Goal: Information Seeking & Learning: Check status

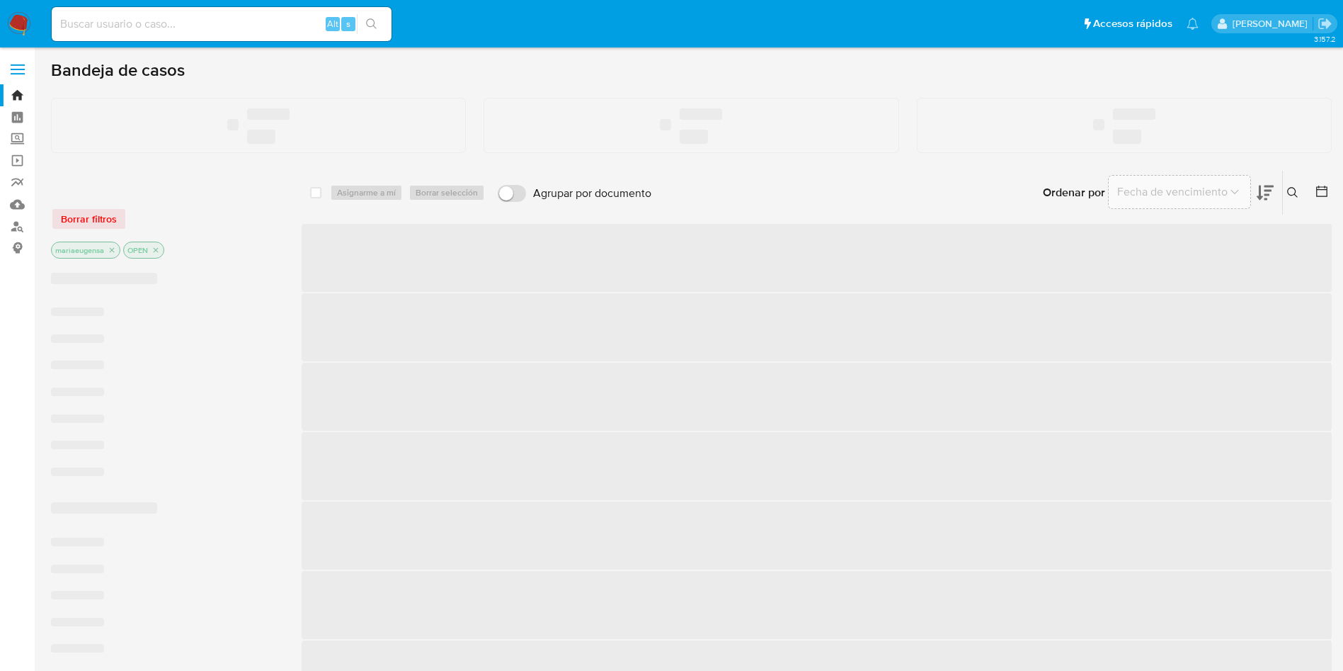
click at [229, 27] on input at bounding box center [222, 24] width 340 height 18
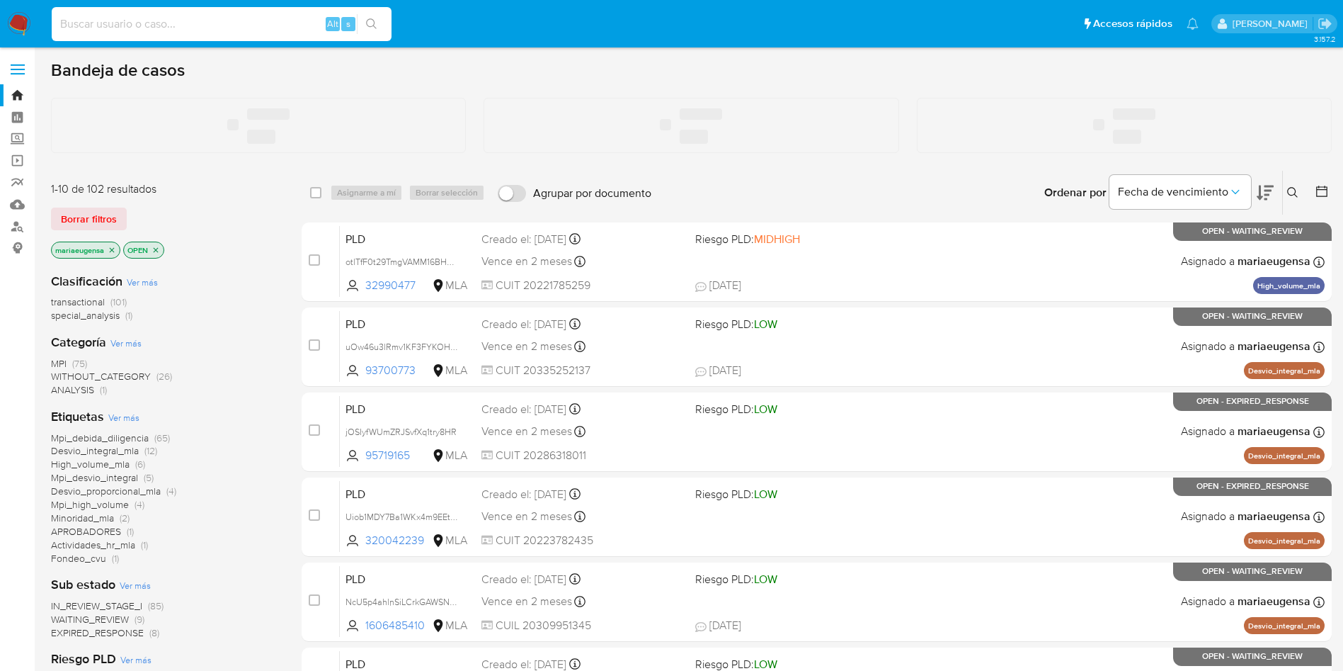
paste input "309896250"
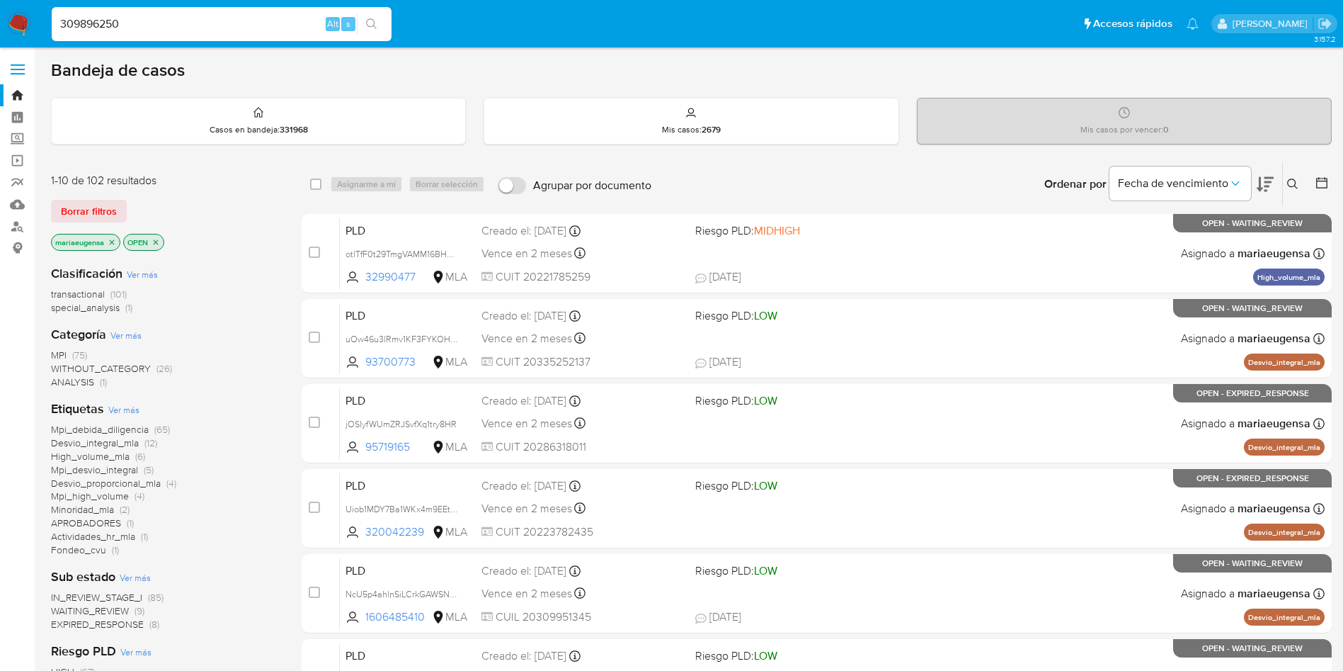
type input "309896250"
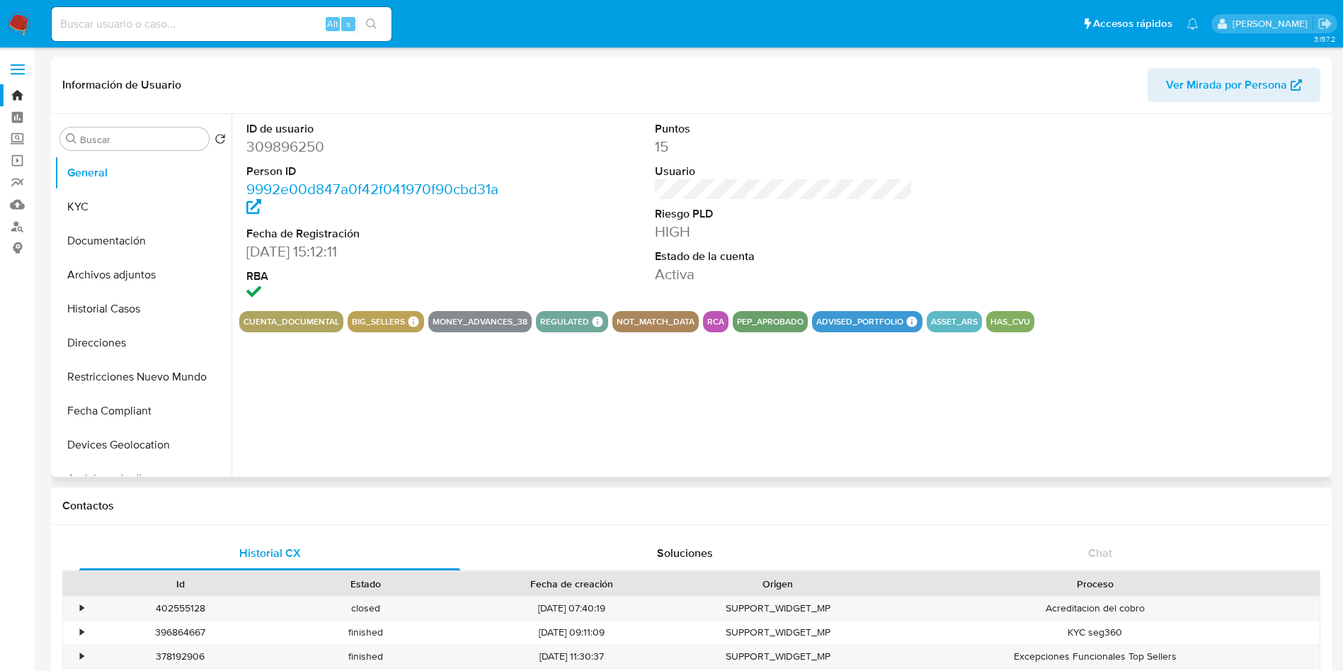
select select "10"
click at [128, 132] on div "Buscar" at bounding box center [134, 138] width 149 height 23
click at [132, 139] on input "Buscar" at bounding box center [141, 139] width 123 height 13
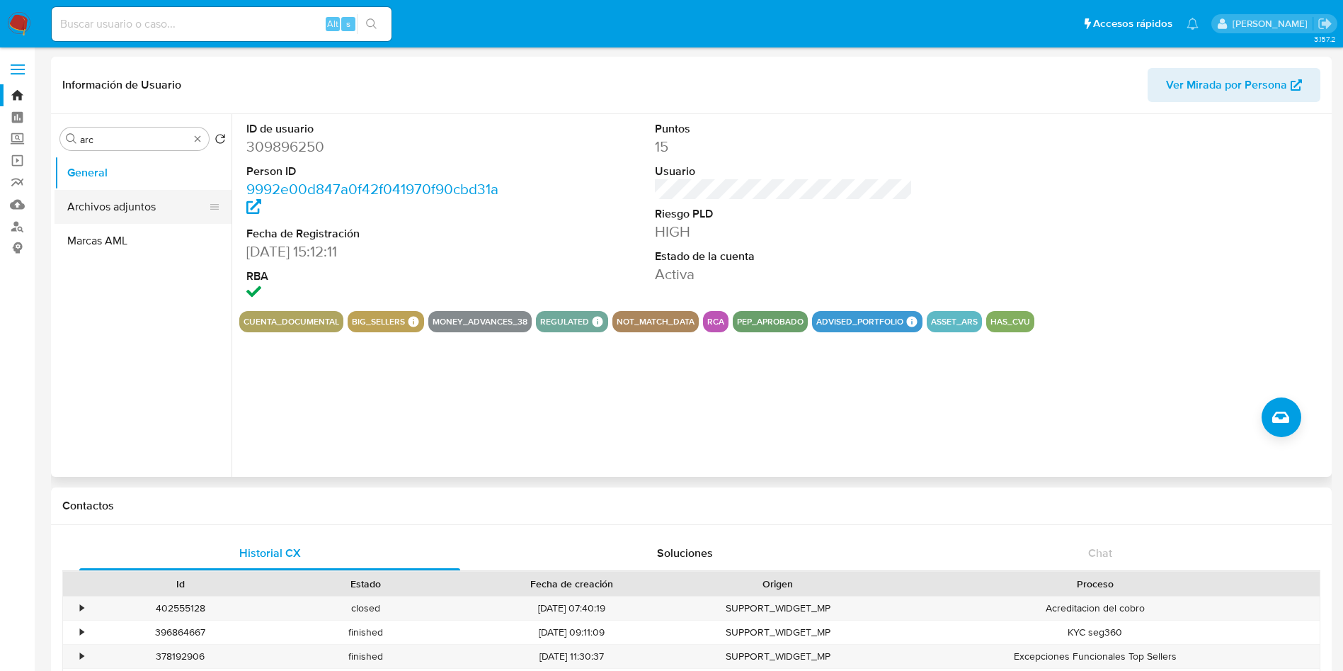
click at [118, 216] on button "Archivos adjuntos" at bounding box center [138, 207] width 166 height 34
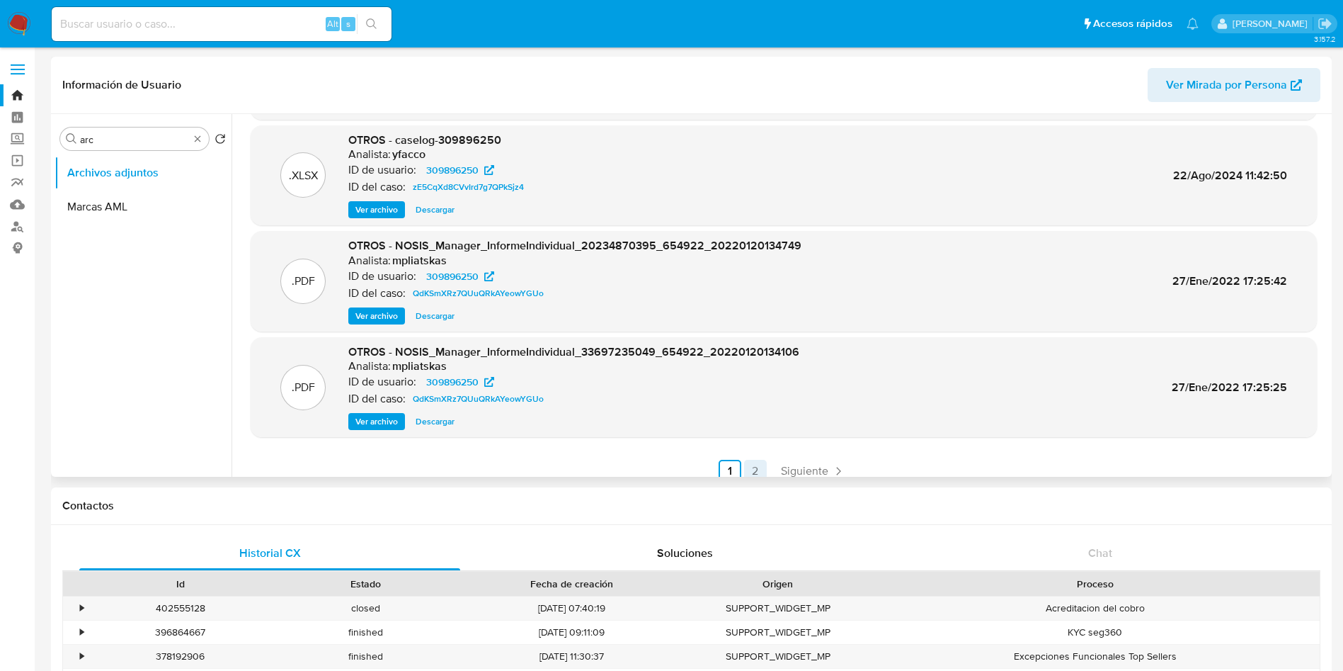
scroll to position [119, 0]
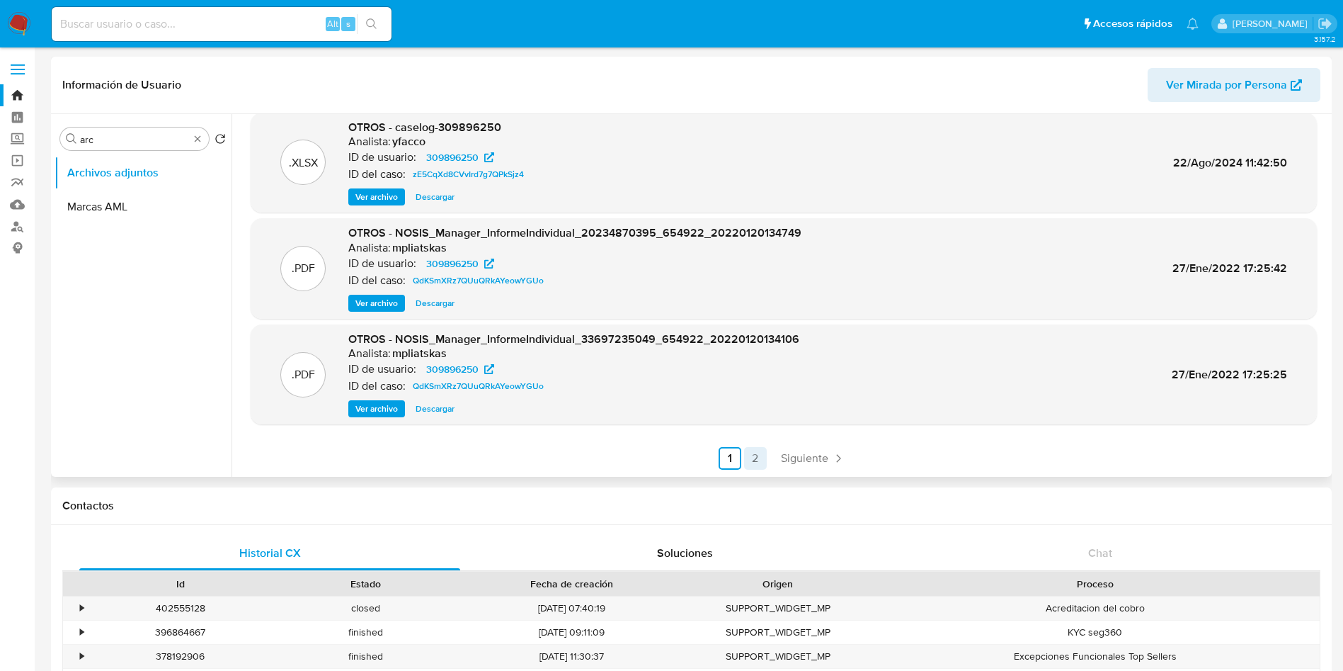
click at [758, 451] on link "2" at bounding box center [755, 458] width 23 height 23
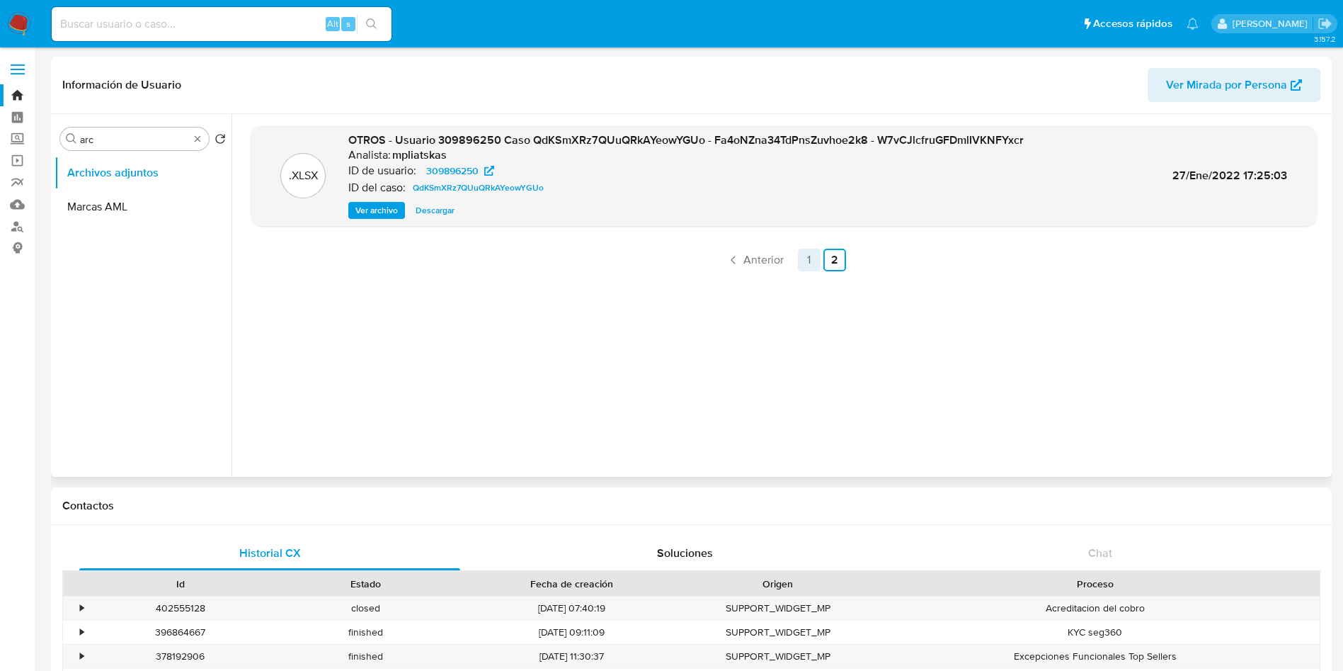
click at [802, 261] on link "1" at bounding box center [809, 260] width 23 height 23
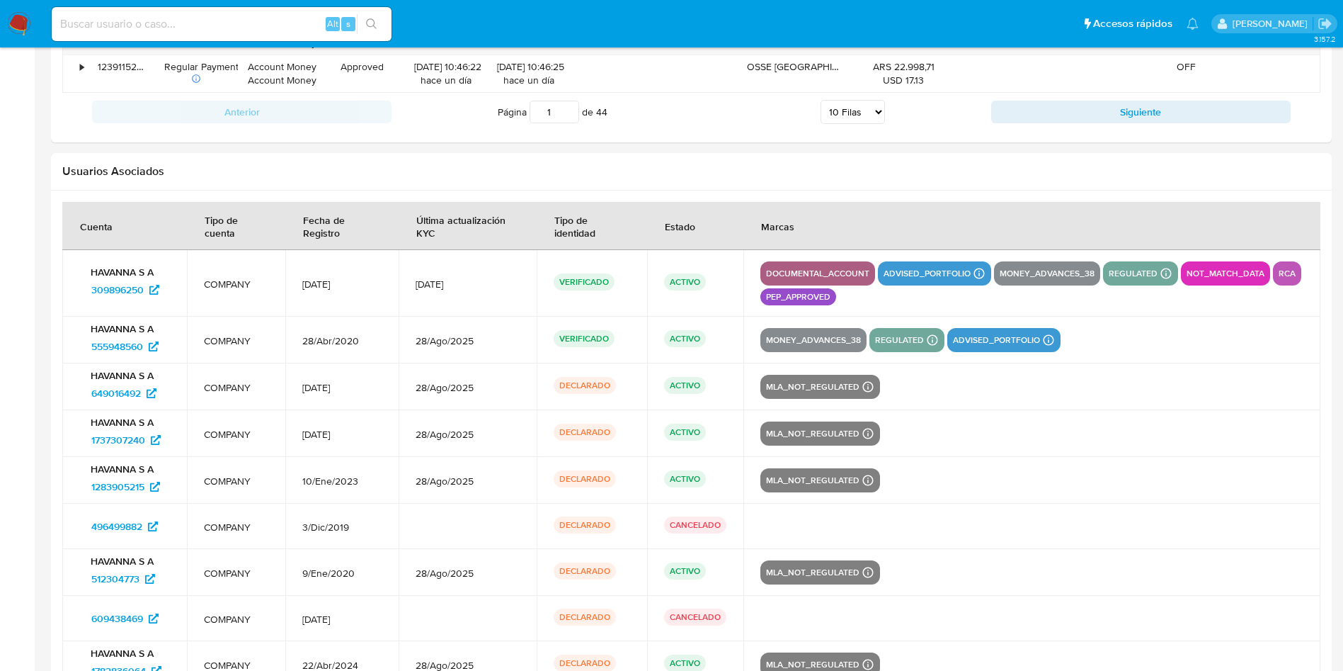
scroll to position [1900, 0]
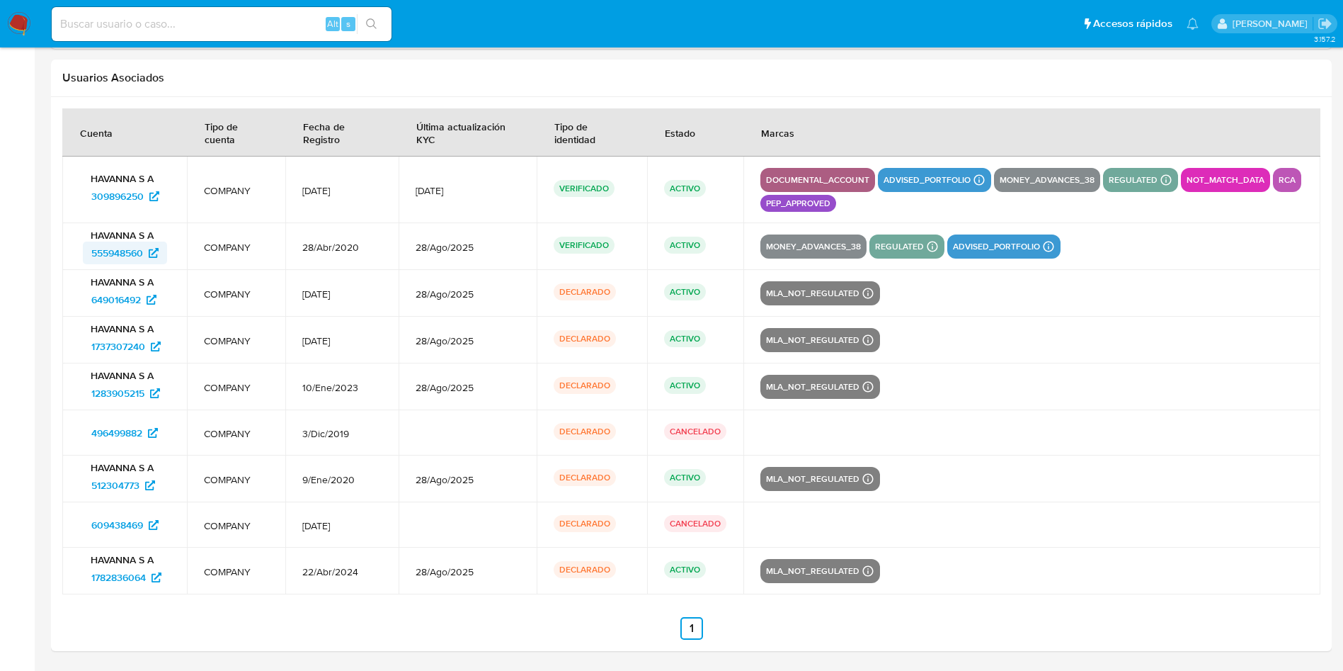
click at [125, 256] on span "555948560" at bounding box center [117, 252] width 52 height 23
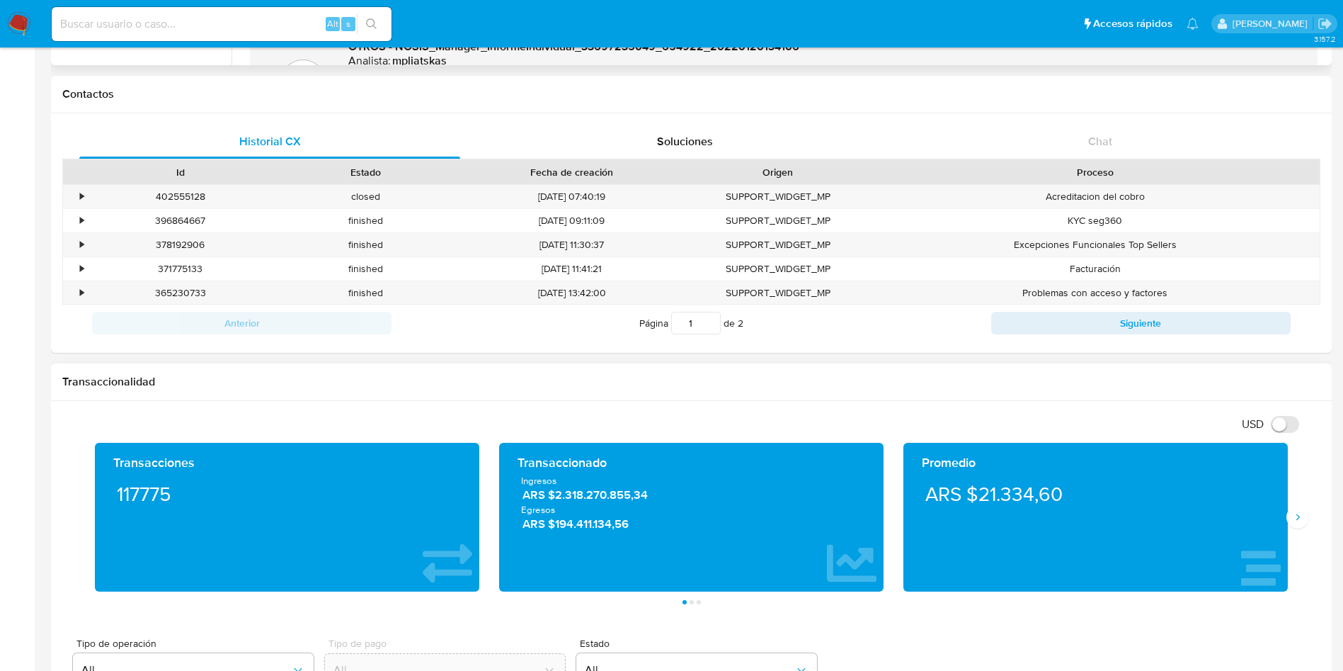
scroll to position [0, 0]
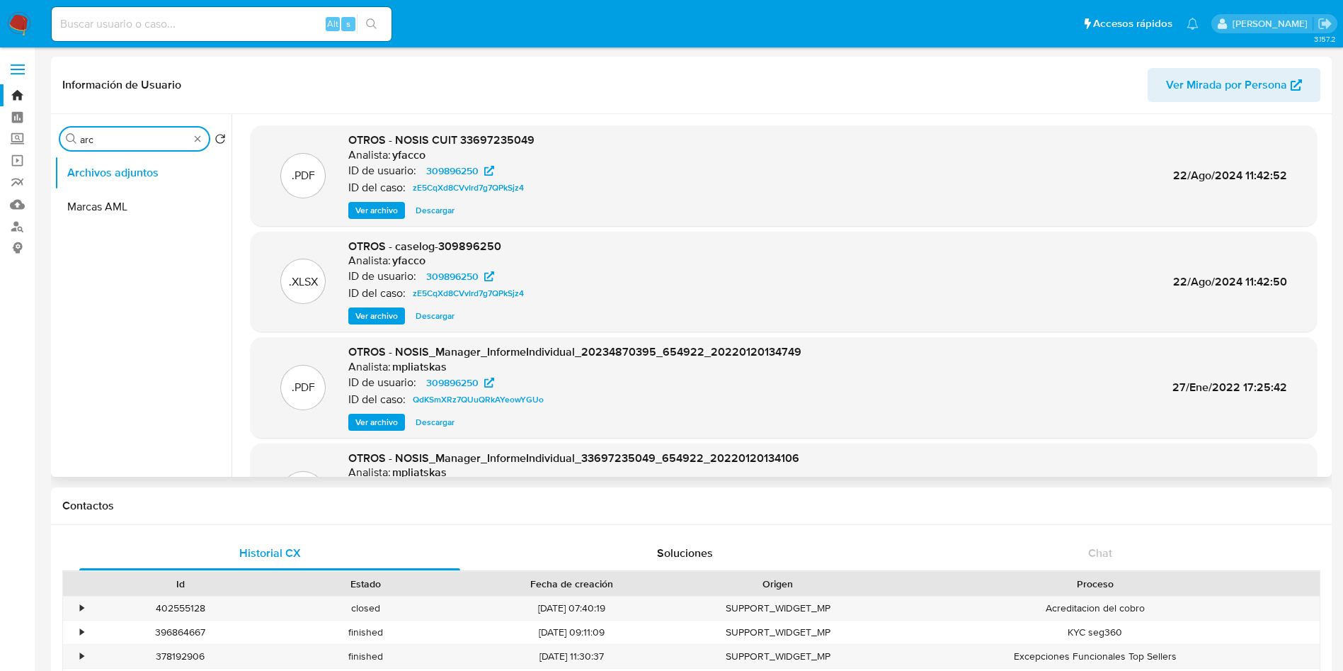
click at [118, 136] on input "arc" at bounding box center [134, 139] width 109 height 13
click at [139, 167] on button "KYC" at bounding box center [138, 173] width 166 height 34
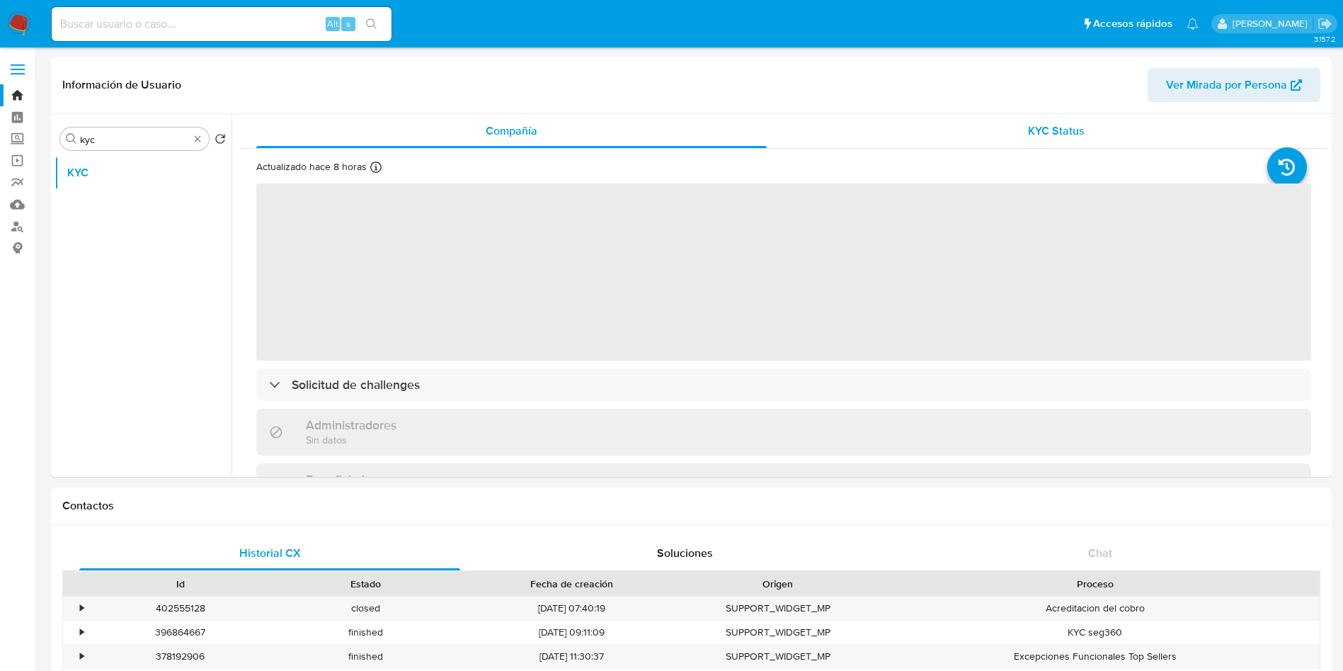
click at [948, 144] on div "KYC Status" at bounding box center [1056, 131] width 511 height 34
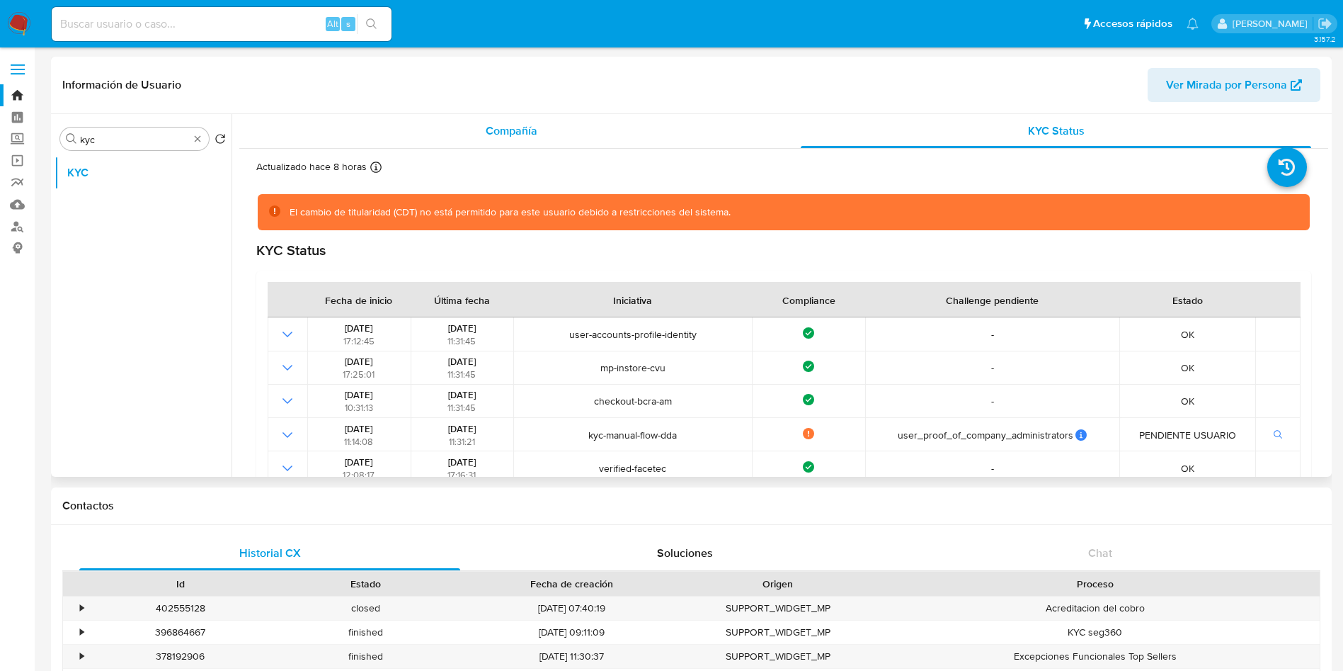
drag, startPoint x: 530, startPoint y: 118, endPoint x: 531, endPoint y: 126, distance: 7.8
click at [530, 118] on div "Compañía" at bounding box center [511, 131] width 511 height 34
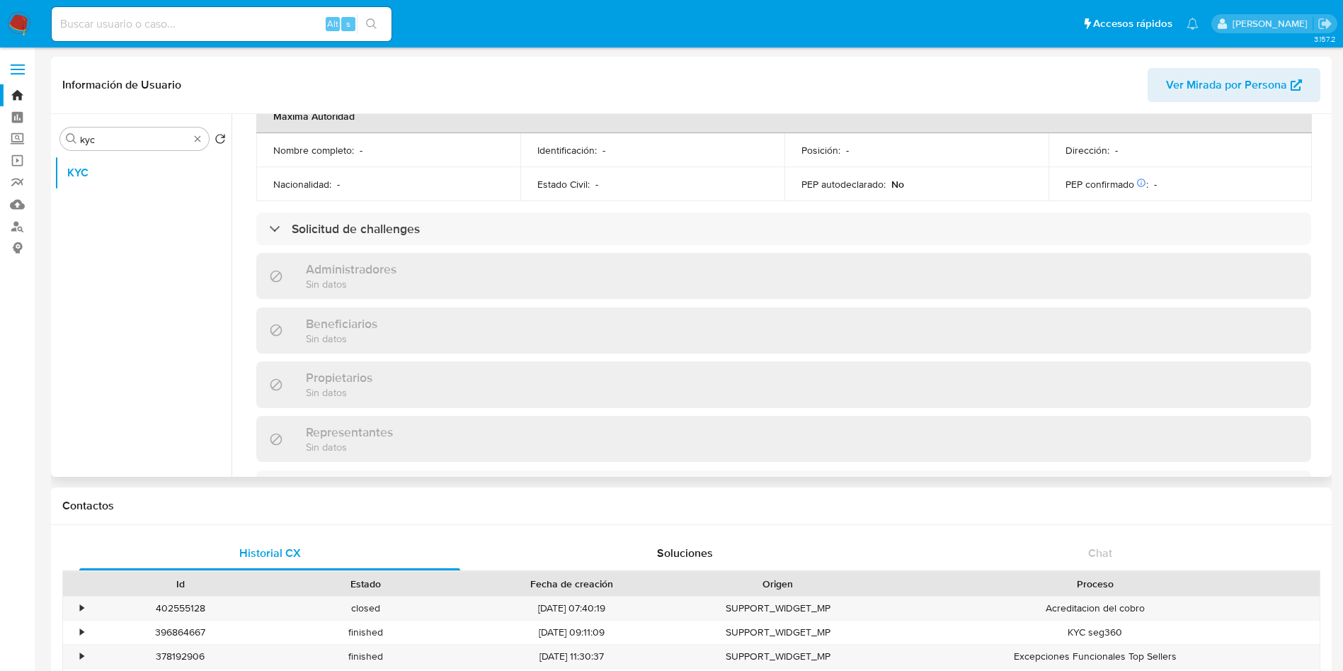
scroll to position [531, 0]
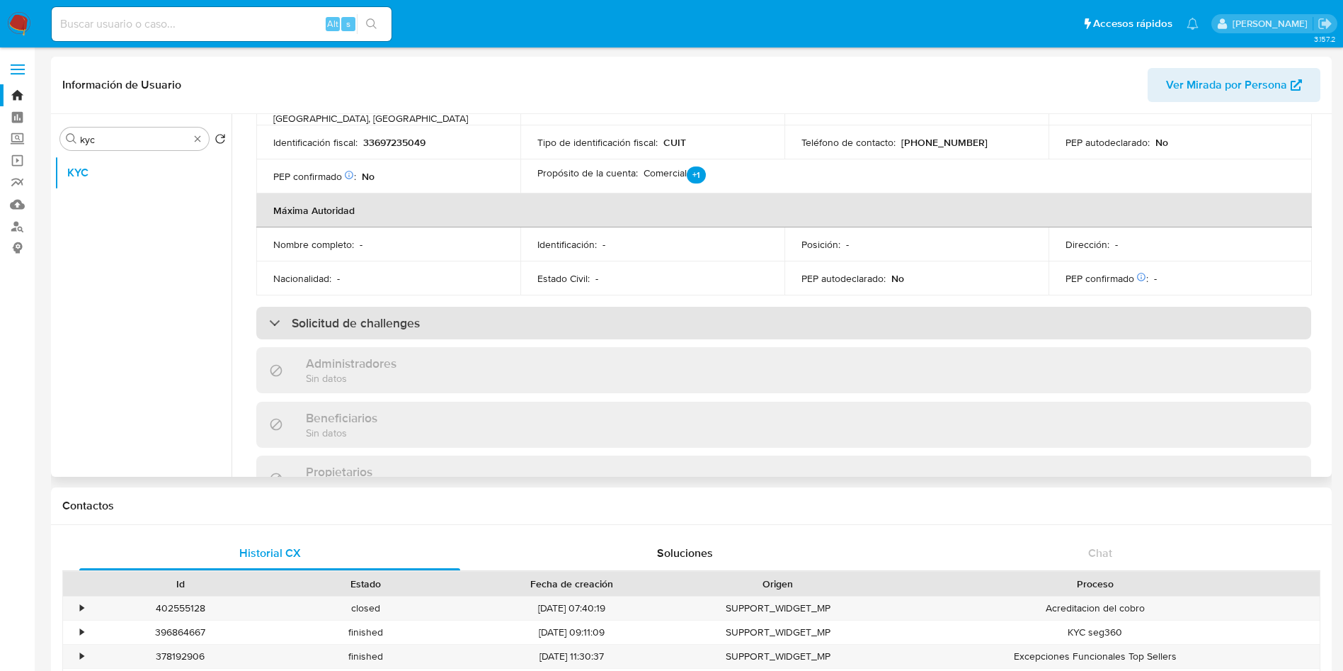
click at [353, 308] on div "Solicitud de challenges" at bounding box center [783, 323] width 1055 height 33
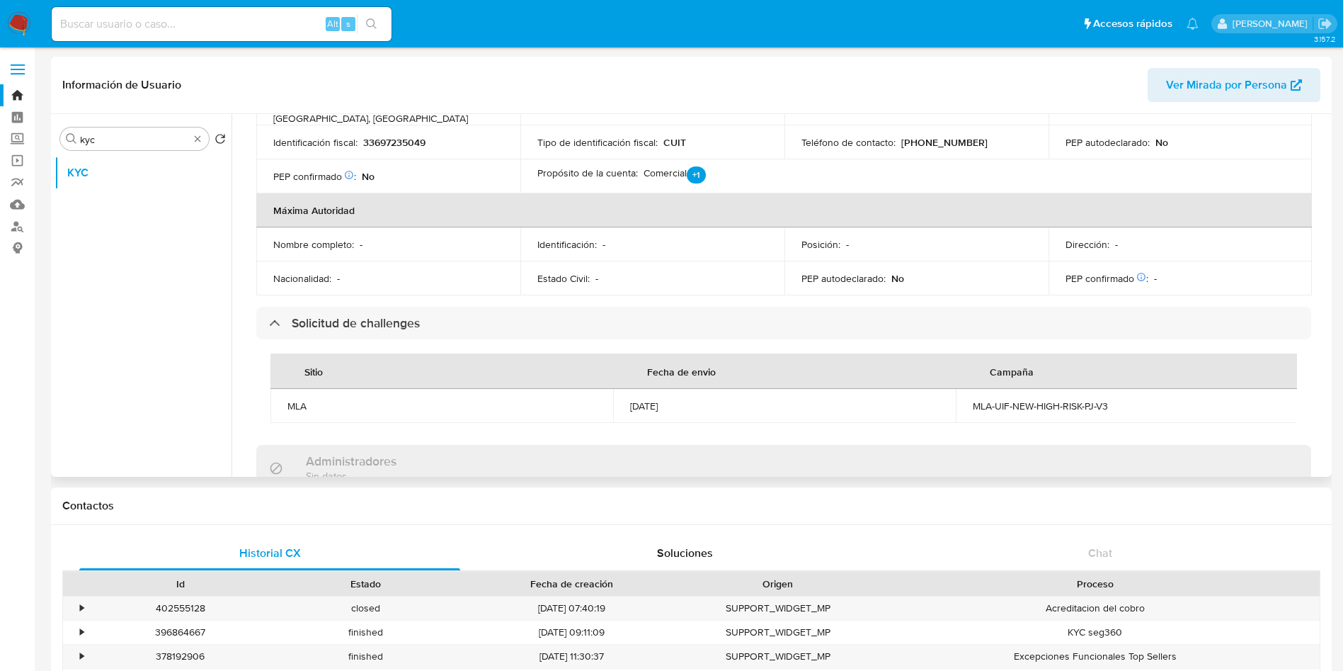
click at [141, 125] on div "Buscar kyc Volver al orden por defecto KYC" at bounding box center [143, 296] width 177 height 360
click at [132, 134] on input "kyc" at bounding box center [134, 139] width 109 height 13
type input "gene"
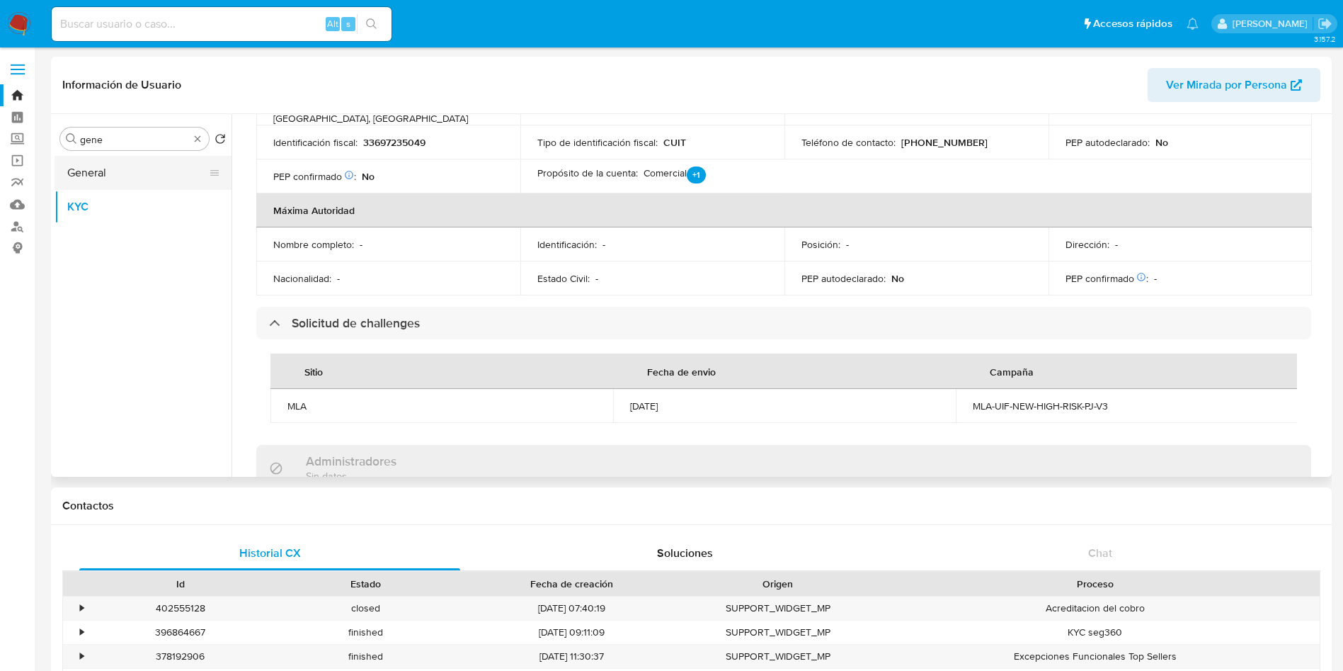
click at [129, 169] on button "General" at bounding box center [138, 173] width 166 height 34
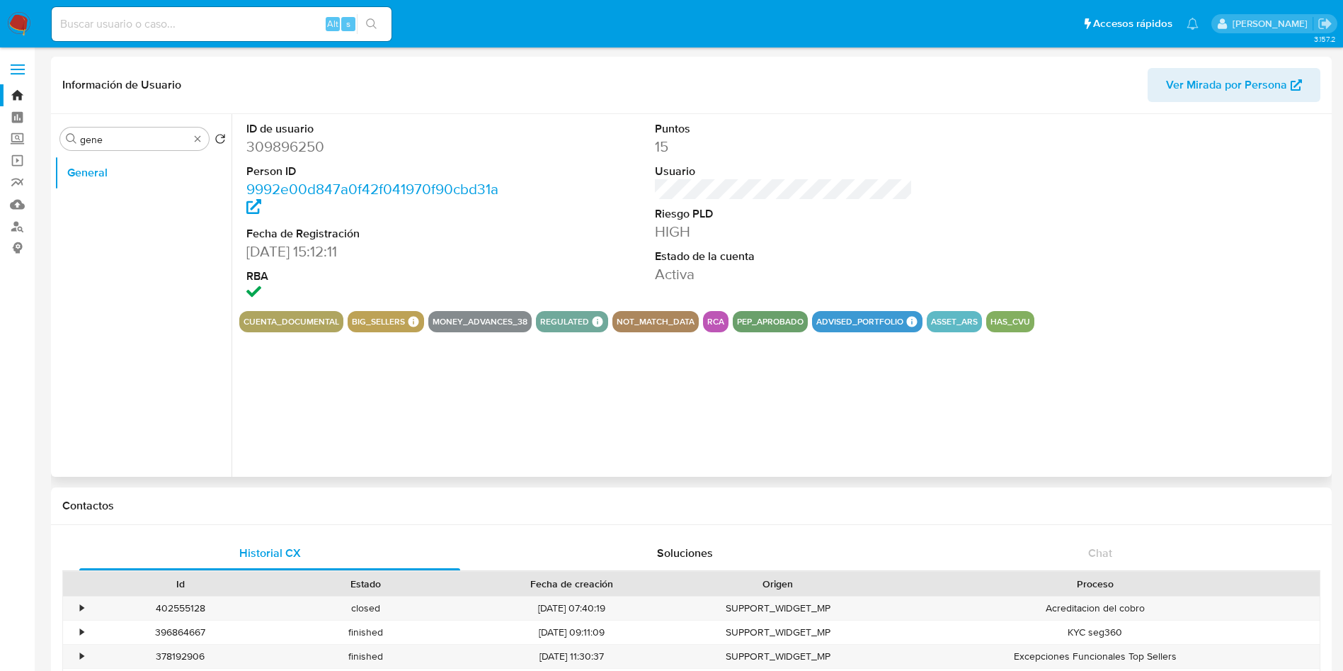
click at [308, 144] on dd "309896250" at bounding box center [375, 147] width 258 height 20
click at [308, 143] on dd "309896250" at bounding box center [375, 147] width 258 height 20
copy dd "309896250"
click at [154, 142] on input "gene" at bounding box center [134, 139] width 109 height 13
click at [154, 141] on input "gene" at bounding box center [134, 139] width 109 height 13
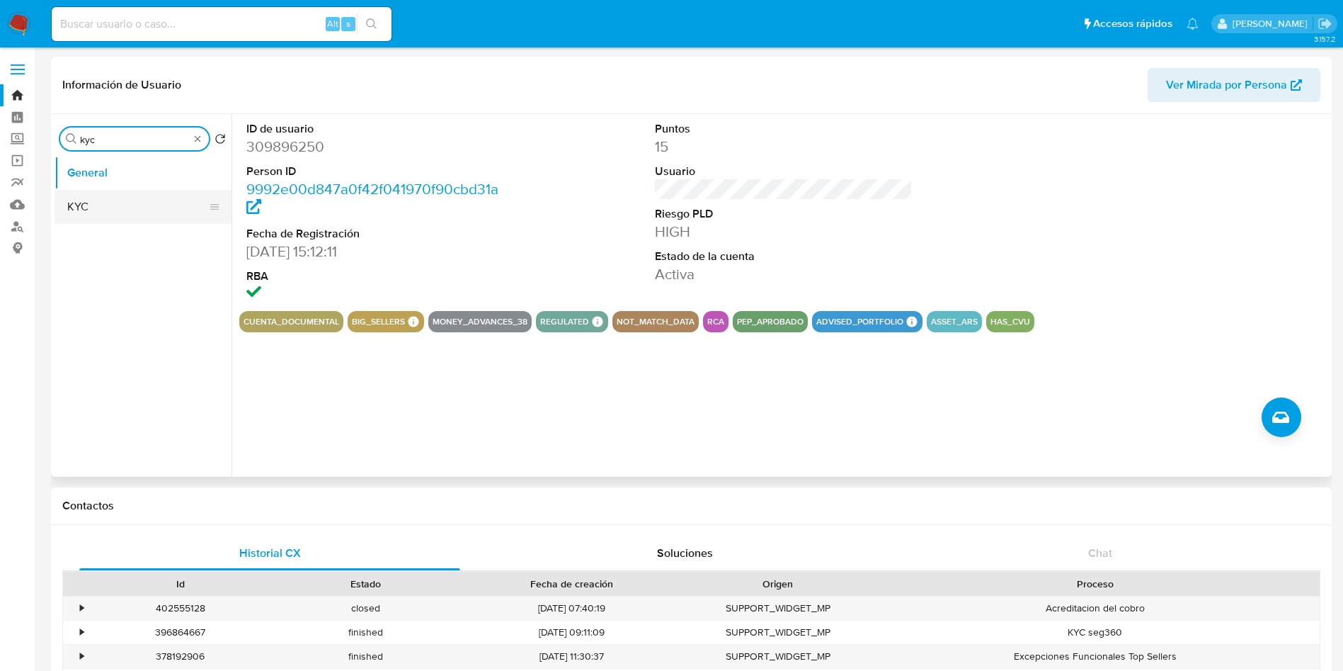
type input "kyc"
click at [152, 200] on button "KYC" at bounding box center [143, 207] width 177 height 34
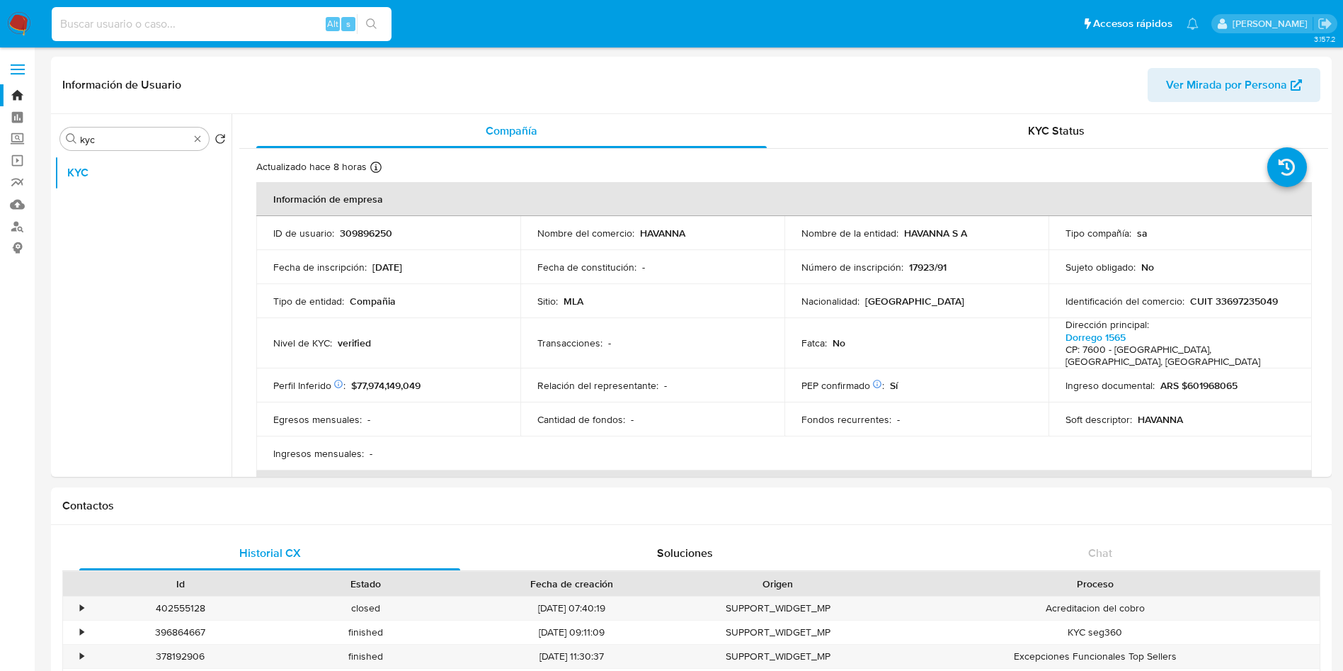
click at [277, 25] on input at bounding box center [222, 24] width 340 height 18
paste input "17269007"
type input "17269007"
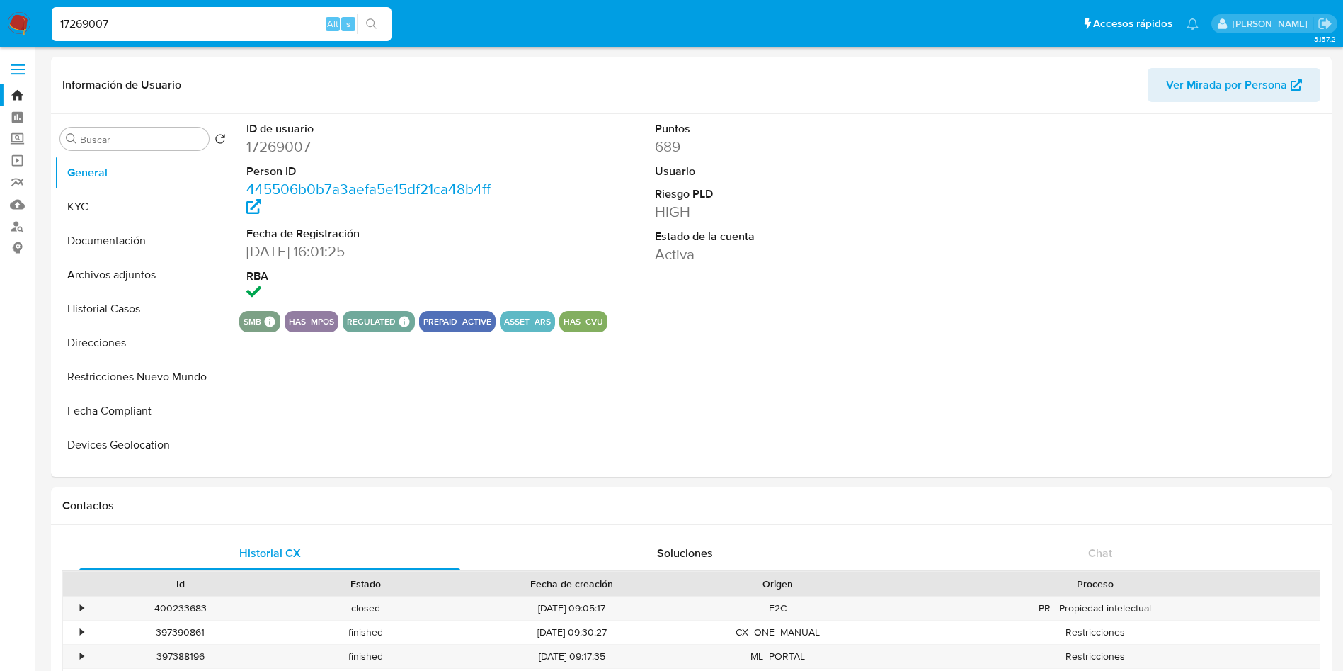
select select "10"
drag, startPoint x: 144, startPoint y: 212, endPoint x: 138, endPoint y: 244, distance: 32.4
click at [144, 219] on button "KYC" at bounding box center [143, 207] width 177 height 34
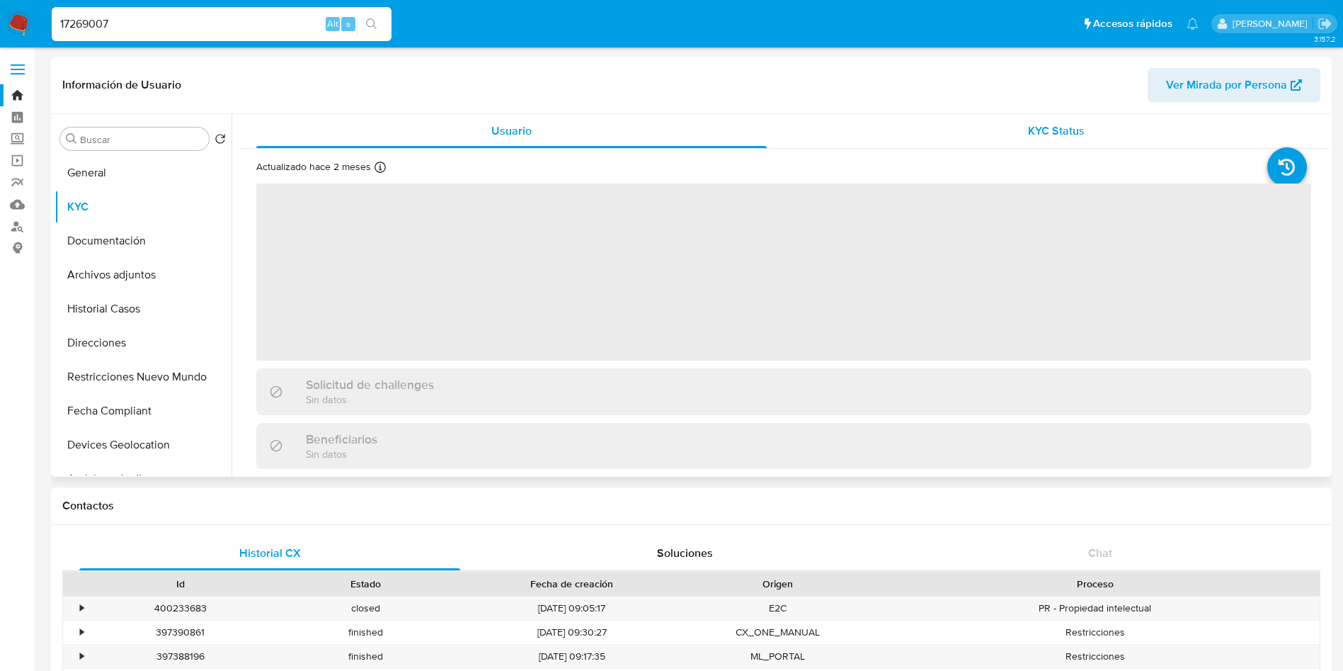
click at [945, 126] on div "KYC Status" at bounding box center [1056, 131] width 511 height 34
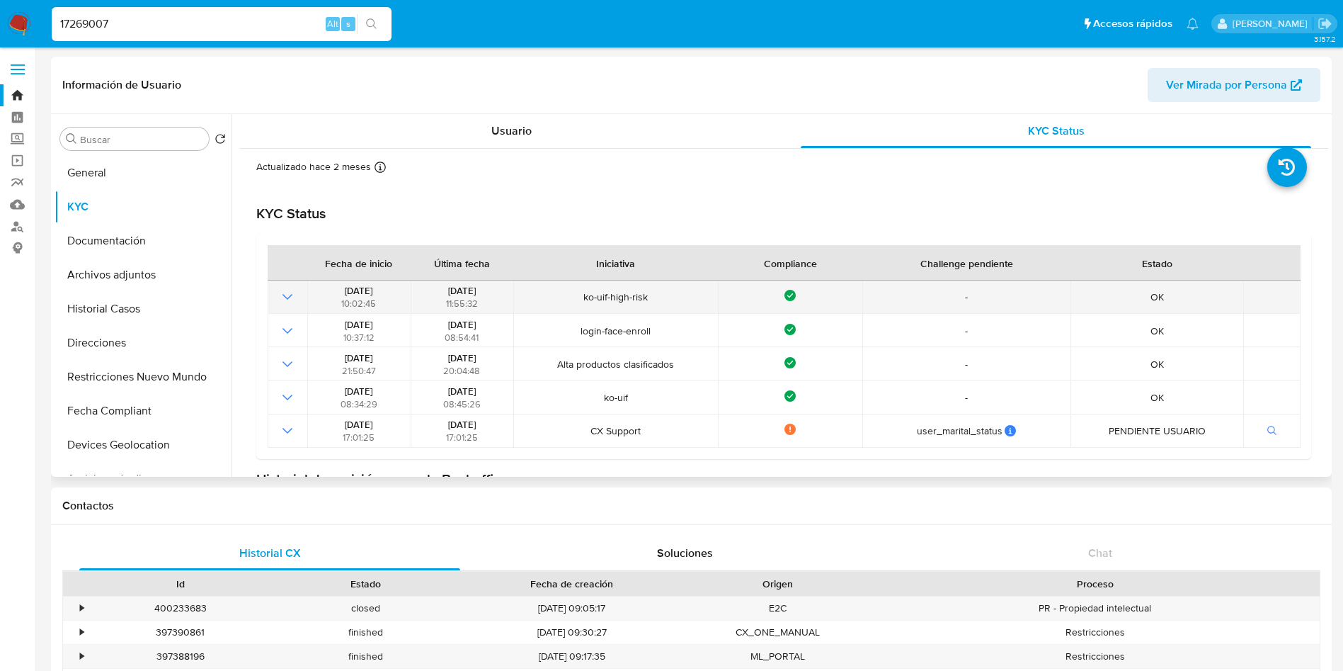
drag, startPoint x: 433, startPoint y: 285, endPoint x: 496, endPoint y: 288, distance: 63.1
click at [496, 288] on div "[DATE] 11:55:32" at bounding box center [462, 296] width 94 height 25
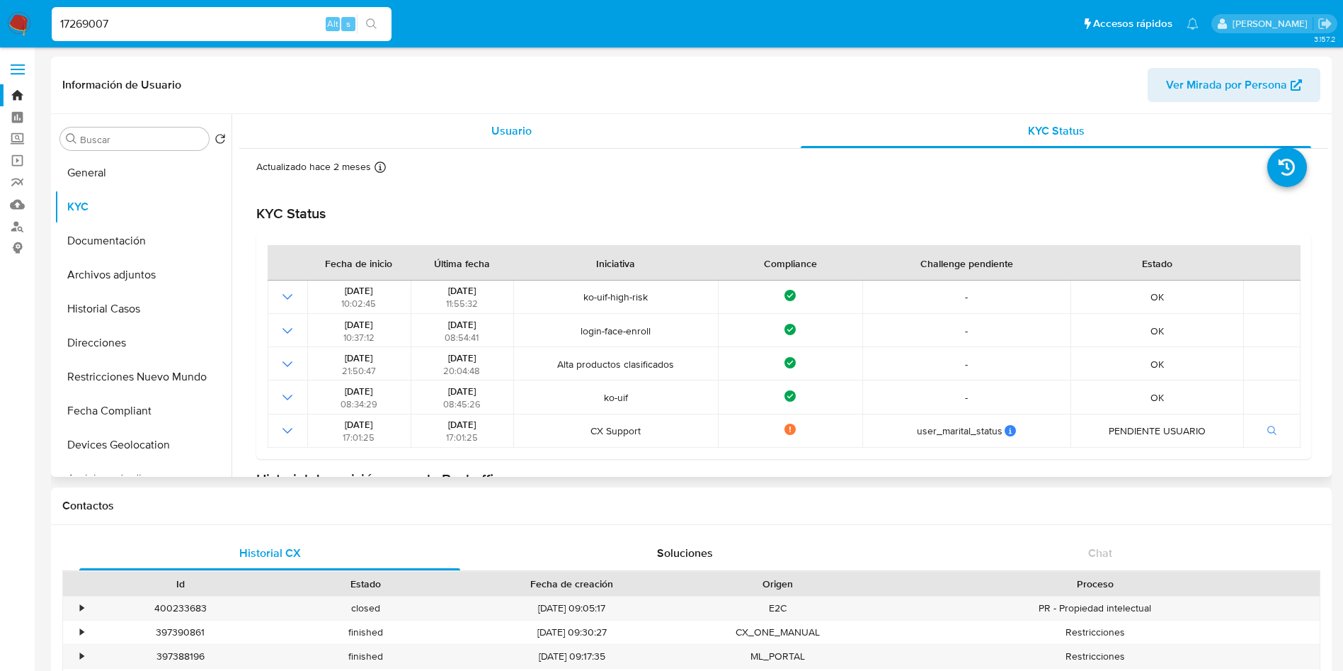
click at [448, 131] on div "Usuario" at bounding box center [511, 131] width 511 height 34
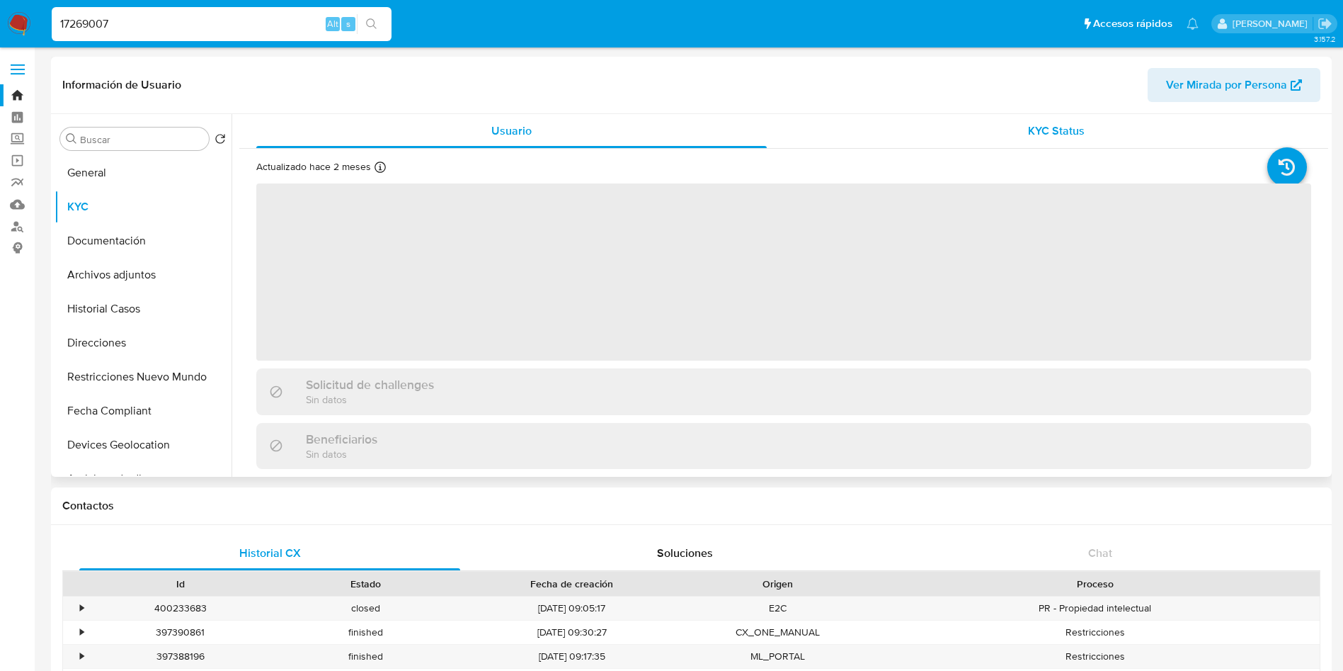
click at [985, 134] on div "KYC Status" at bounding box center [1056, 131] width 511 height 34
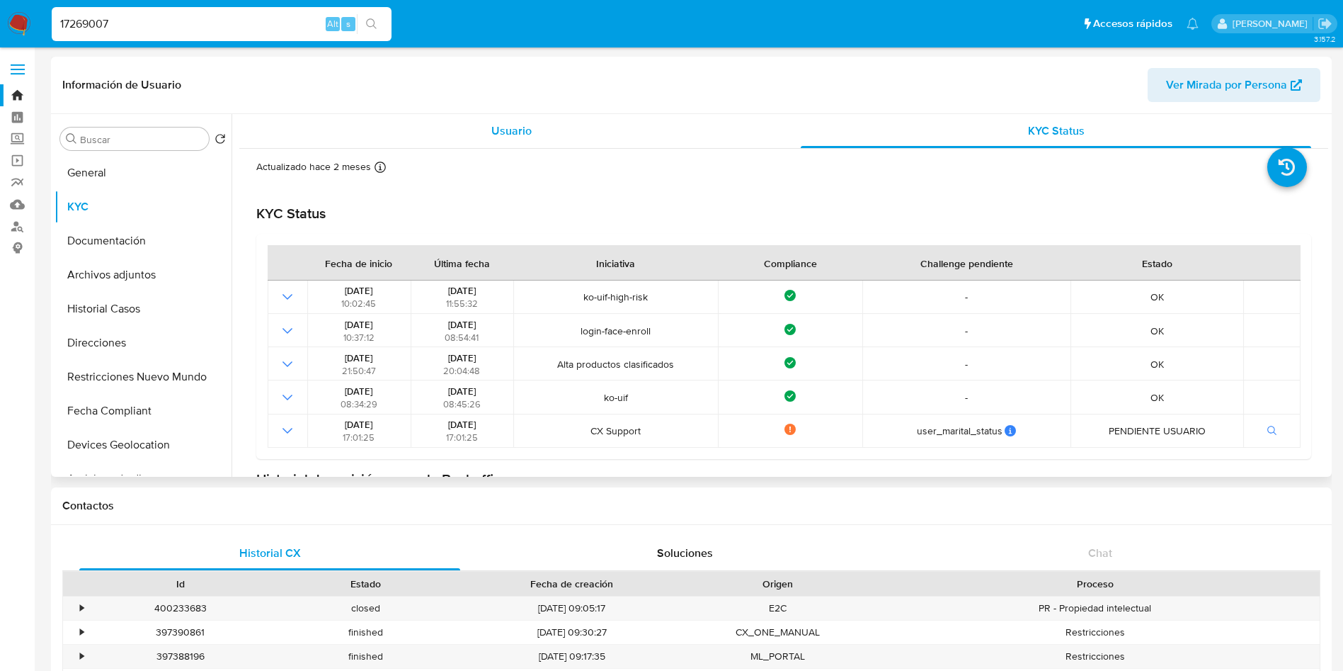
click at [535, 130] on div "Usuario" at bounding box center [511, 131] width 511 height 34
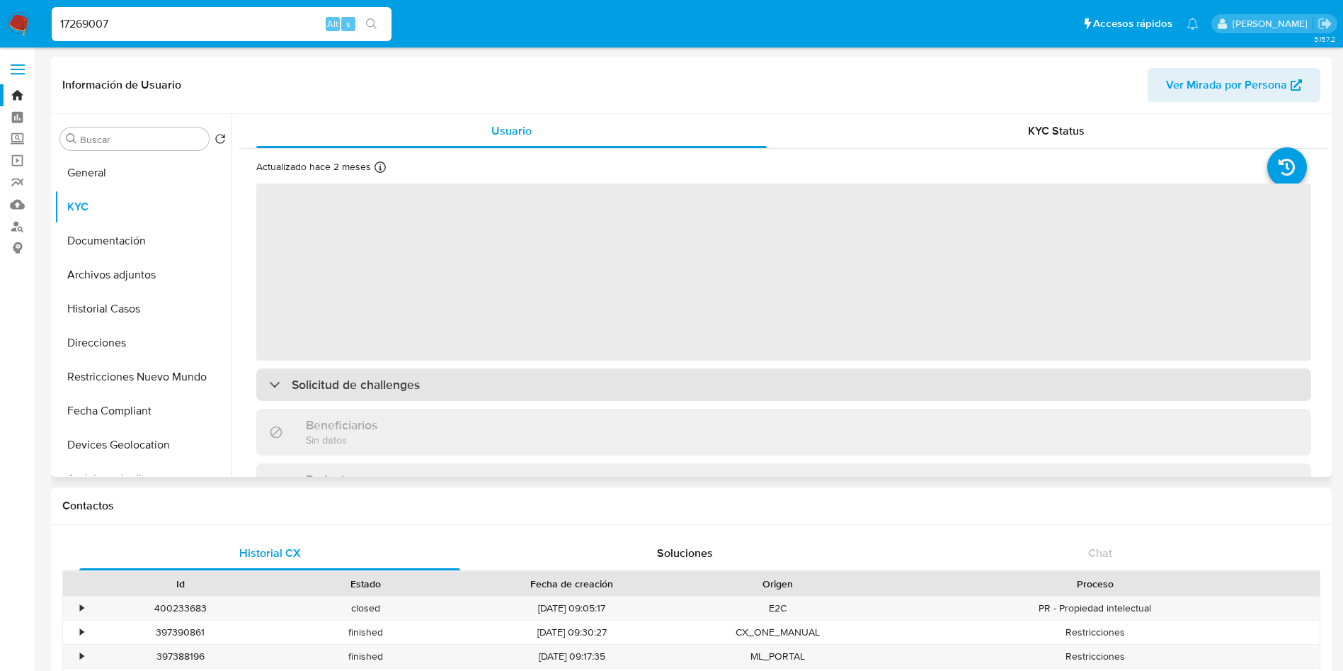
click at [421, 394] on div "Solicitud de challenges" at bounding box center [783, 384] width 1055 height 33
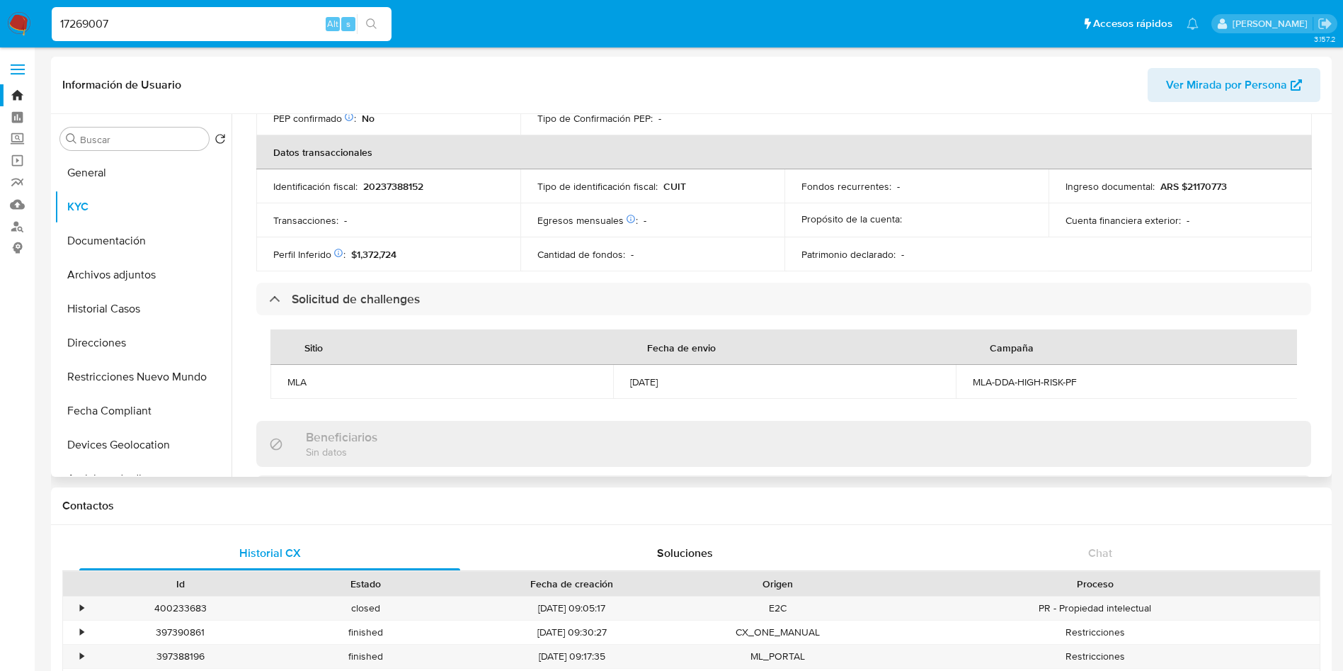
scroll to position [531, 0]
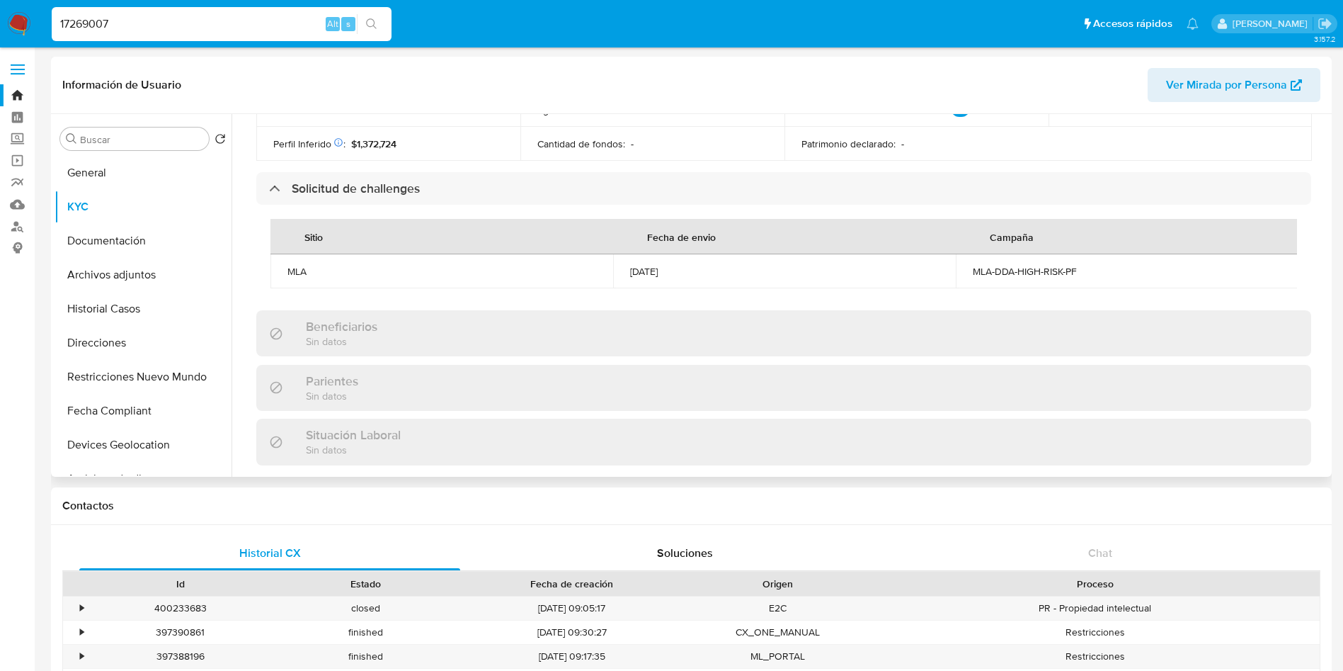
drag, startPoint x: 625, startPoint y: 271, endPoint x: 678, endPoint y: 269, distance: 53.2
click at [678, 269] on td "[DATE]" at bounding box center [784, 271] width 343 height 34
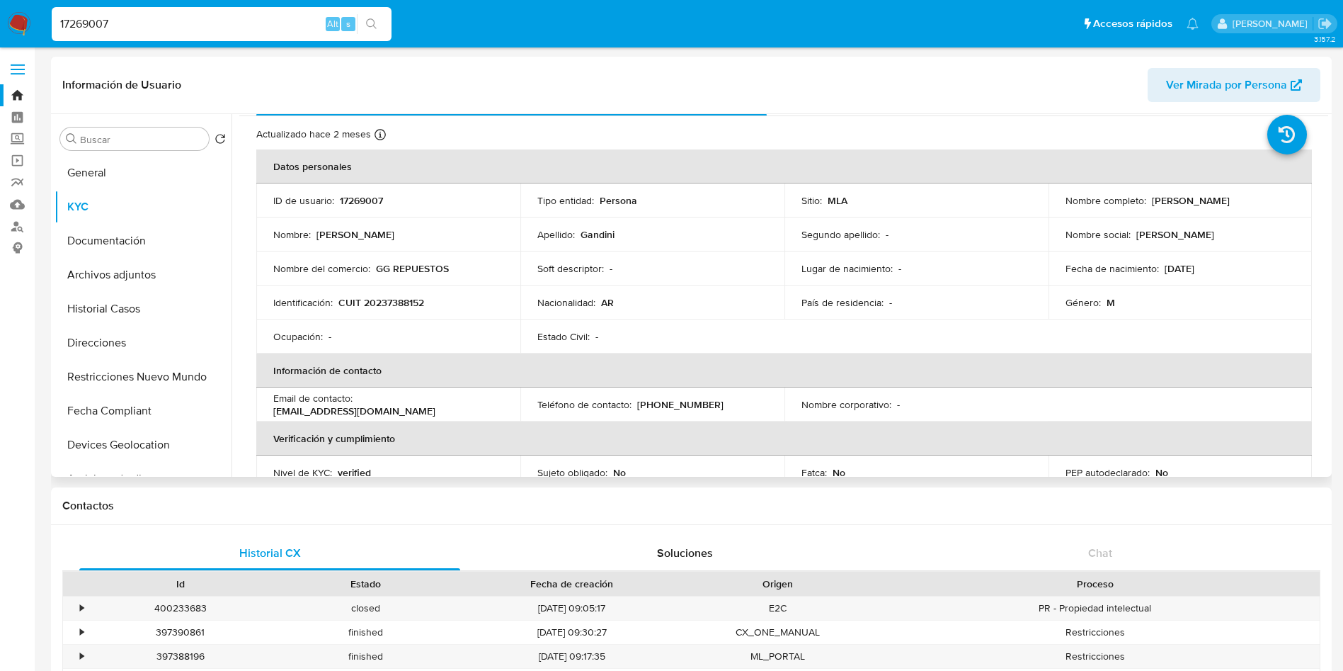
scroll to position [0, 0]
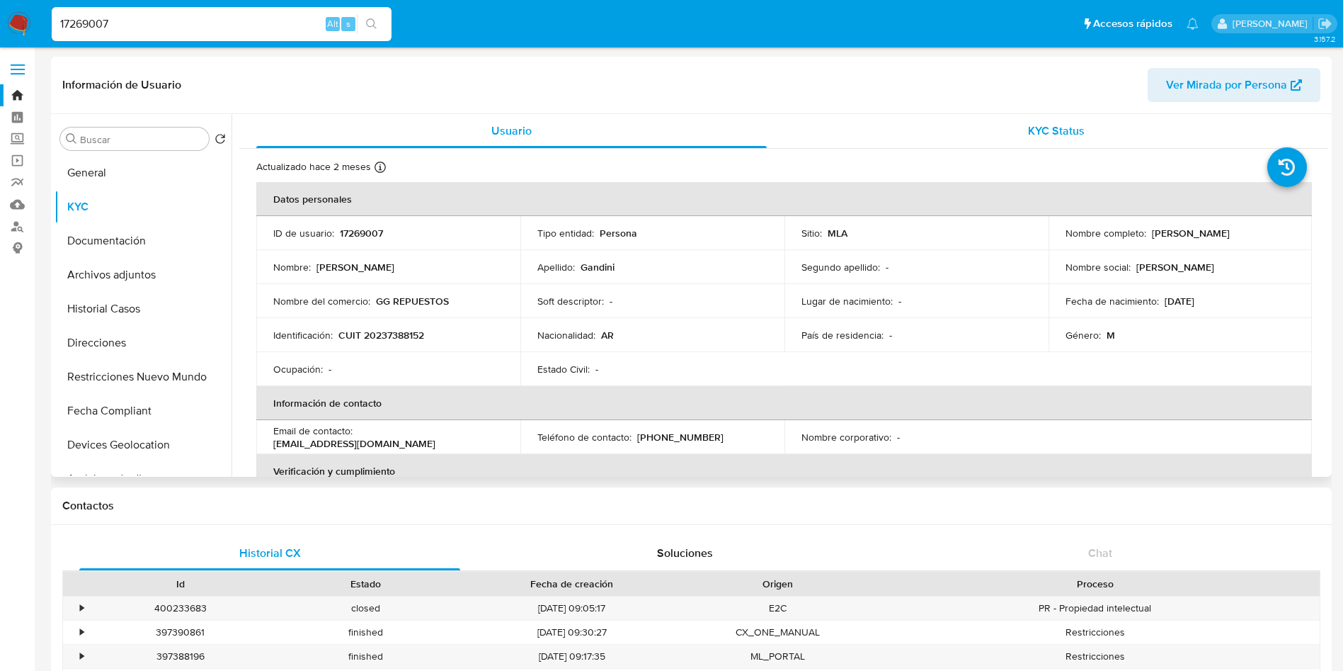
click at [940, 119] on div "KYC Status" at bounding box center [1056, 131] width 511 height 34
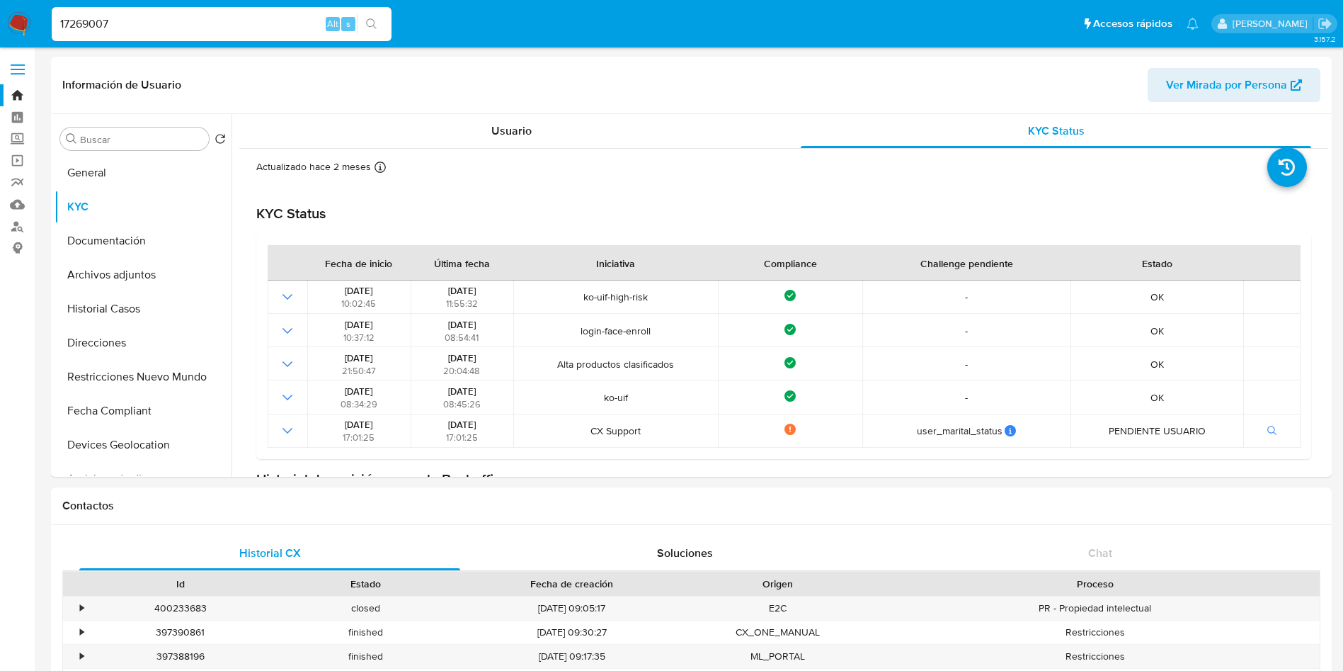
click at [266, 22] on input "17269007" at bounding box center [222, 24] width 340 height 18
click at [266, 21] on input "17269007" at bounding box center [222, 24] width 340 height 18
paste input "451698714"
type input "451698714"
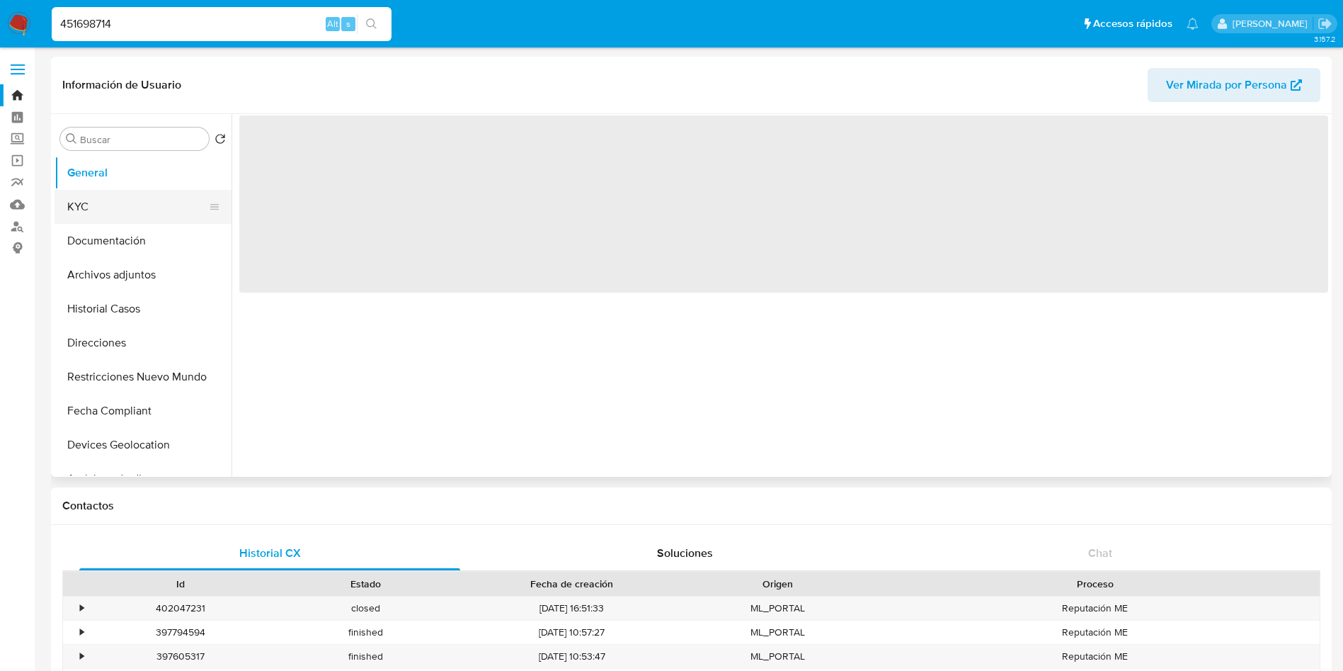
click at [147, 212] on button "KYC" at bounding box center [138, 207] width 166 height 34
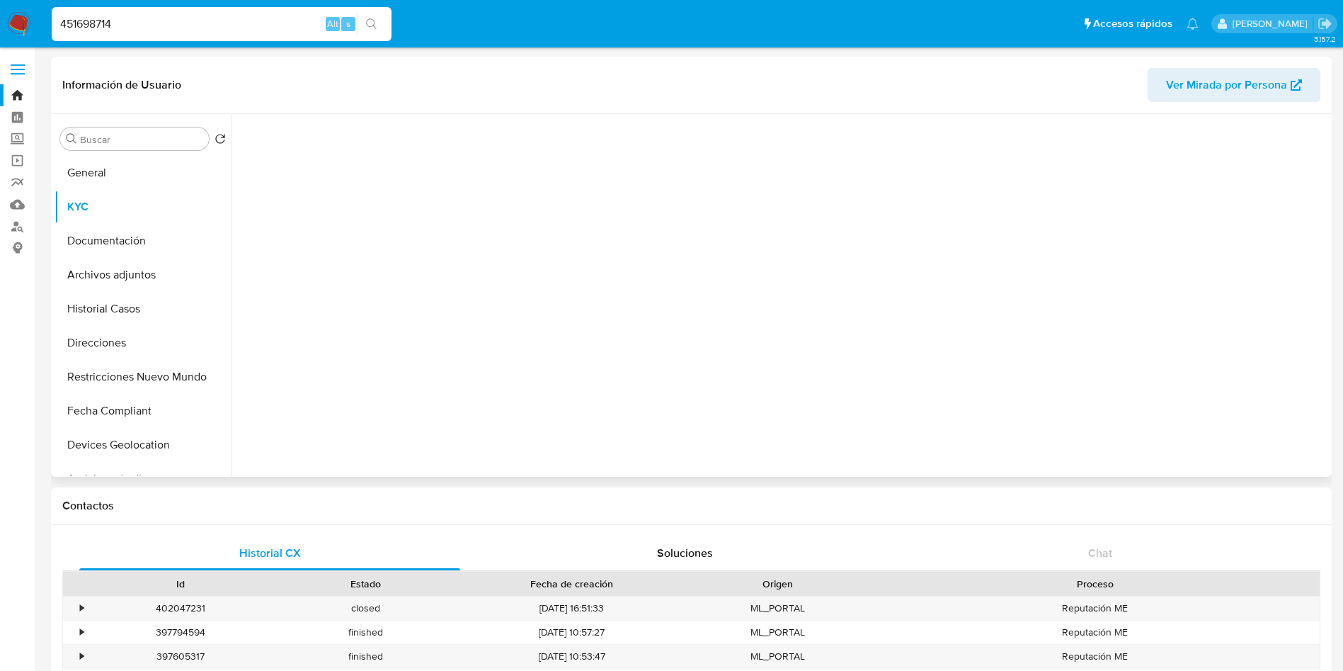
select select "10"
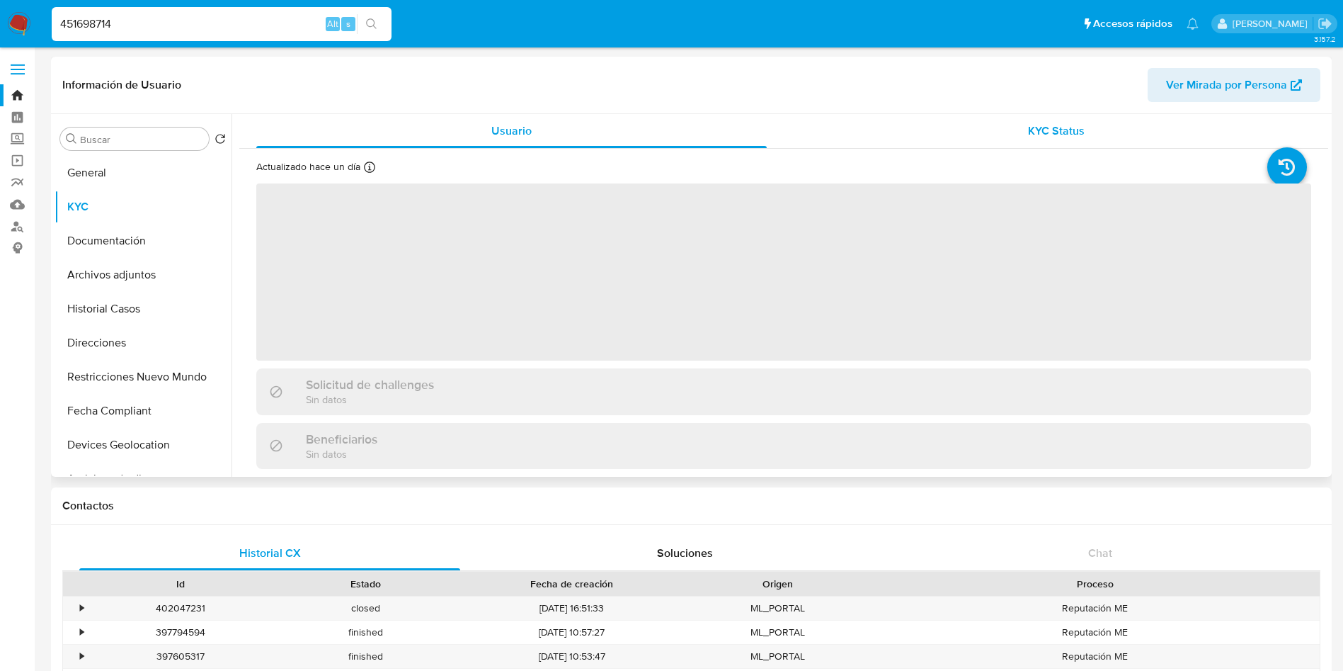
click at [965, 123] on div "KYC Status" at bounding box center [1056, 131] width 511 height 34
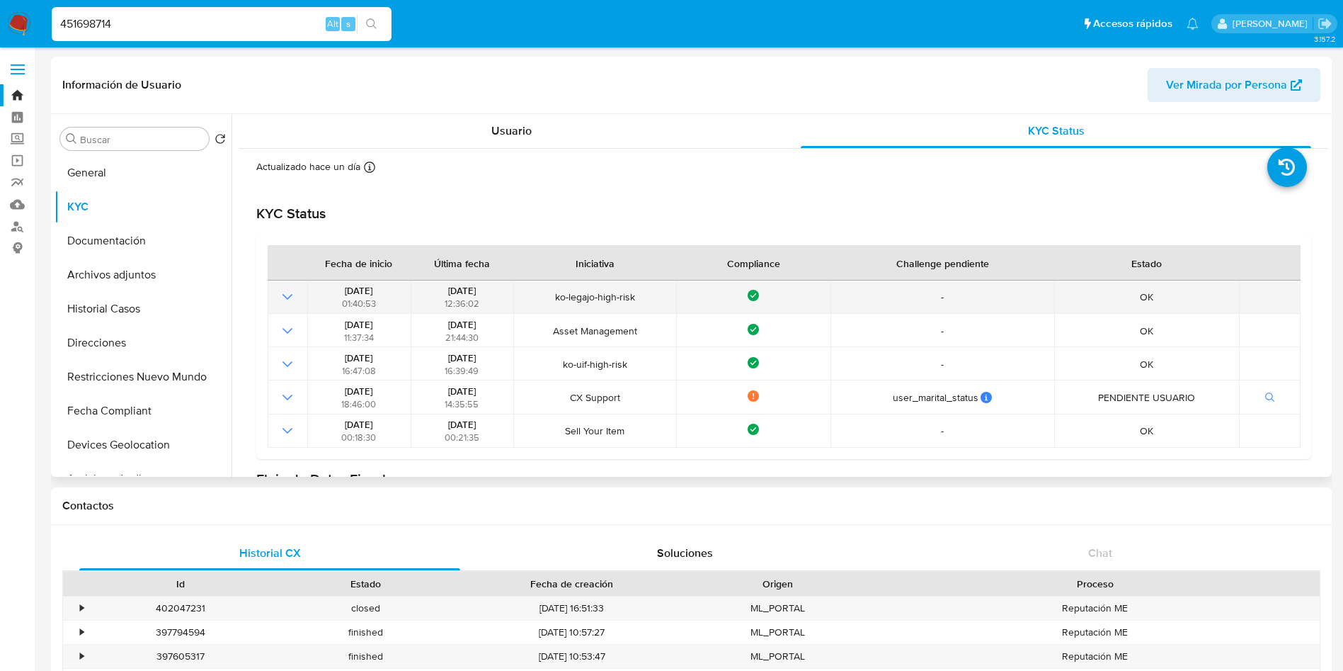
drag, startPoint x: 428, startPoint y: 287, endPoint x: 788, endPoint y: 300, distance: 360.0
click at [788, 300] on tr "[DATE] 01:40:53 [DATE] 12:36:02 ko-legajo-high-risk Compliance - OK" at bounding box center [784, 296] width 1033 height 33
click at [805, 302] on div "Compliance" at bounding box center [752, 297] width 145 height 14
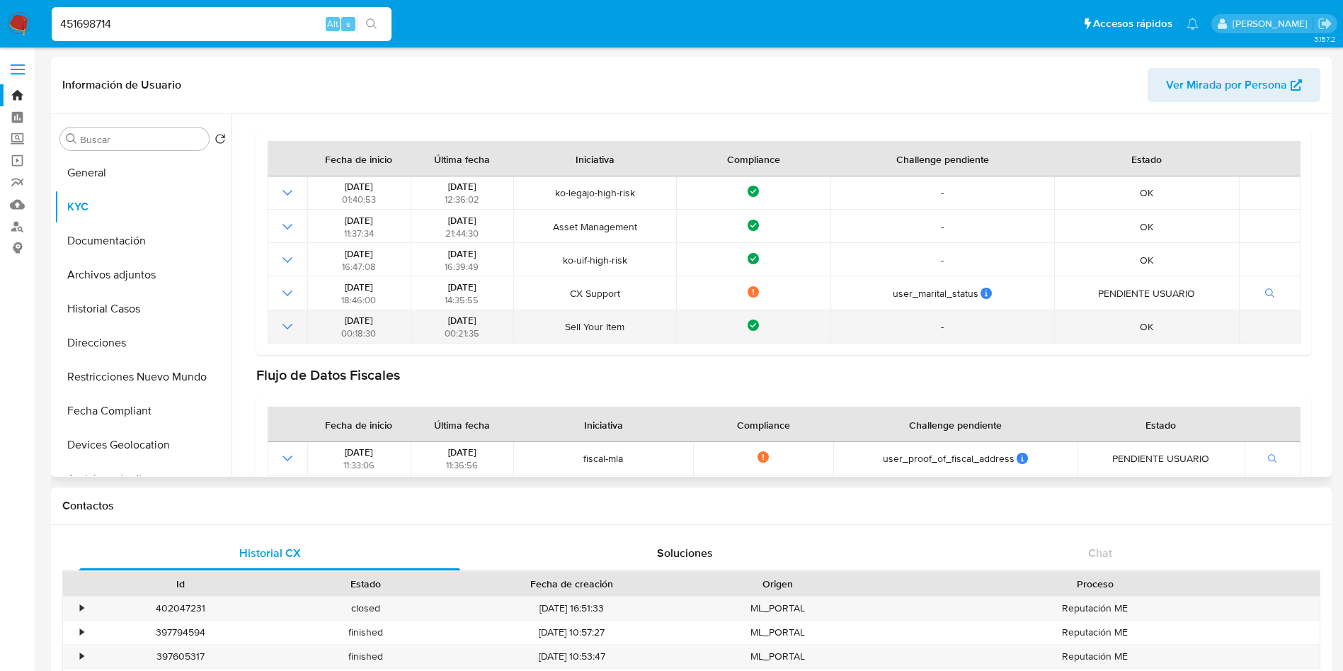
scroll to position [73, 0]
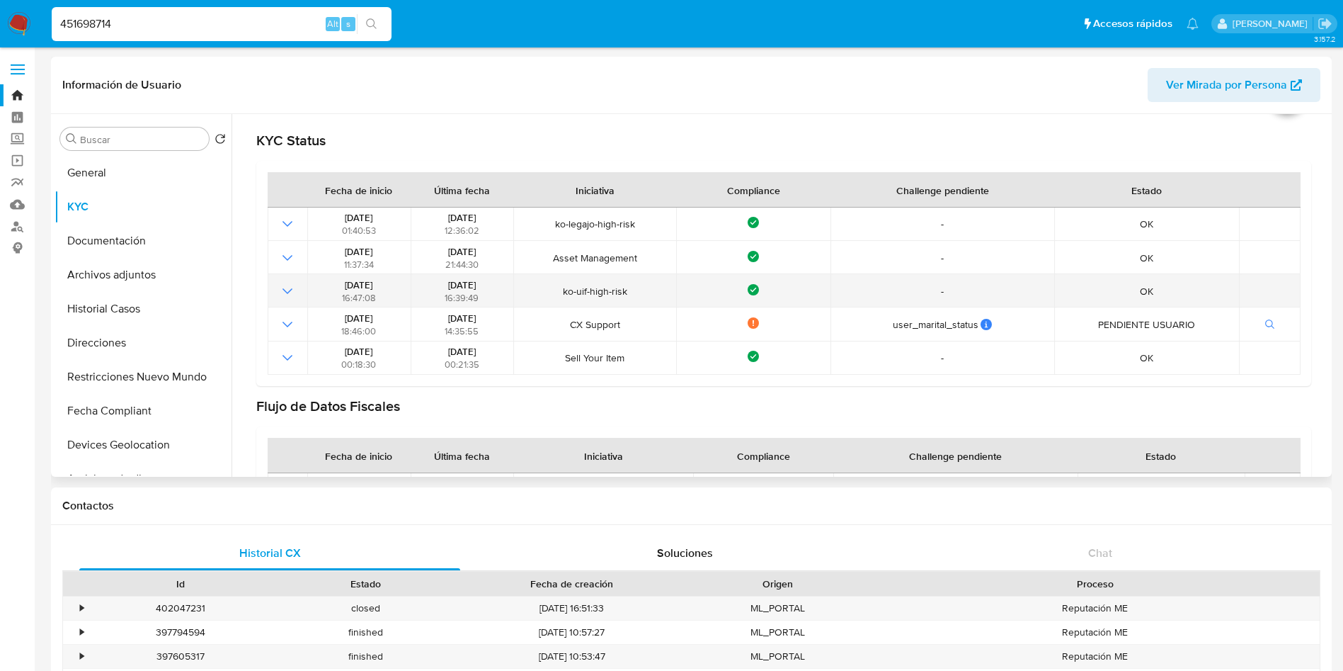
drag, startPoint x: 427, startPoint y: 279, endPoint x: 651, endPoint y: 293, distance: 224.2
click at [649, 295] on tr "[DATE] 16:47:08 [DATE] 16:39:49 ko-uif-high-risk Compliance - OK" at bounding box center [784, 290] width 1033 height 33
click at [651, 293] on span "ko-uif-high-risk" at bounding box center [595, 291] width 154 height 13
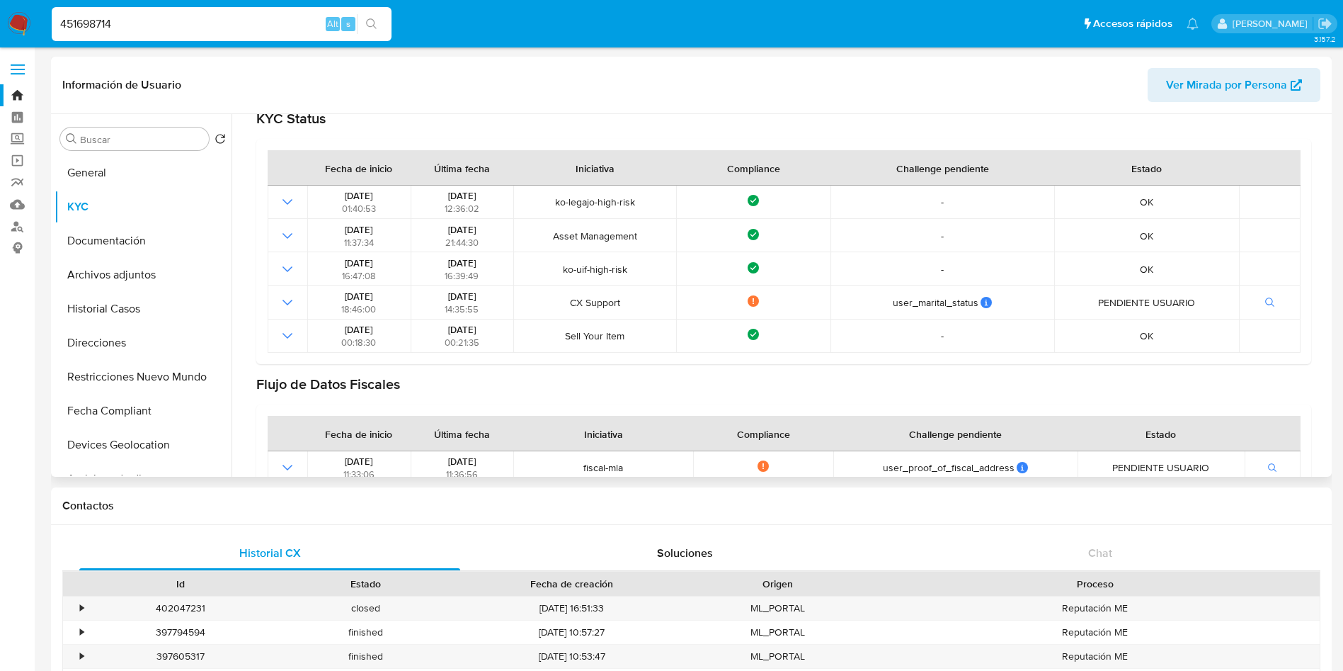
scroll to position [0, 0]
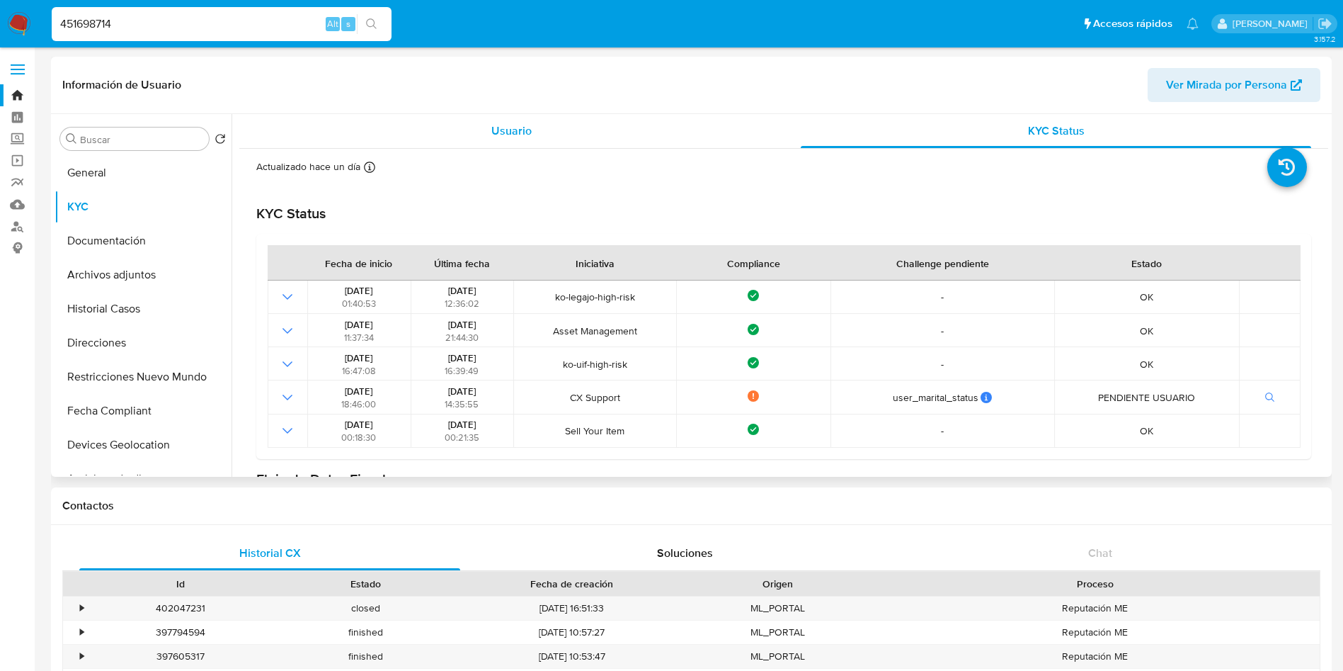
click at [492, 138] on div "Usuario" at bounding box center [511, 131] width 511 height 34
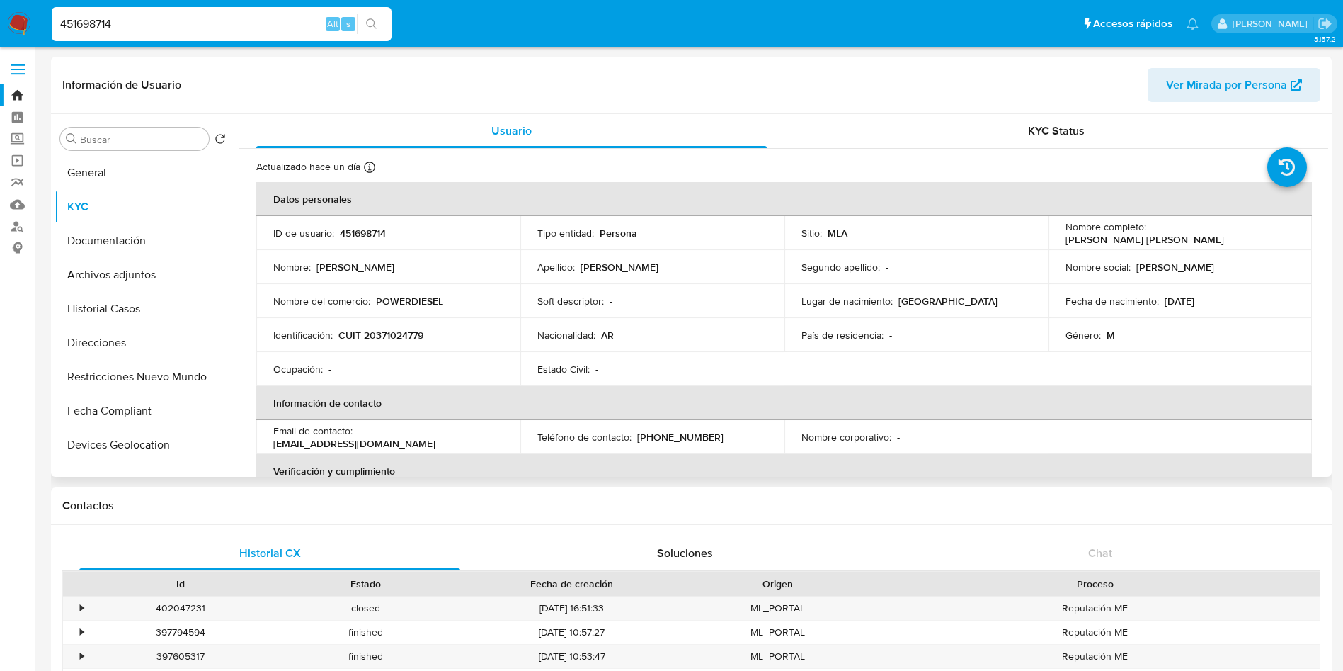
drag, startPoint x: 506, startPoint y: 132, endPoint x: 485, endPoint y: 254, distance: 122.9
click at [506, 133] on span "Usuario" at bounding box center [511, 131] width 40 height 16
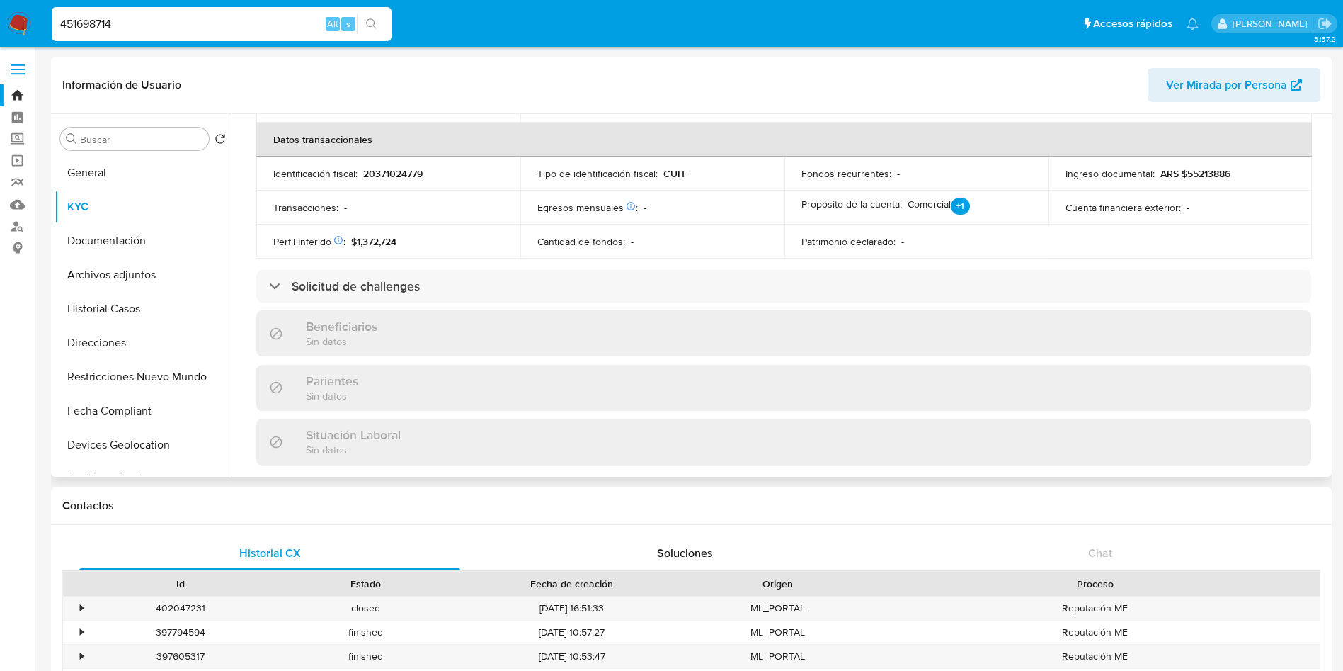
scroll to position [425, 0]
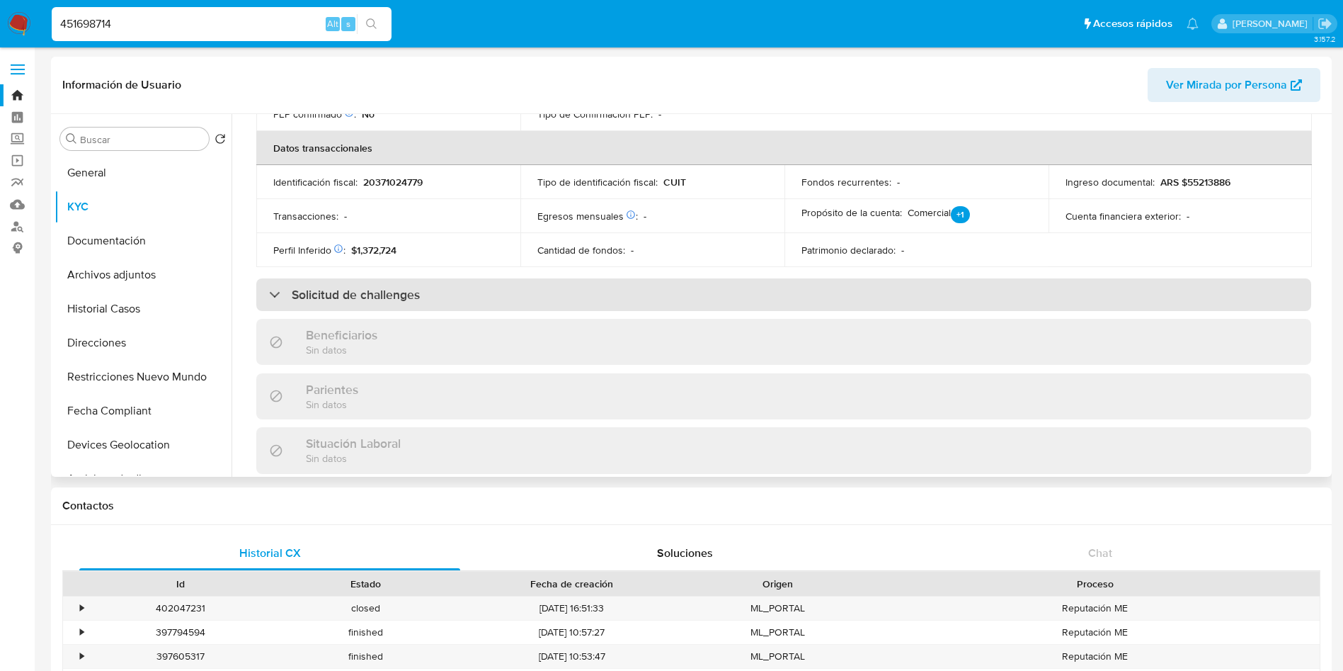
click at [372, 308] on div "Solicitud de challenges" at bounding box center [783, 294] width 1055 height 33
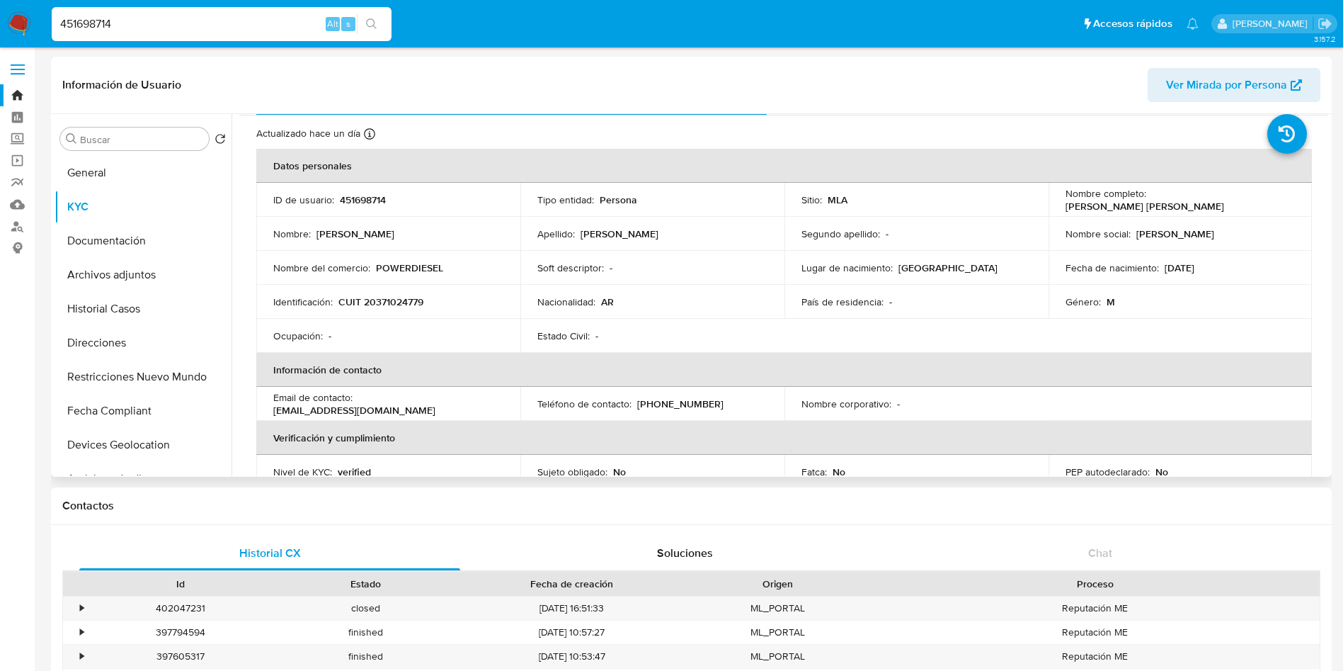
scroll to position [0, 0]
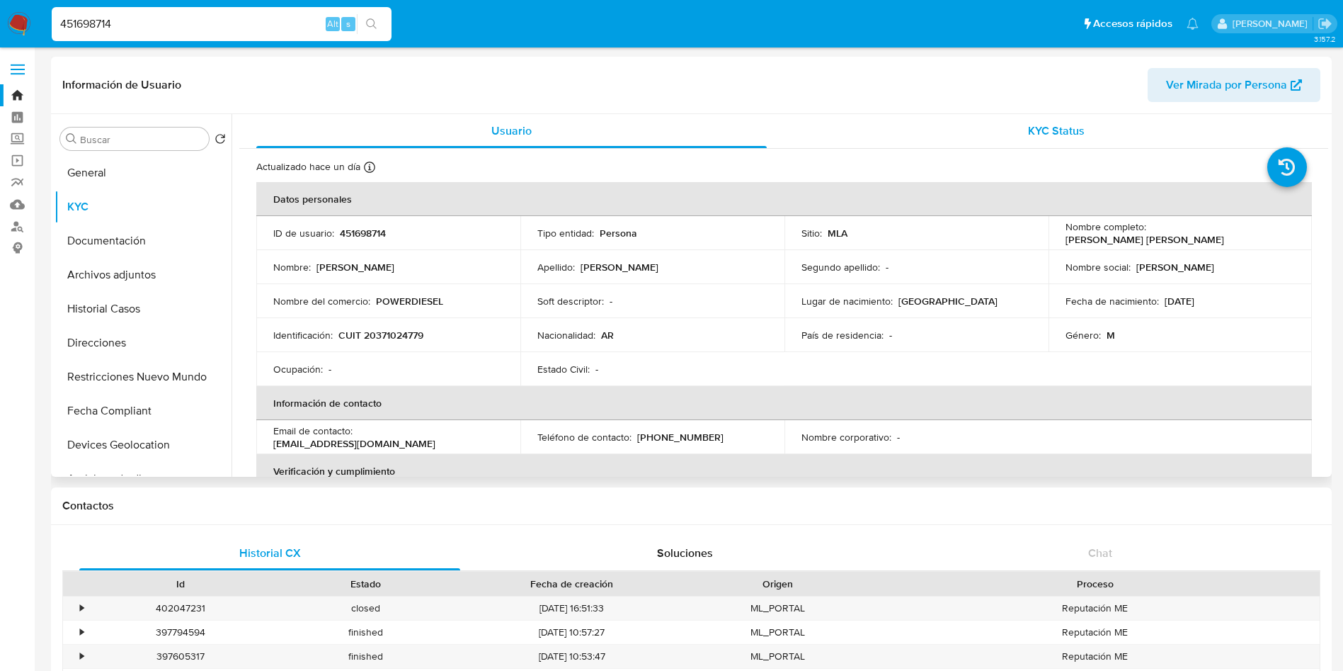
click at [968, 133] on div "KYC Status" at bounding box center [1056, 131] width 511 height 34
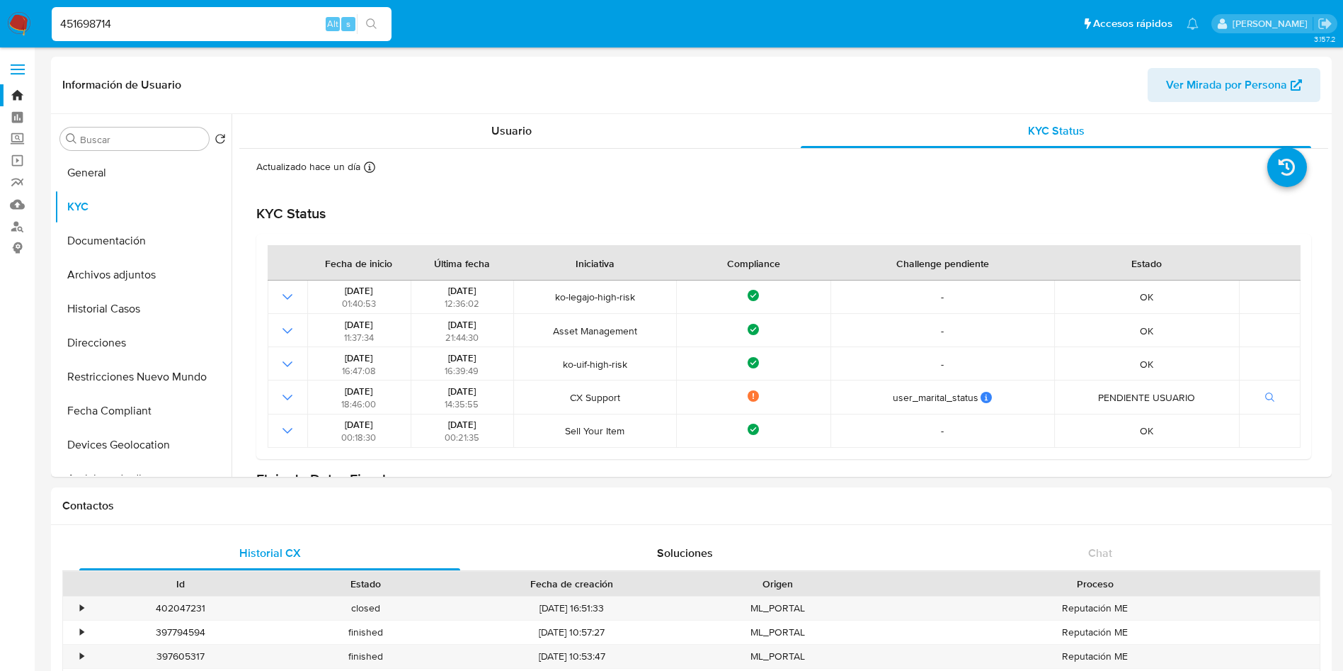
click at [238, 28] on input "451698714" at bounding box center [222, 24] width 340 height 18
click at [238, 27] on input "451698714" at bounding box center [222, 24] width 340 height 18
paste input "19523568"
type input "19523568"
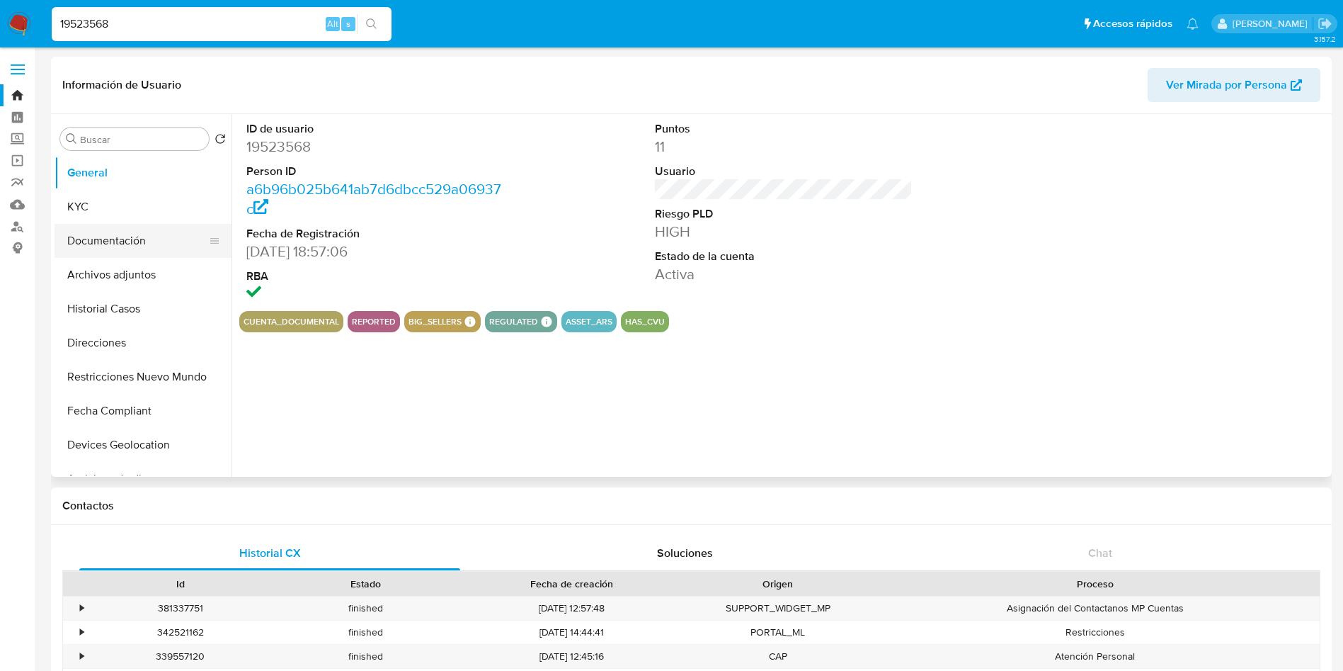
select select "10"
click at [111, 204] on button "KYC" at bounding box center [138, 207] width 166 height 34
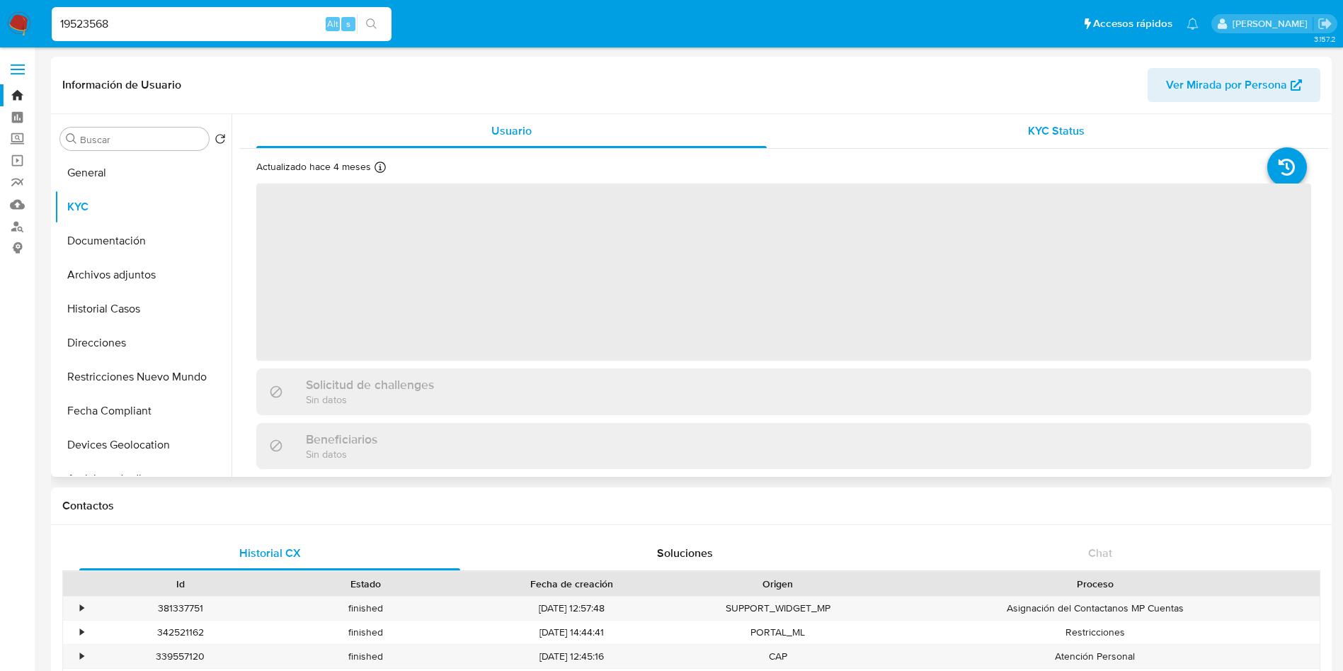
click at [987, 133] on div "KYC Status" at bounding box center [1056, 131] width 511 height 34
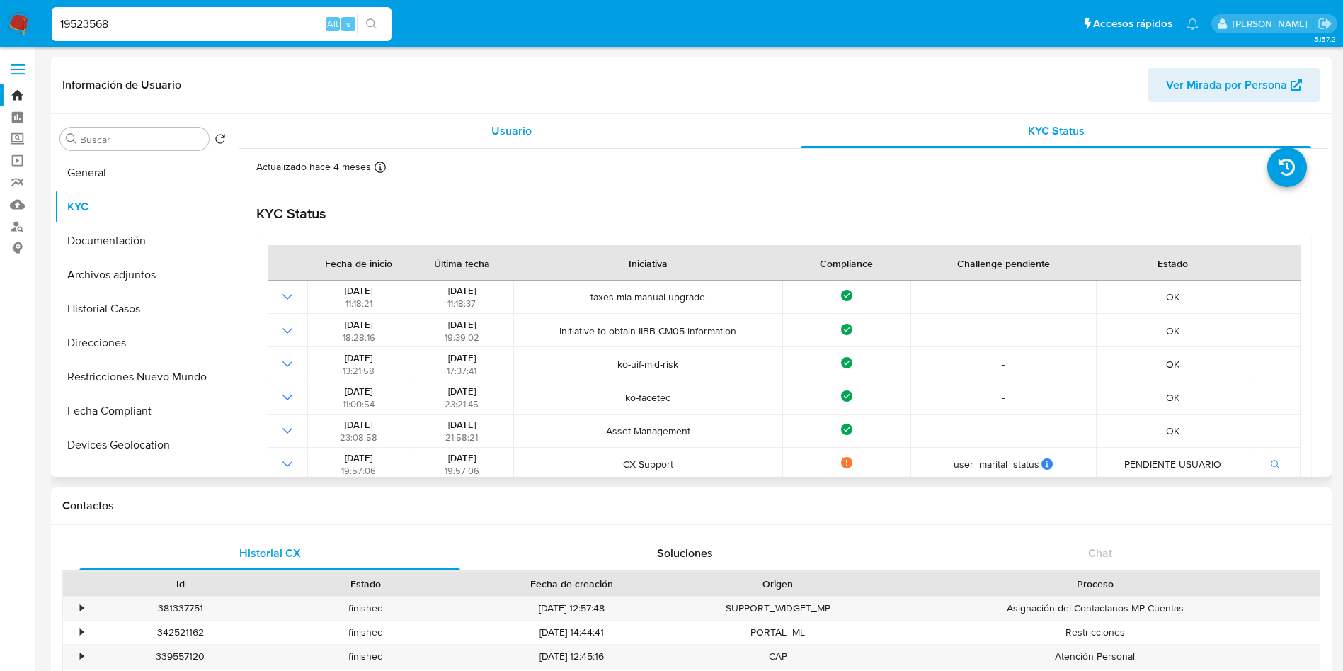
click at [551, 121] on div "Usuario" at bounding box center [511, 131] width 511 height 34
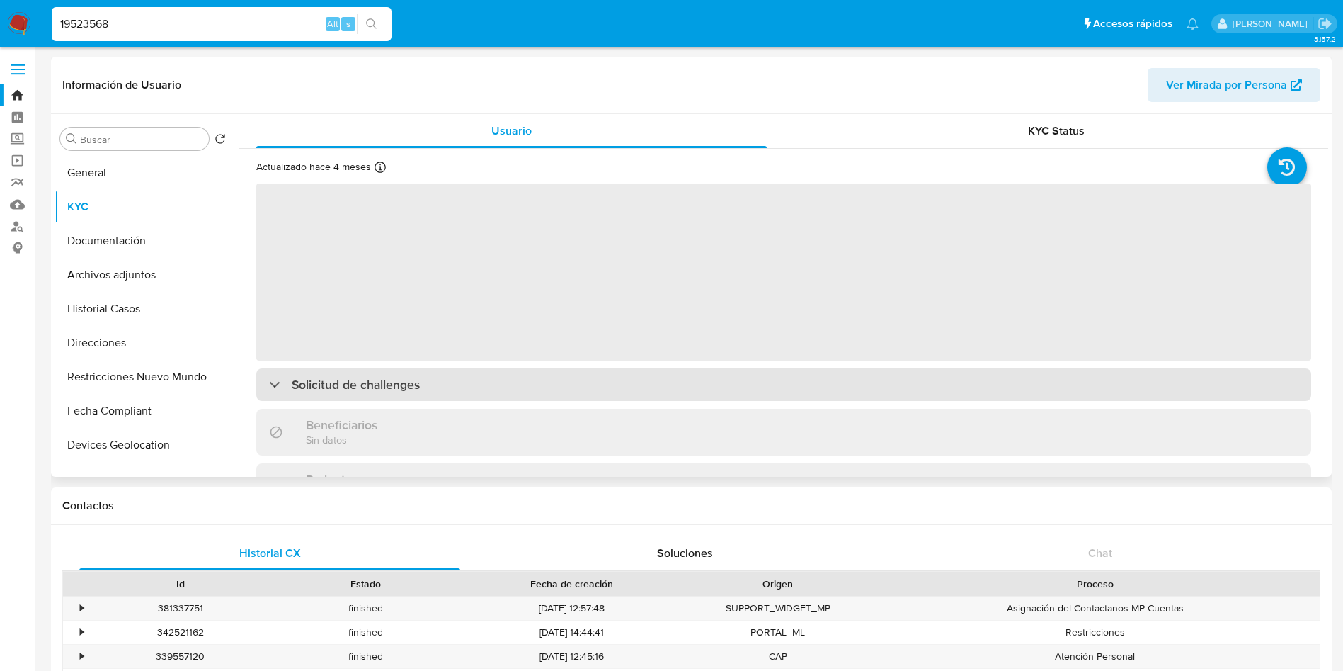
click at [402, 377] on h3 "Solicitud de challenges" at bounding box center [356, 385] width 128 height 16
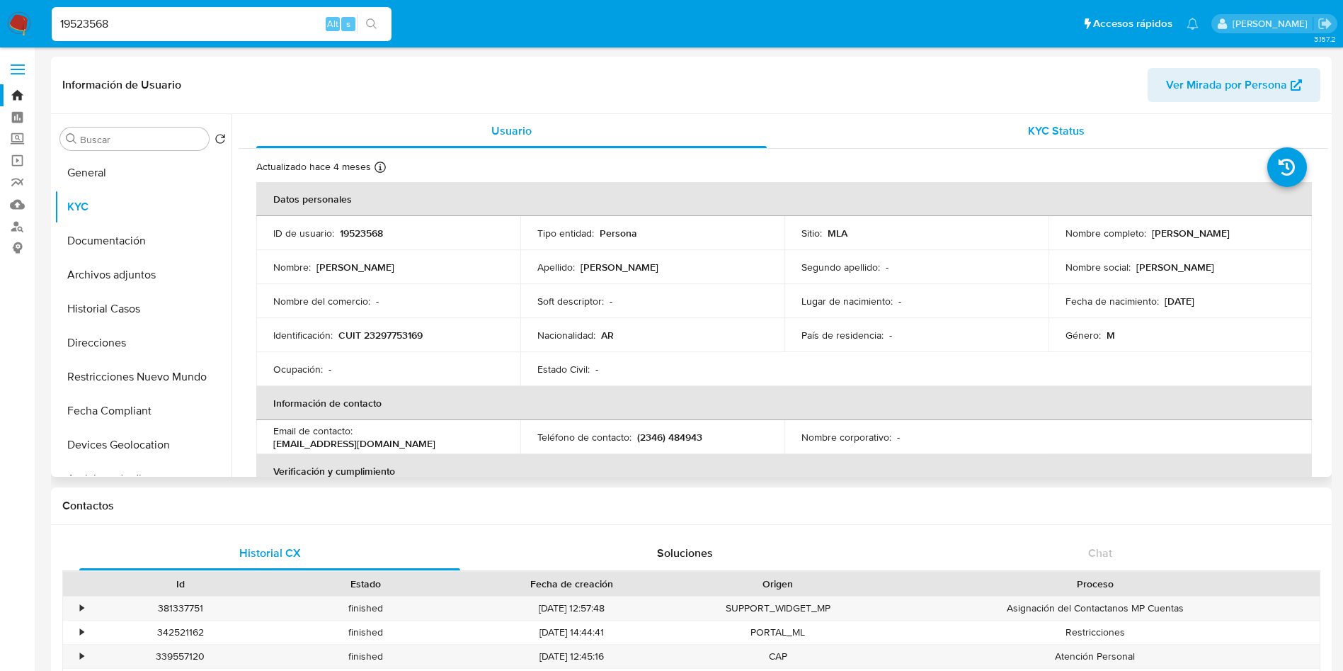
click at [1020, 135] on div "KYC Status" at bounding box center [1056, 131] width 511 height 34
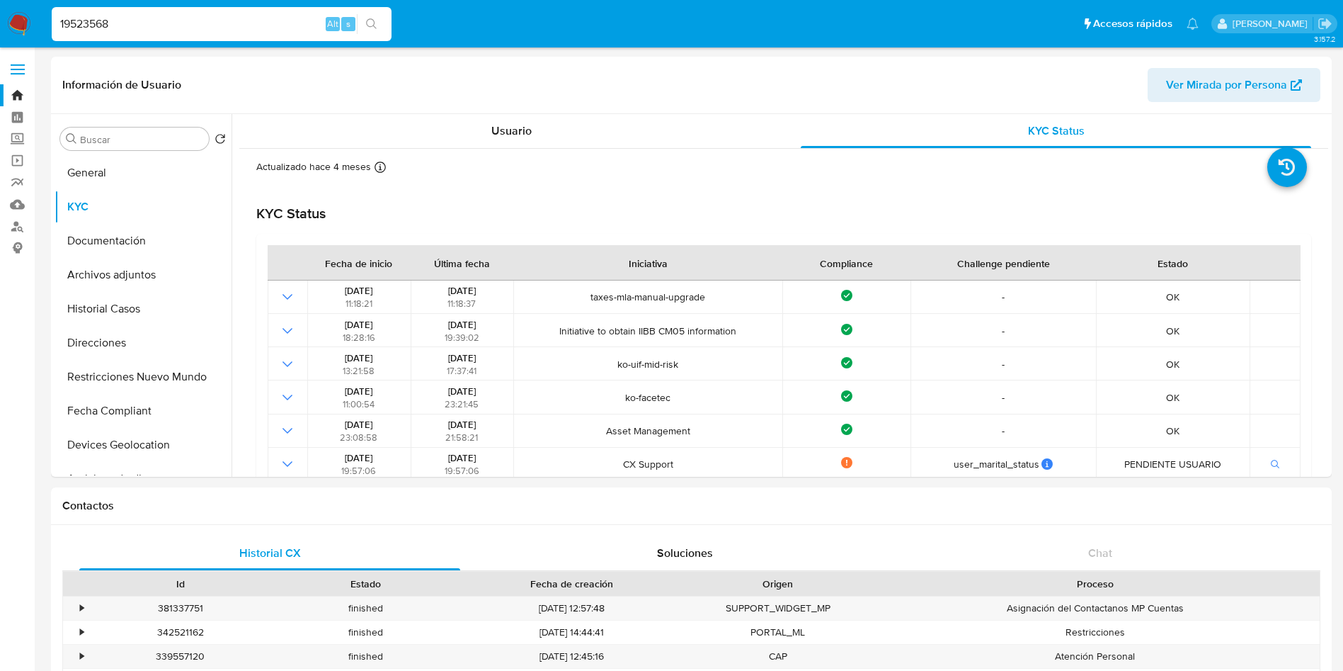
click at [227, 30] on input "19523568" at bounding box center [222, 24] width 340 height 18
click at [227, 28] on input "19523568" at bounding box center [222, 24] width 340 height 18
paste input "7269007"
type input "17269007"
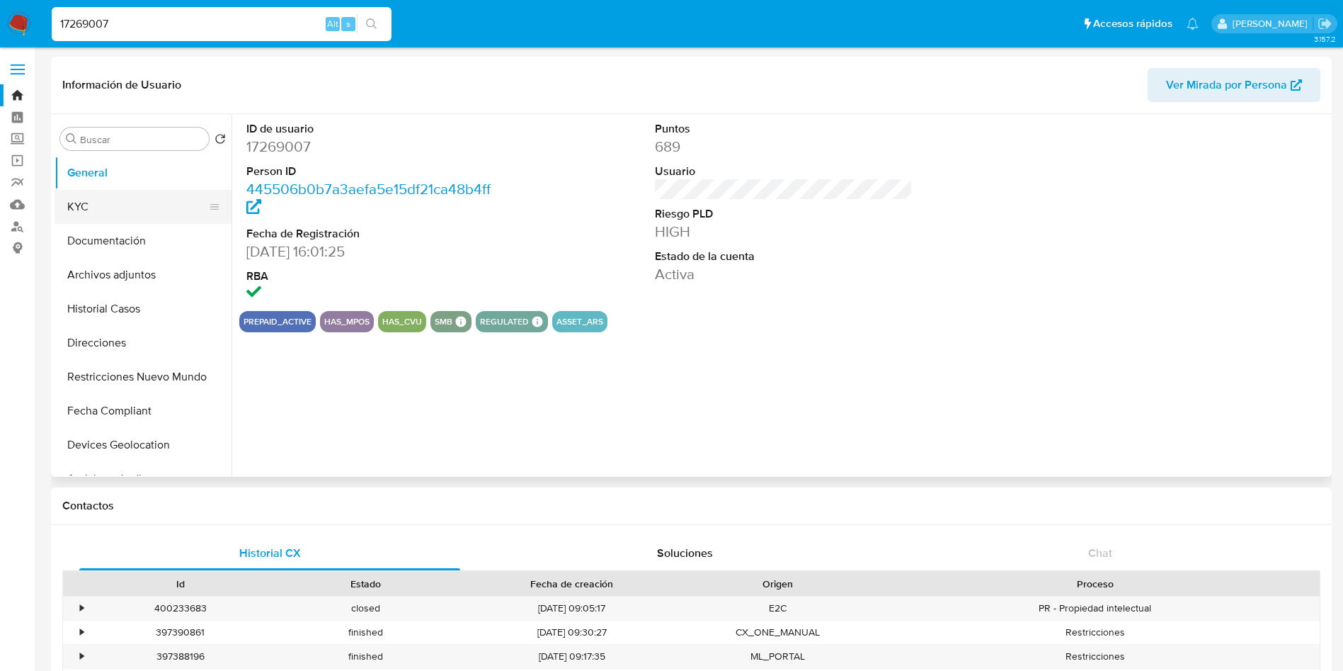
click at [120, 217] on button "KYC" at bounding box center [138, 207] width 166 height 34
select select "10"
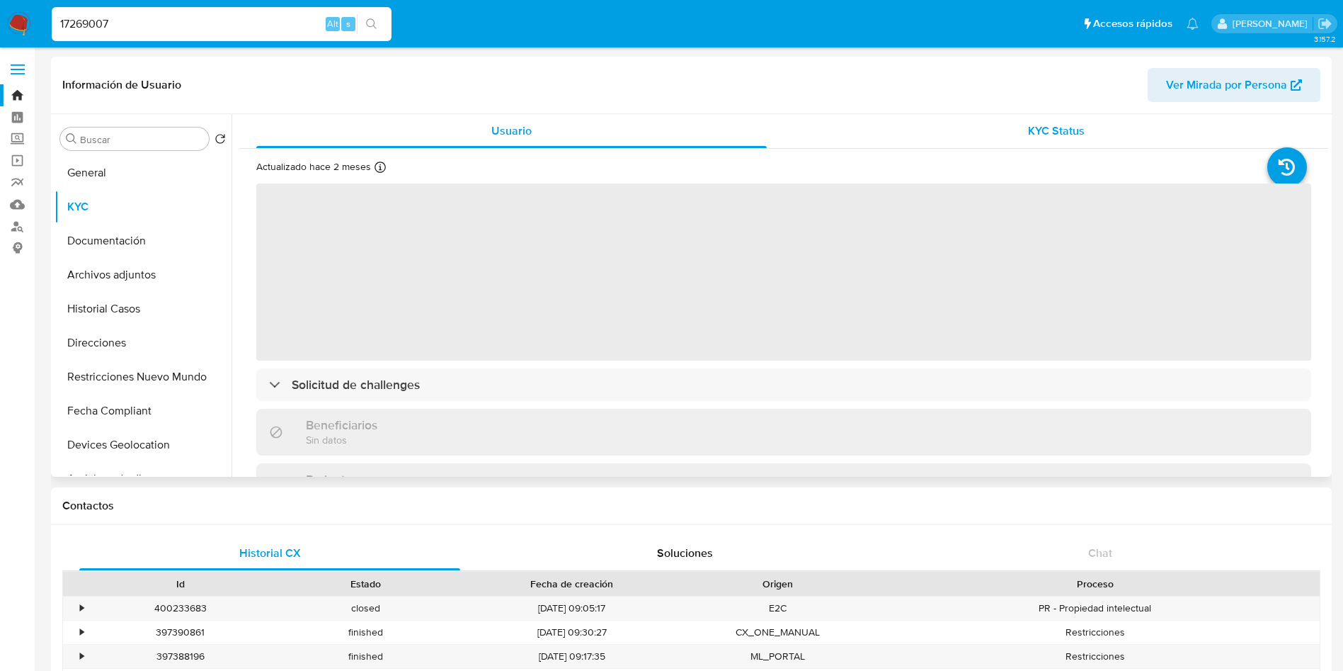
click at [934, 130] on div "KYC Status" at bounding box center [1056, 131] width 511 height 34
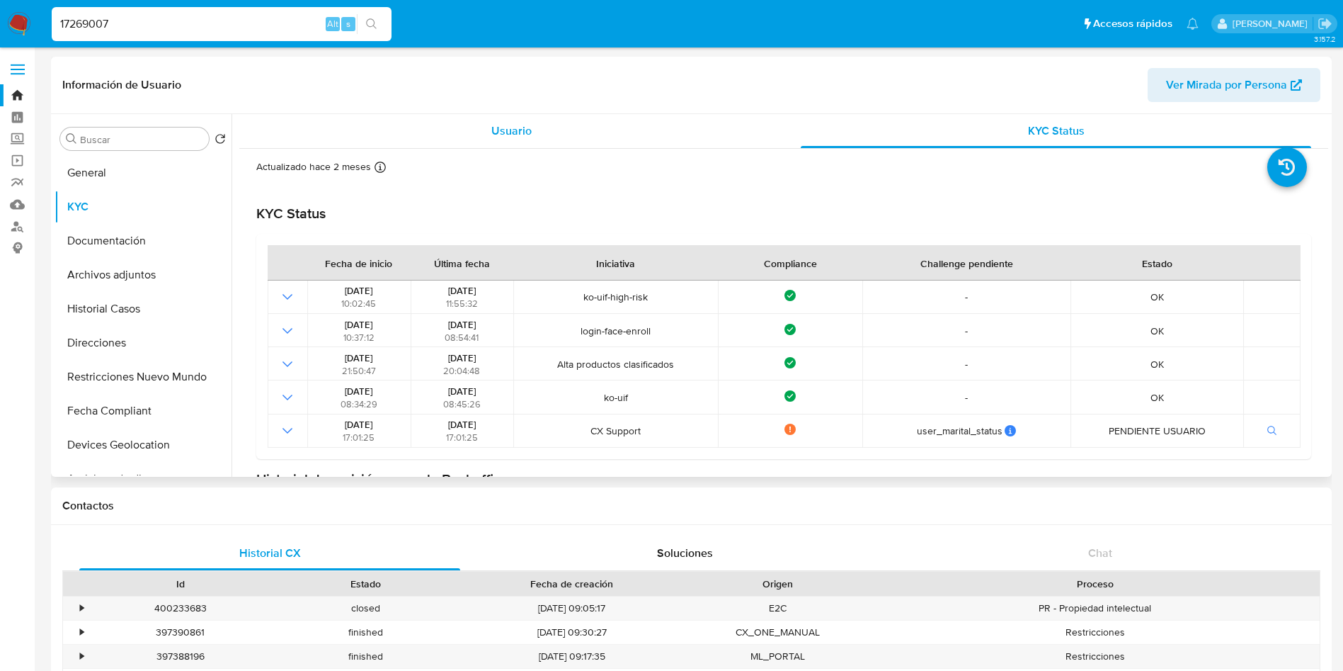
click at [509, 127] on span "Usuario" at bounding box center [511, 131] width 40 height 16
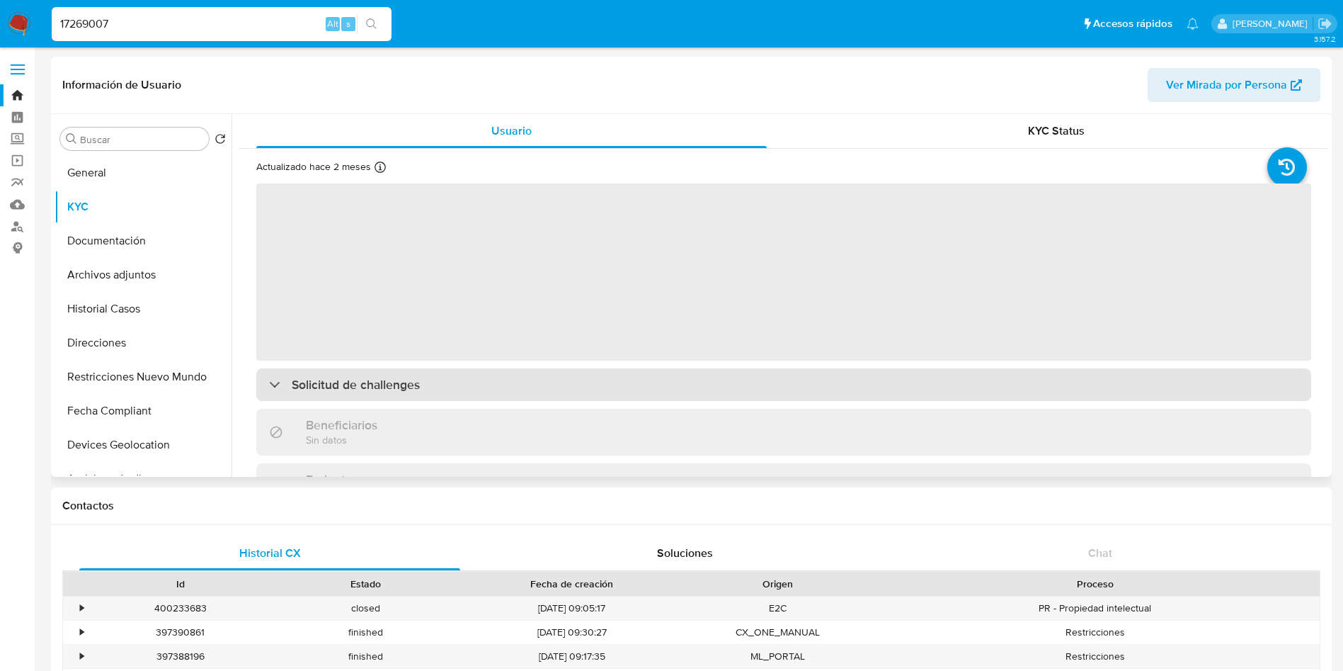
click at [355, 377] on h3 "Solicitud de challenges" at bounding box center [356, 385] width 128 height 16
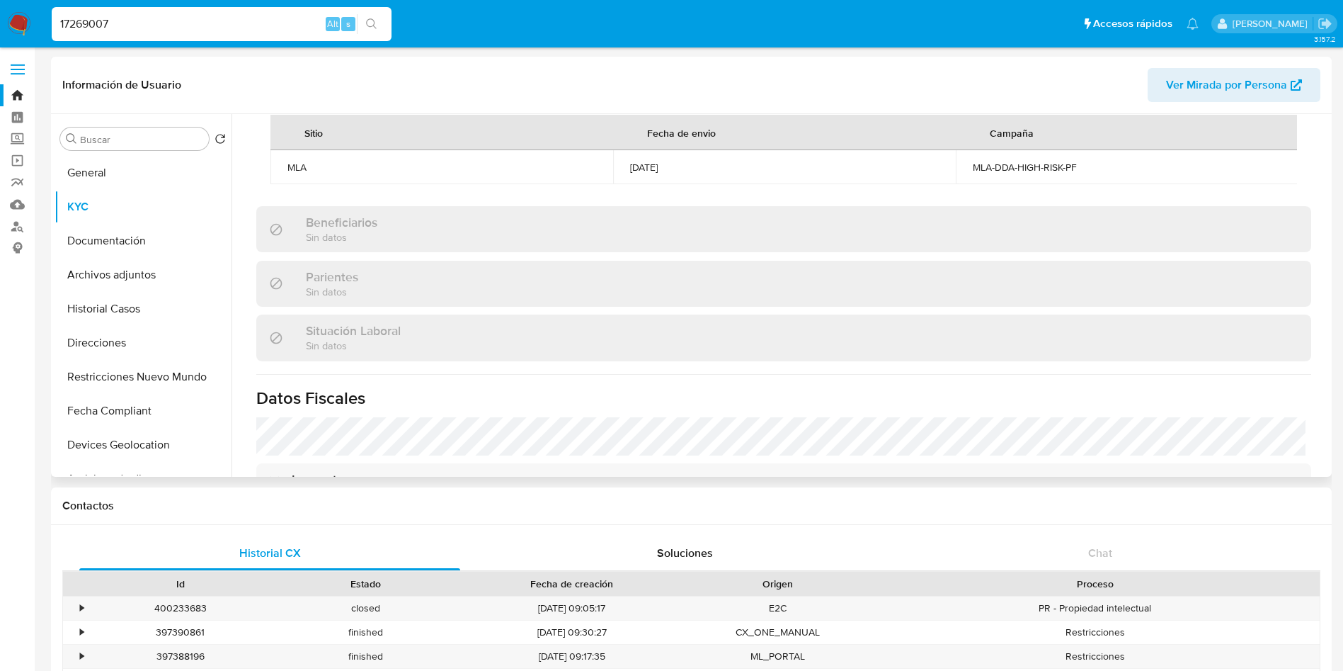
scroll to position [637, 0]
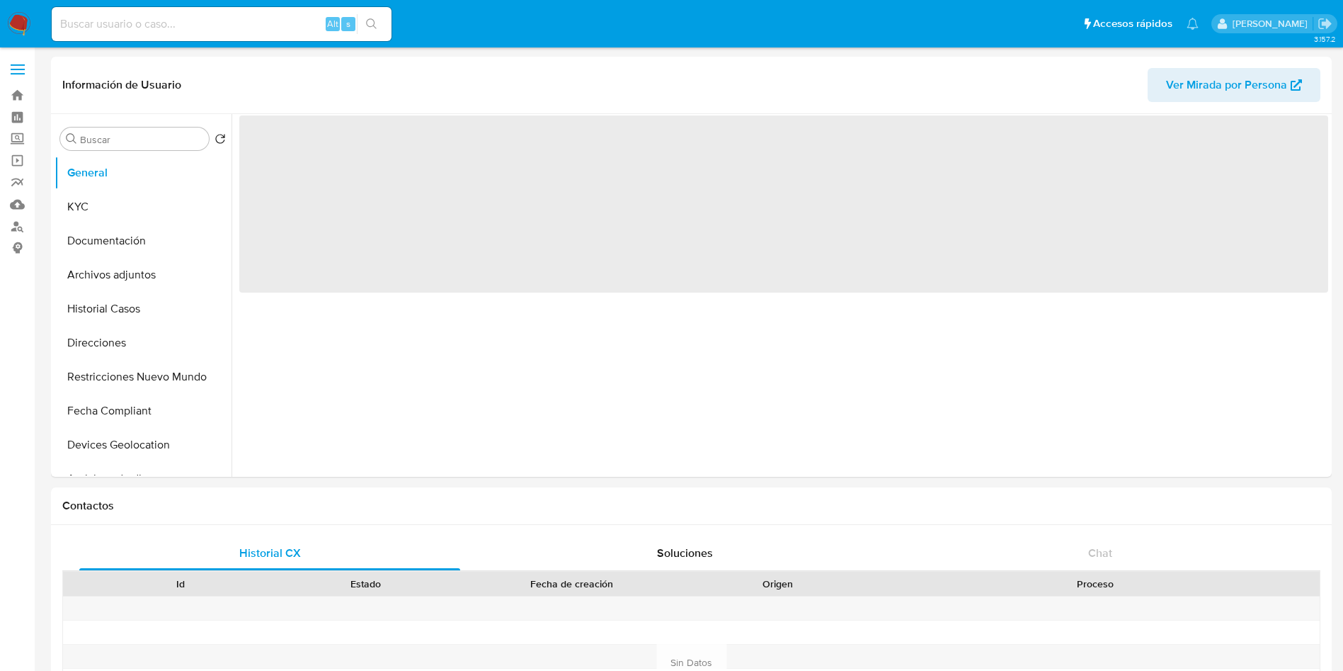
select select "10"
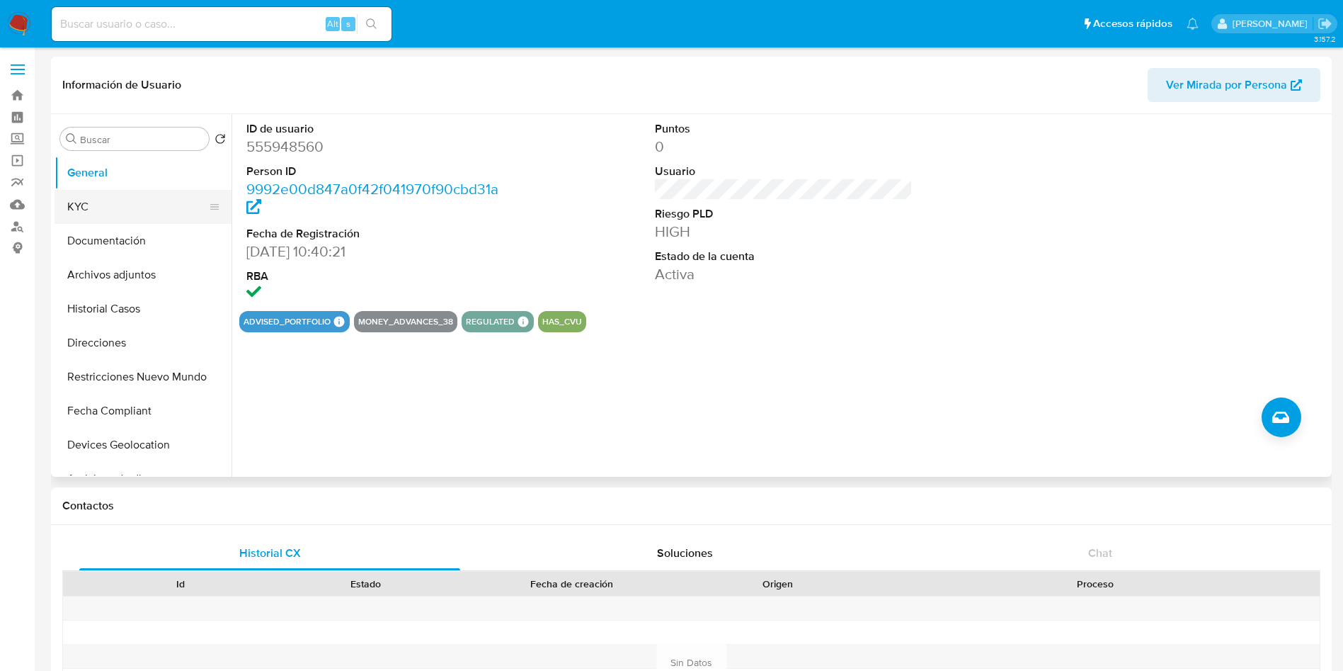
click at [183, 199] on button "KYC" at bounding box center [138, 207] width 166 height 34
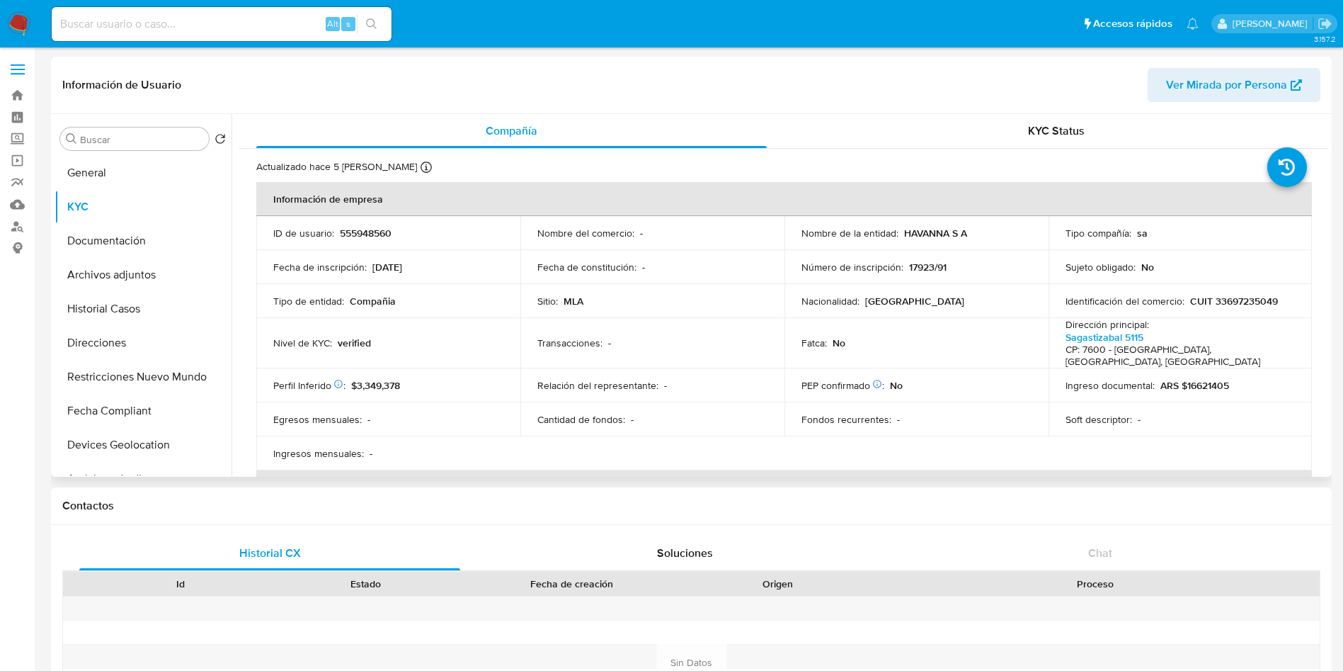
click at [987, 101] on header "Información de Usuario Ver Mirada por Persona" at bounding box center [691, 85] width 1258 height 34
click at [969, 124] on div "KYC Status" at bounding box center [1056, 131] width 511 height 34
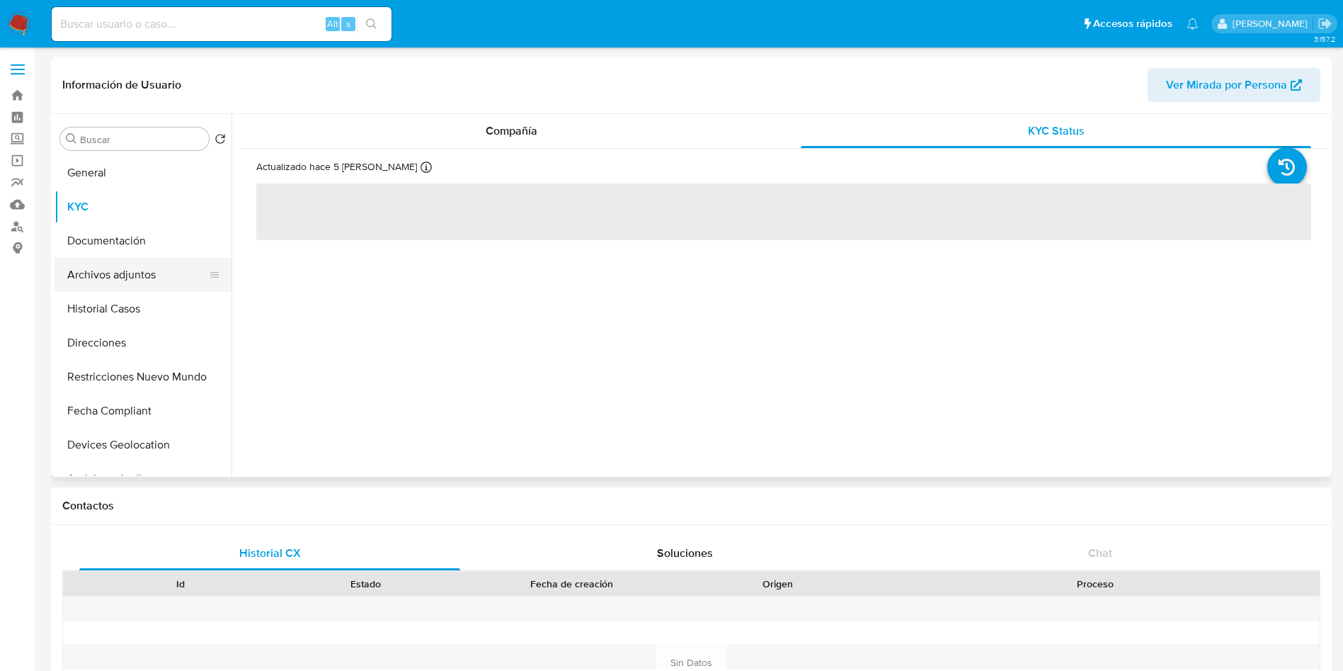
drag, startPoint x: 125, startPoint y: 271, endPoint x: 133, endPoint y: 273, distance: 8.1
click at [126, 271] on button "Archivos adjuntos" at bounding box center [138, 275] width 166 height 34
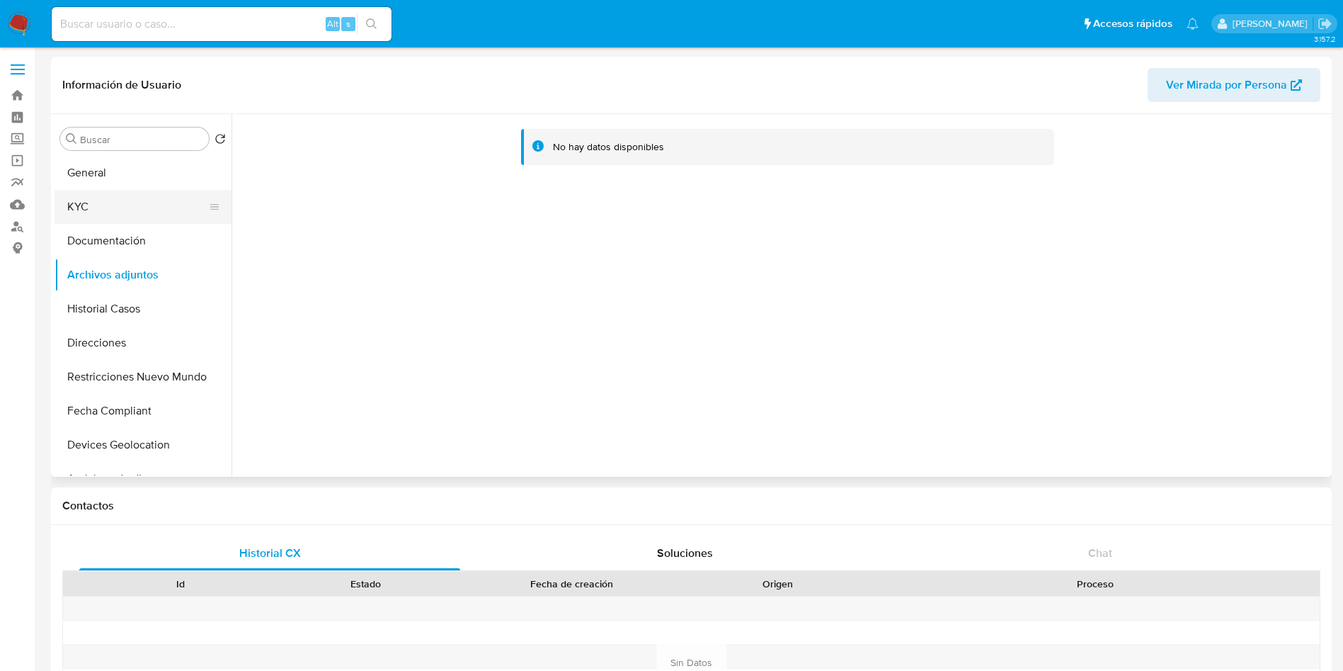
click at [145, 205] on button "KYC" at bounding box center [138, 207] width 166 height 34
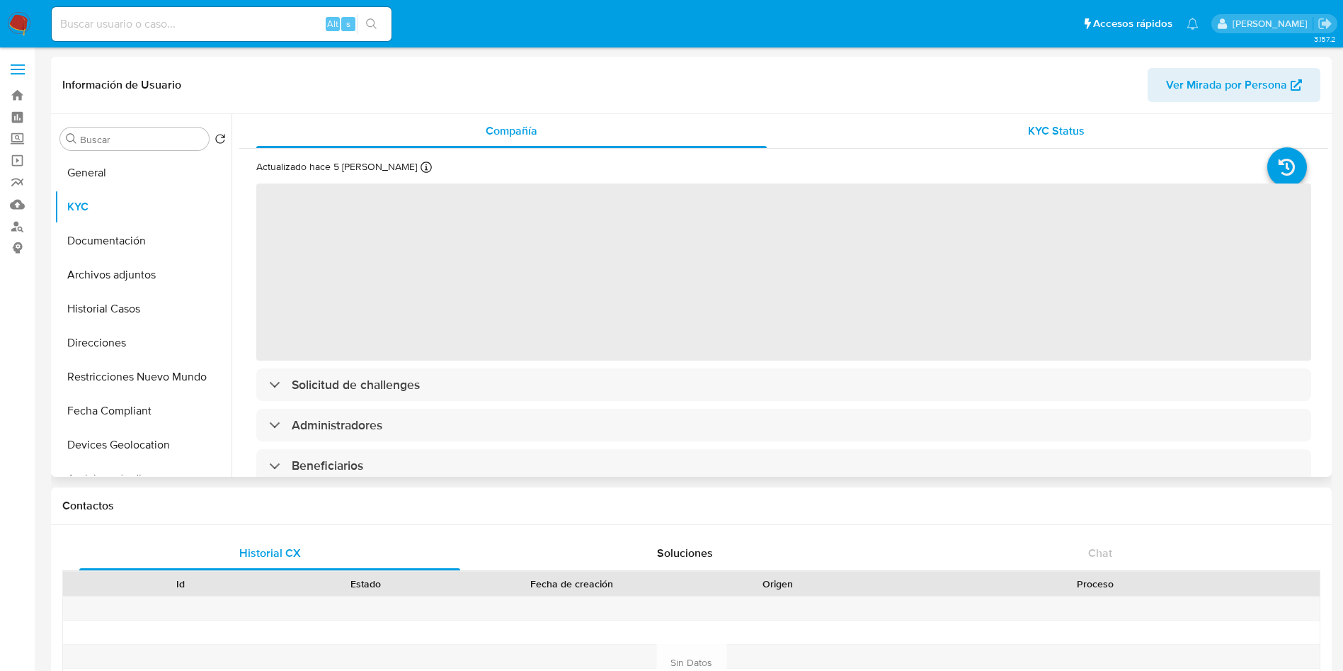
click at [988, 129] on div "KYC Status" at bounding box center [1056, 131] width 511 height 34
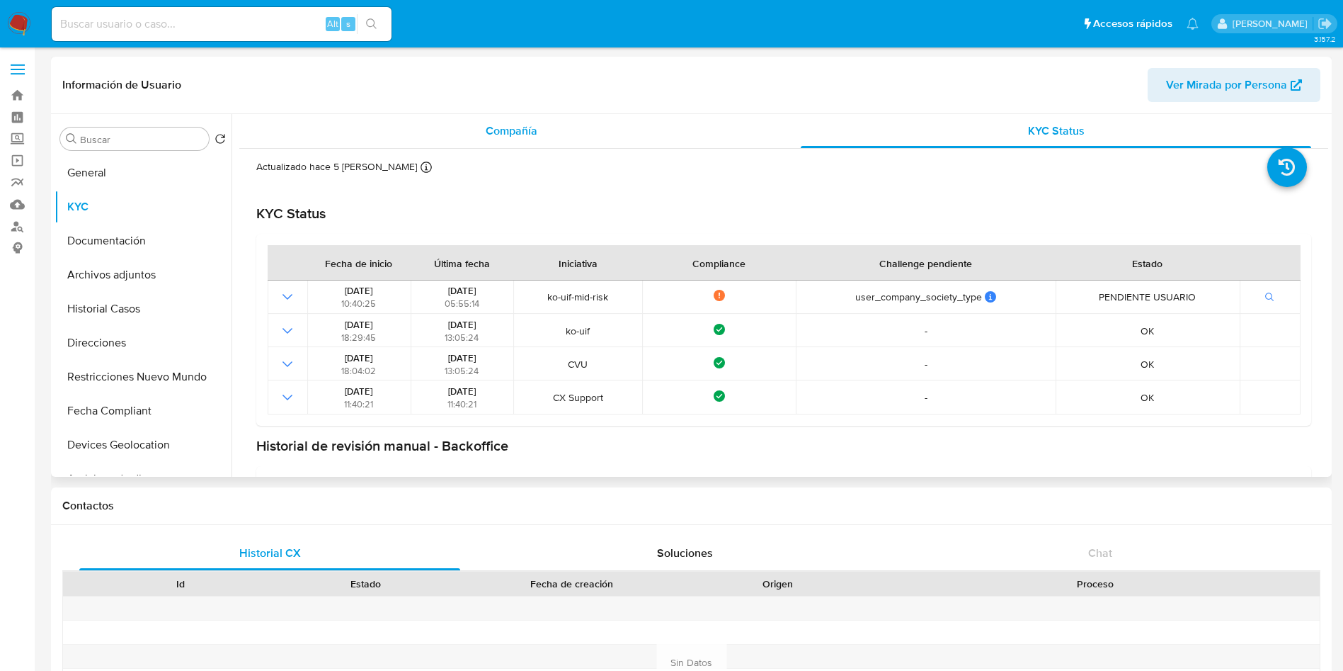
click at [525, 117] on div "Compañía" at bounding box center [511, 131] width 511 height 34
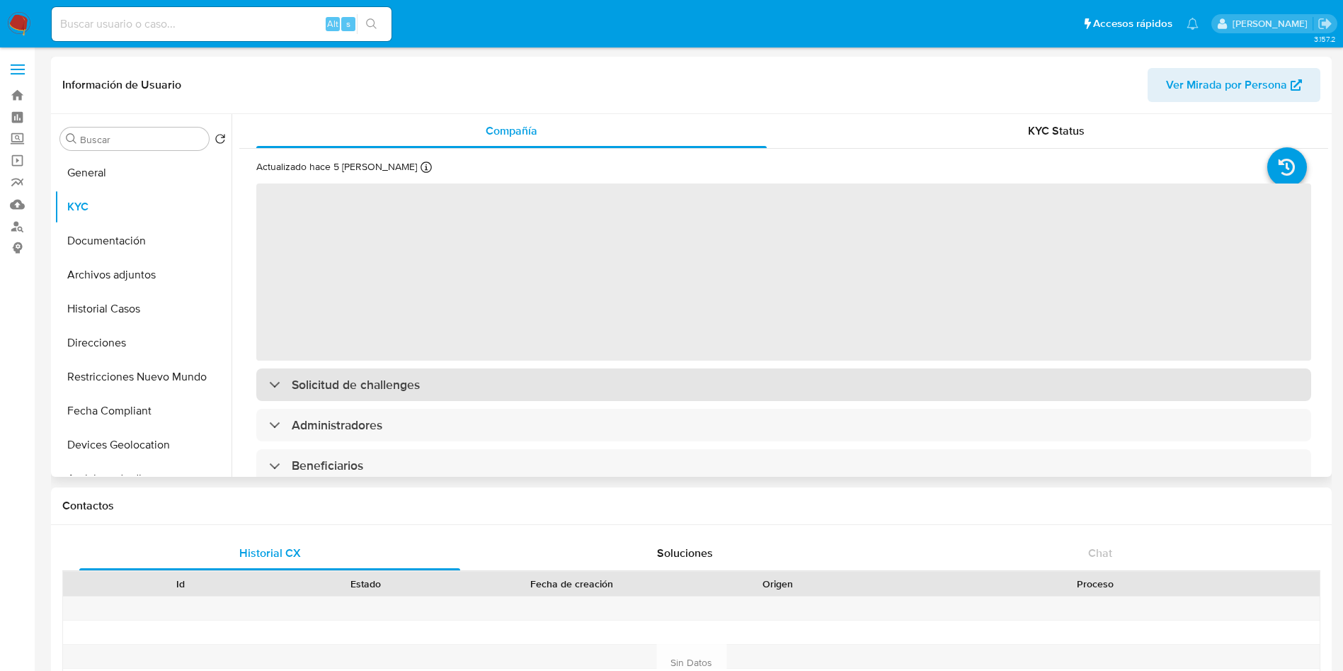
click at [421, 390] on div "Solicitud de challenges" at bounding box center [783, 384] width 1055 height 33
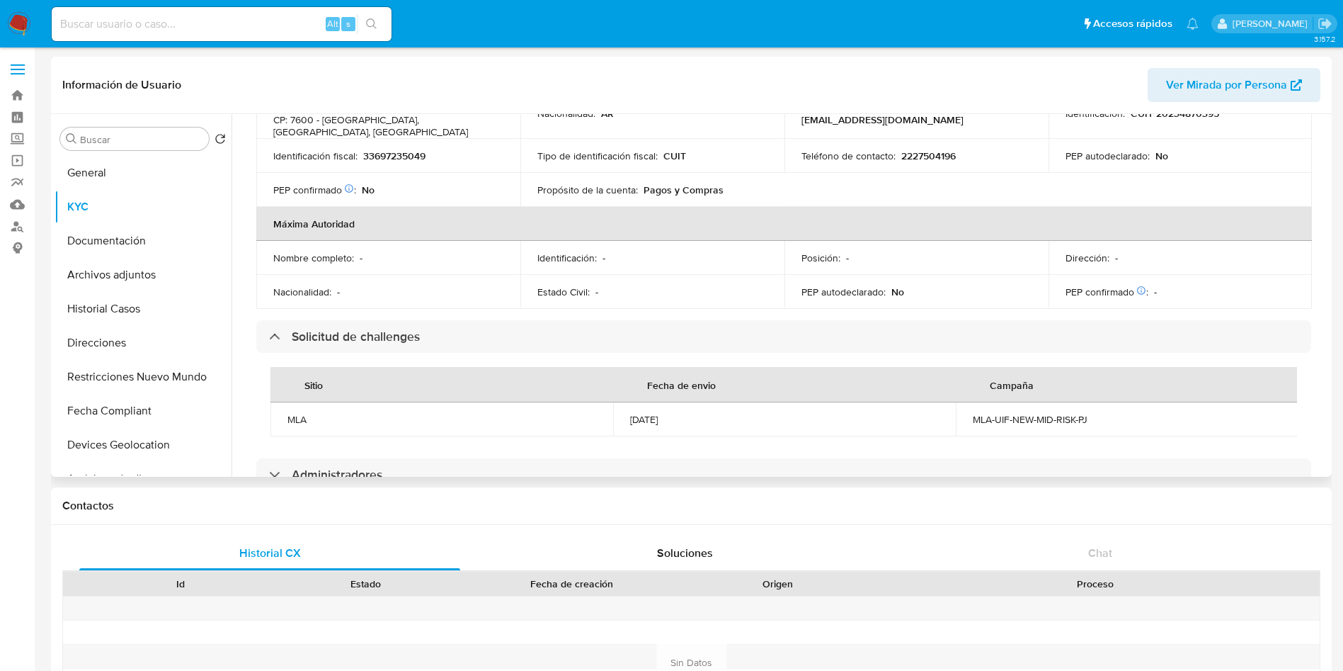
scroll to position [637, 0]
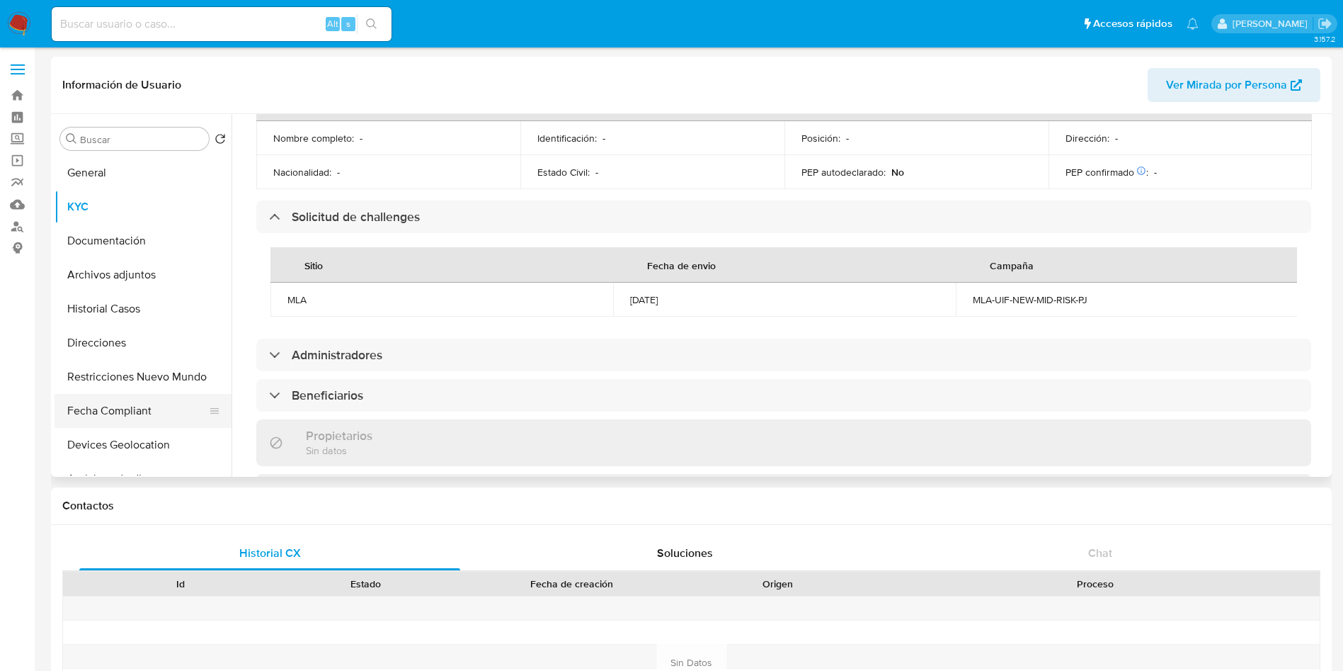
click at [145, 412] on button "Fecha Compliant" at bounding box center [138, 411] width 166 height 34
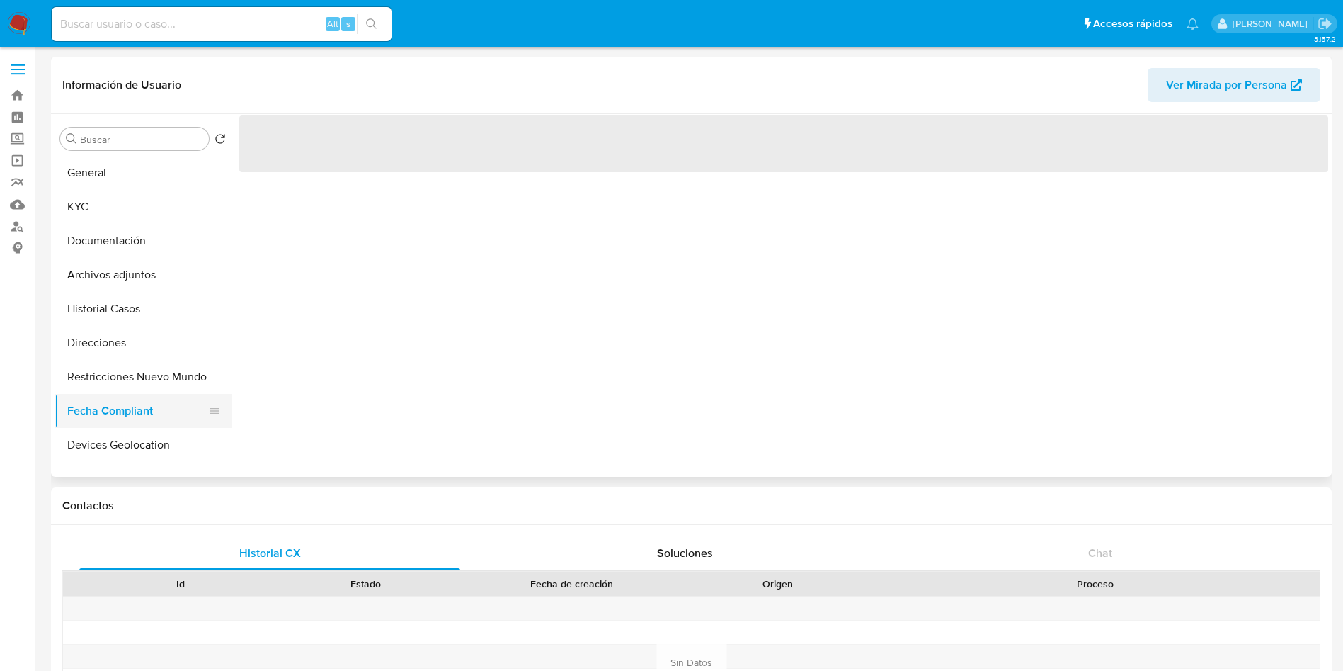
scroll to position [0, 0]
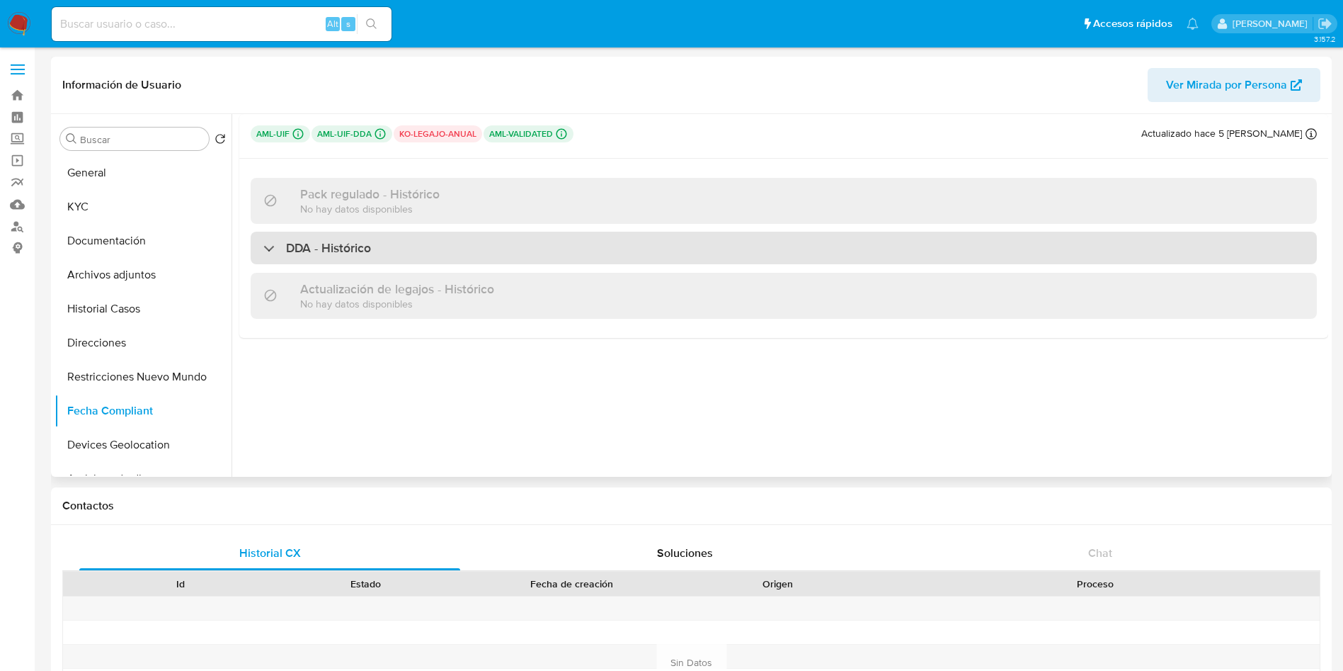
click at [416, 244] on div "DDA - Histórico" at bounding box center [784, 248] width 1066 height 33
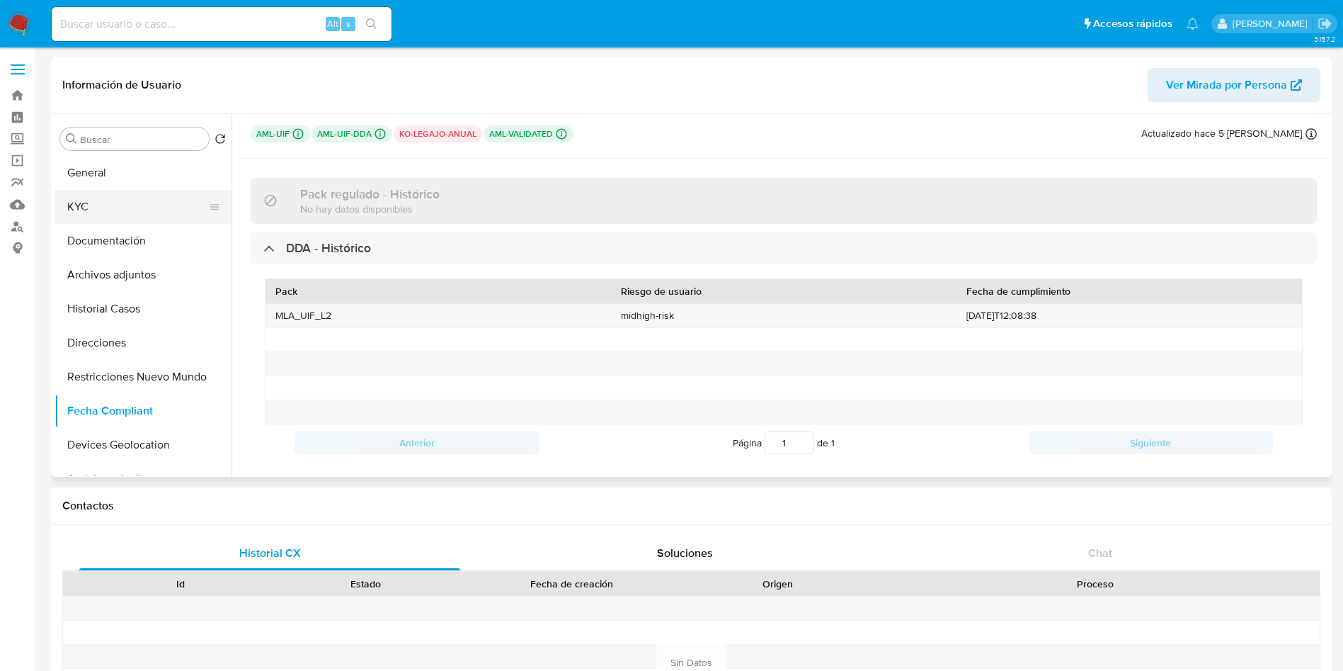
click at [167, 195] on button "KYC" at bounding box center [138, 207] width 166 height 34
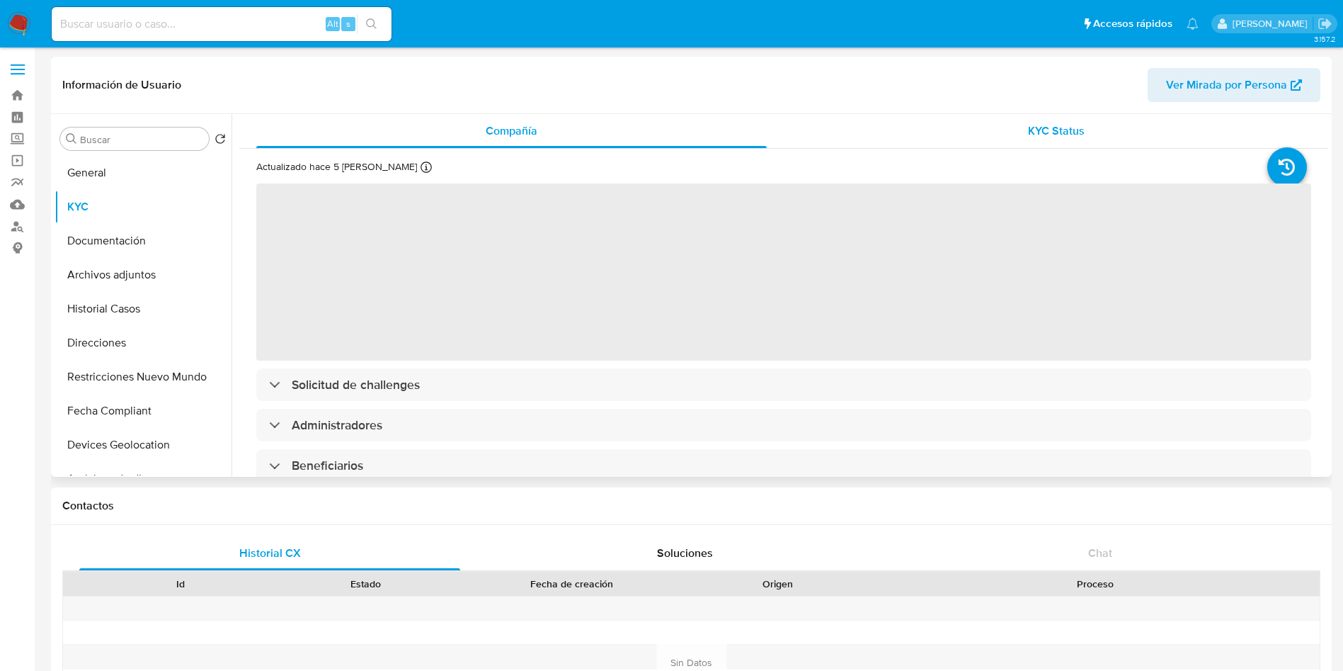
click at [1006, 123] on div "KYC Status" at bounding box center [1056, 131] width 511 height 34
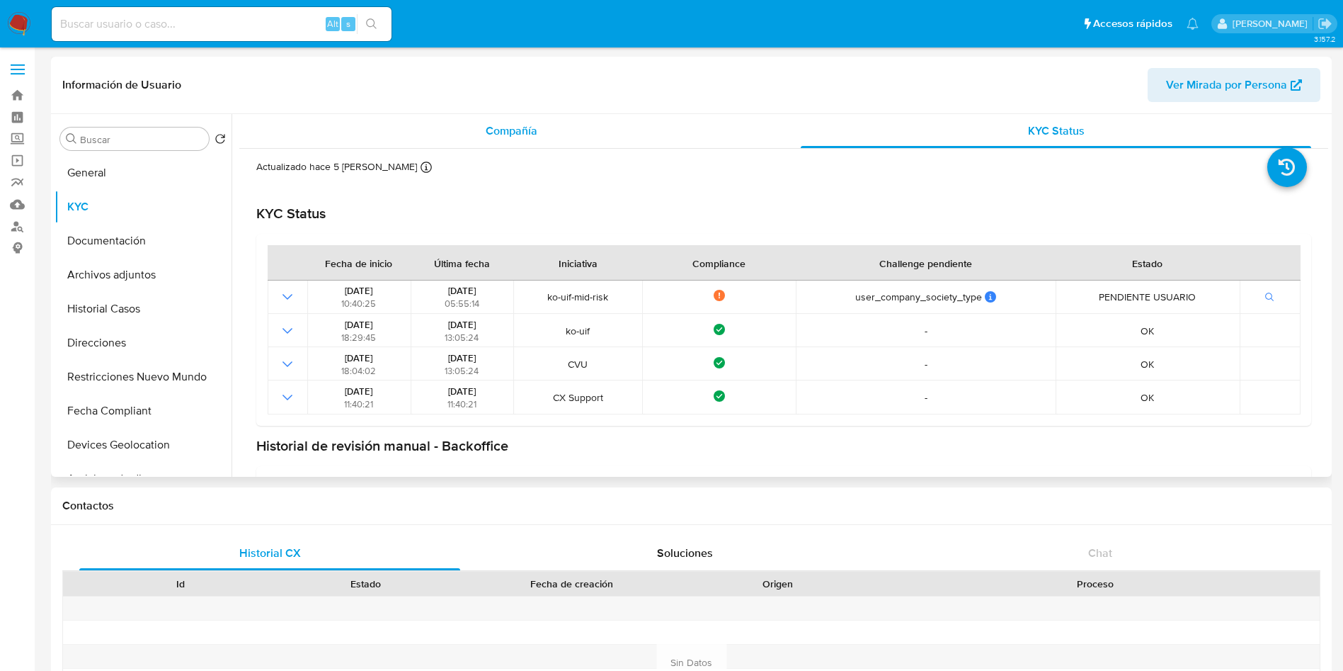
click at [545, 125] on div "Compañía" at bounding box center [511, 131] width 511 height 34
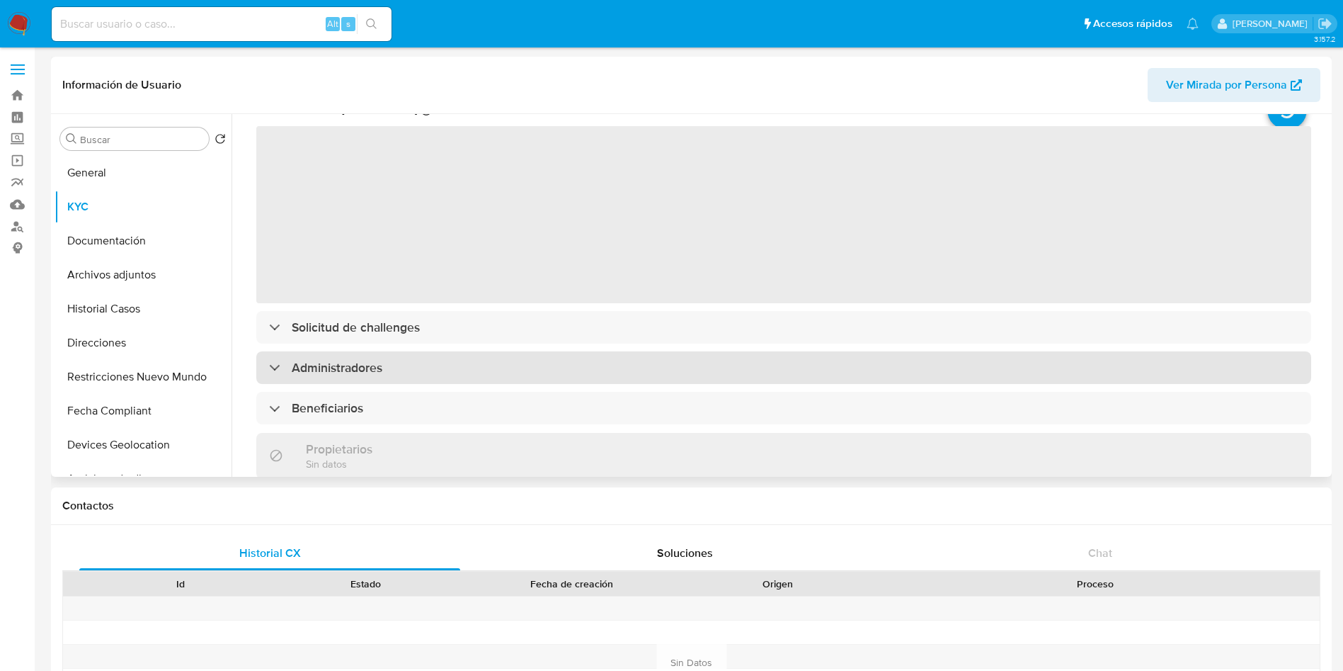
scroll to position [106, 0]
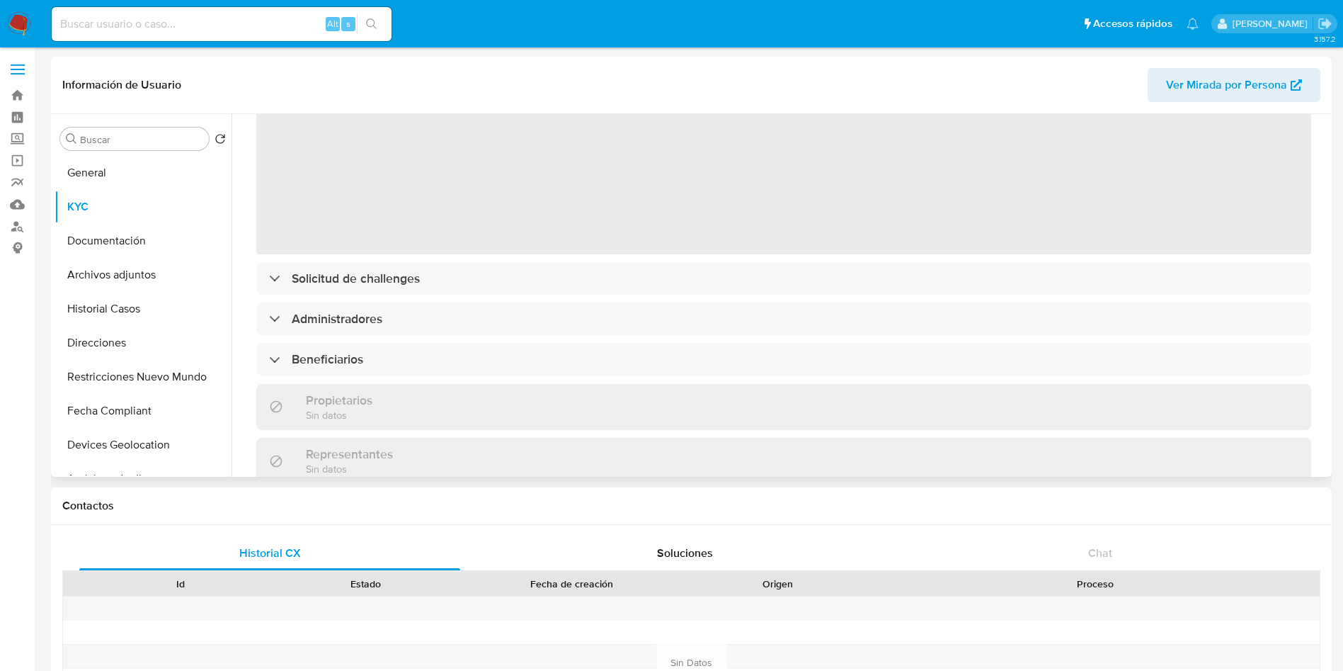
click at [428, 258] on div "‌ Solicitud de challenges Administradores Beneficiarios Propietarios Sin datos …" at bounding box center [783, 468] width 1055 height 784
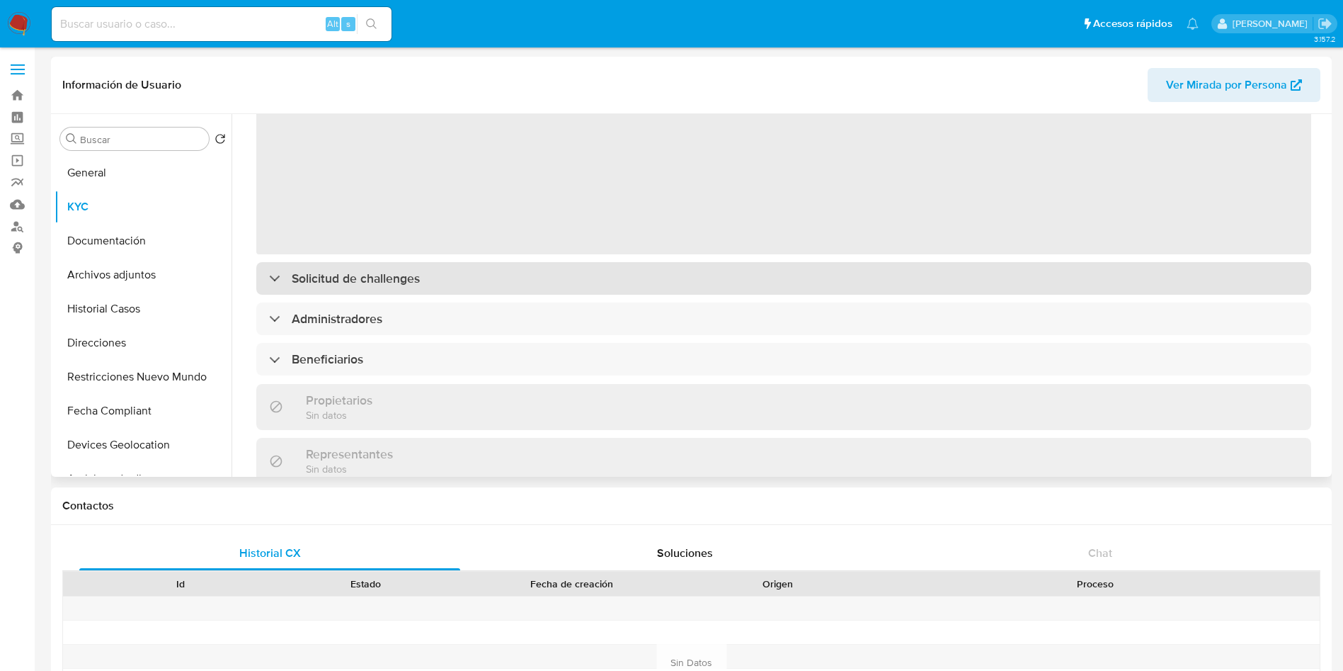
click at [426, 273] on div "‌ Solicitud de challenges Administradores Beneficiarios Propietarios Sin datos …" at bounding box center [783, 468] width 1055 height 784
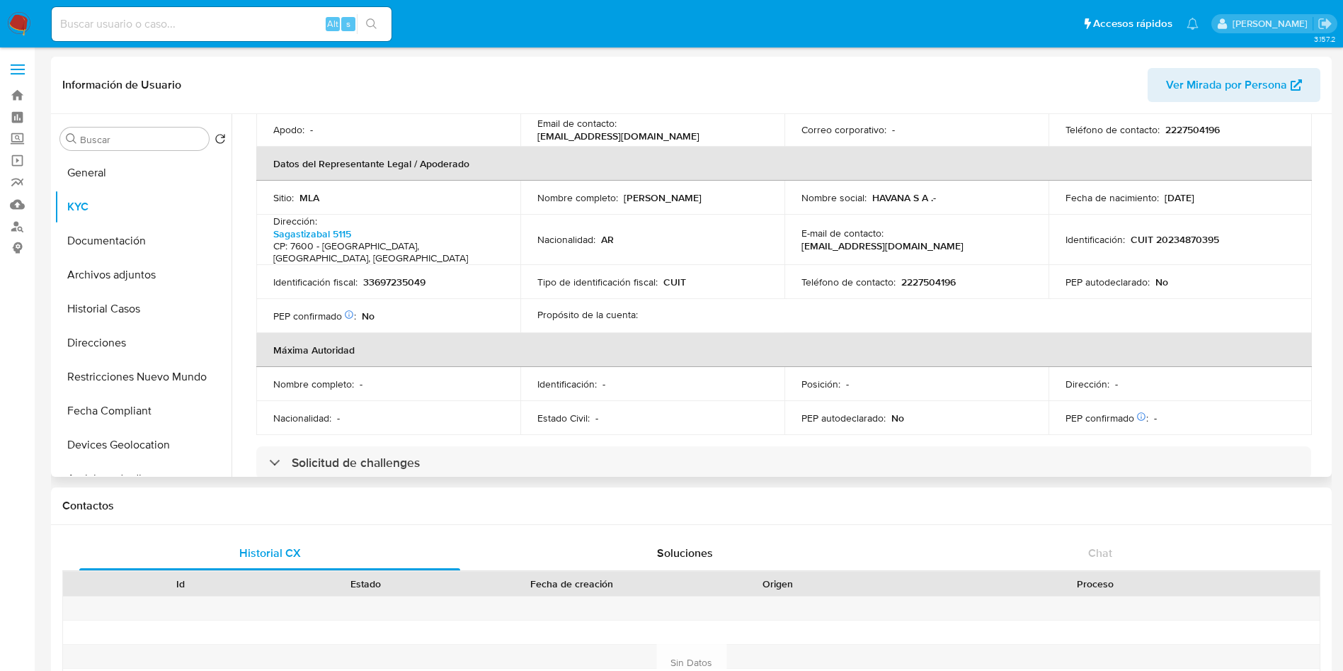
scroll to position [425, 0]
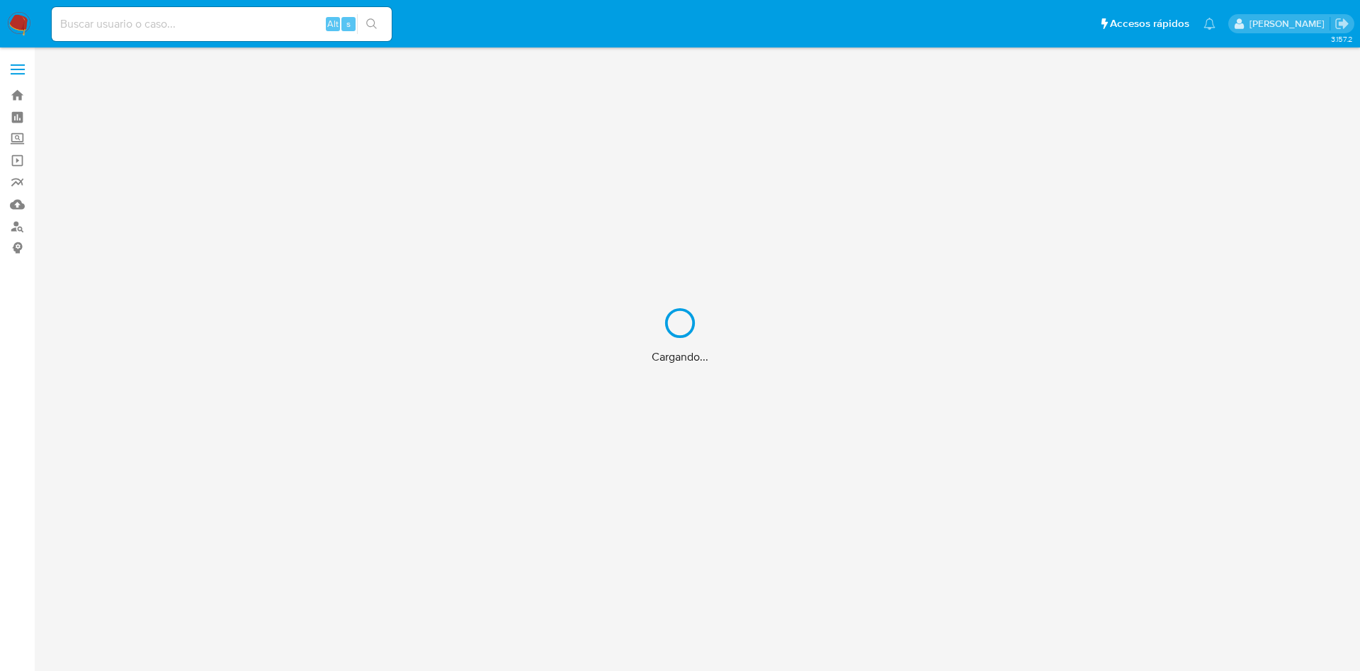
click at [230, 23] on input at bounding box center [222, 24] width 340 height 18
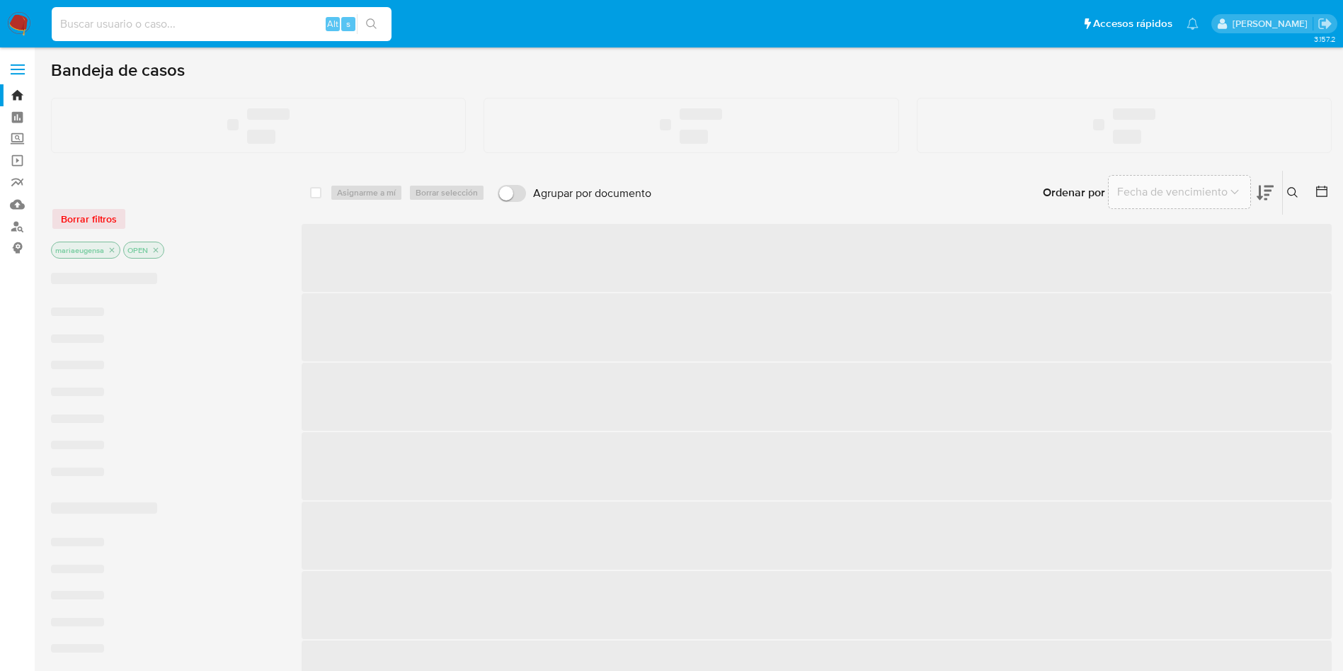
click at [227, 30] on input at bounding box center [222, 24] width 340 height 18
paste input "dlkXYFnqgGAHE71EyOBVSCMs"
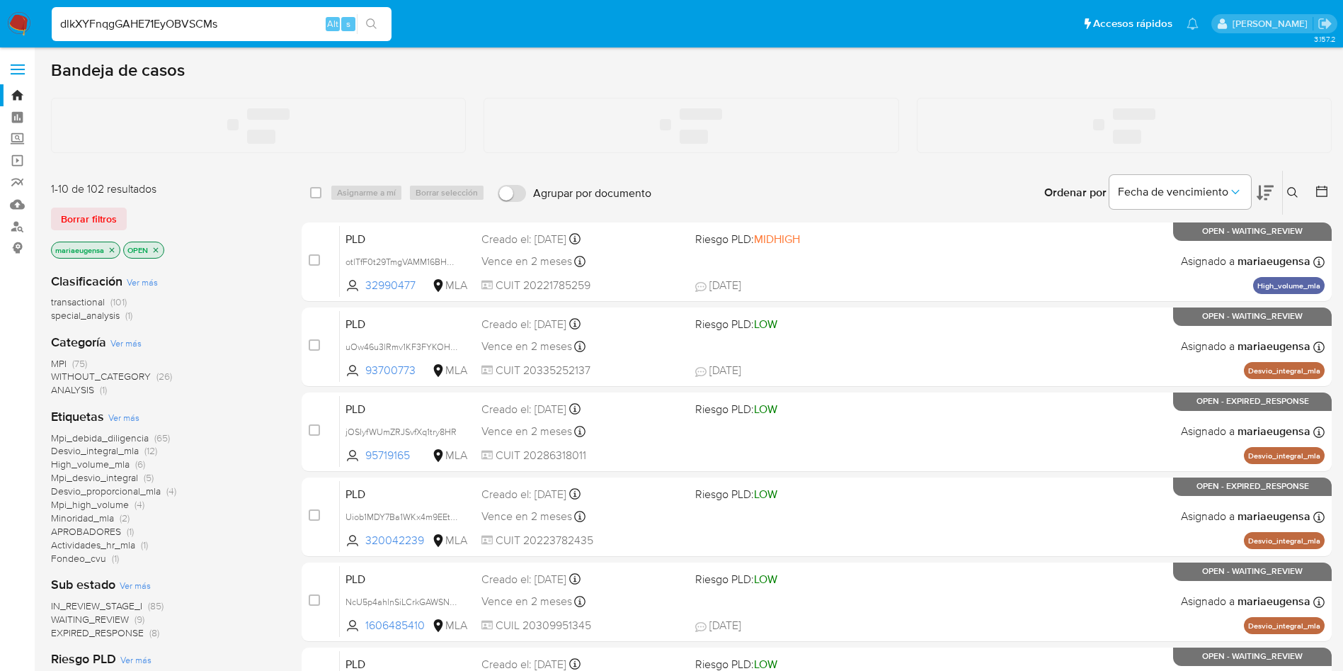
type input "dlkXYFnqgGAHE71EyOBVSCMs"
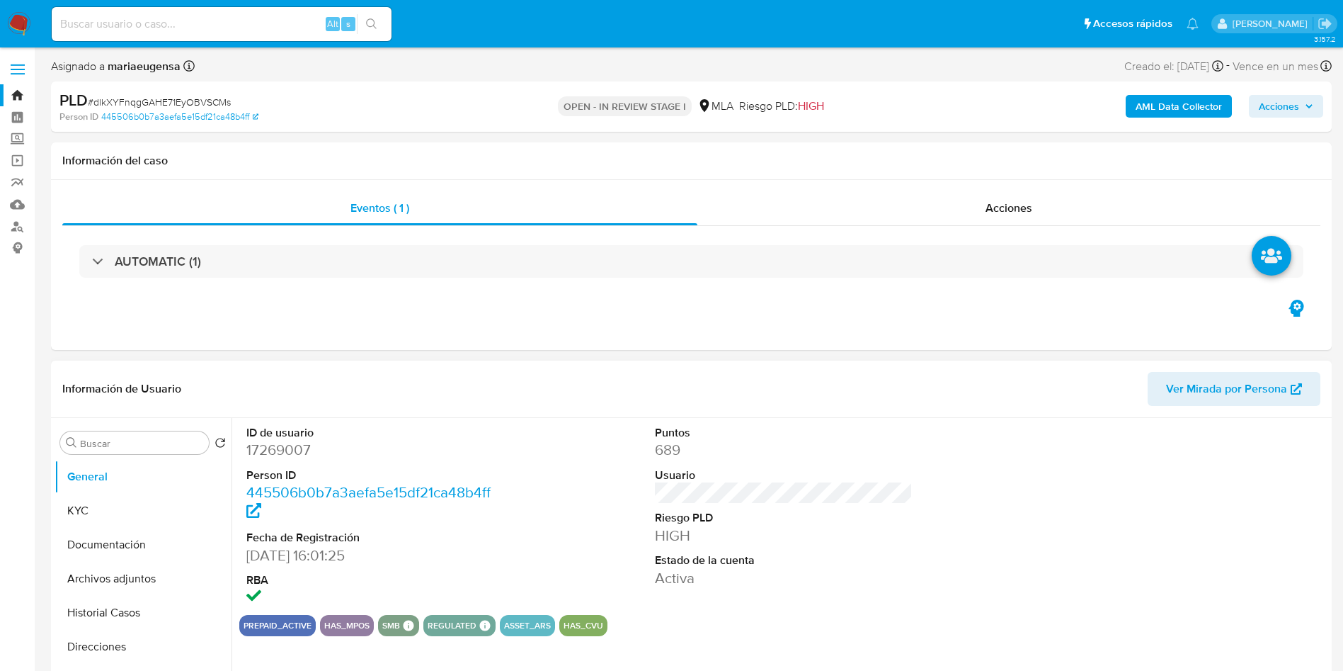
select select "10"
click at [264, 448] on dd "17269007" at bounding box center [375, 450] width 258 height 20
copy dd "17269007"
